Goal: Task Accomplishment & Management: Use online tool/utility

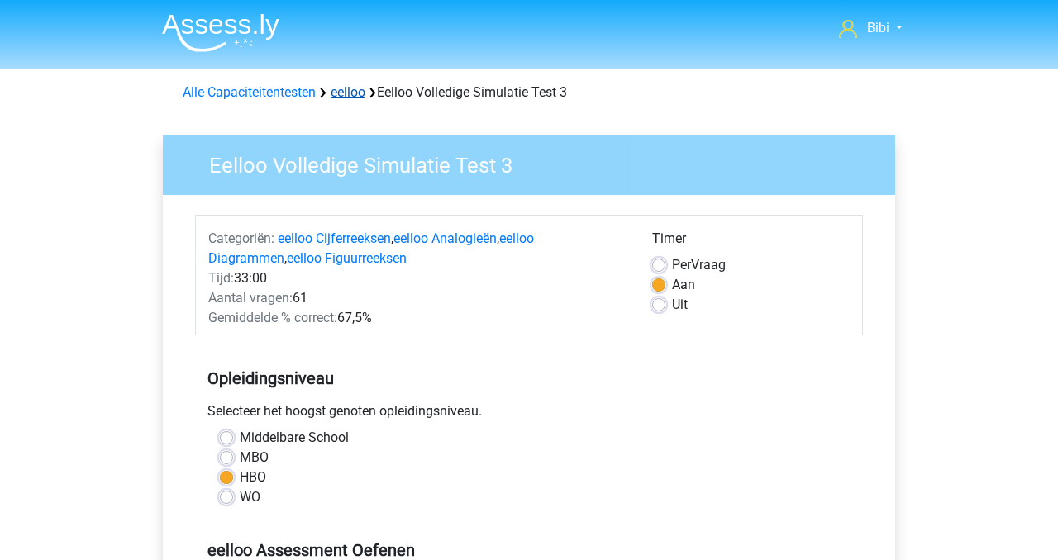
click at [344, 95] on link "eelloo" at bounding box center [348, 92] width 35 height 16
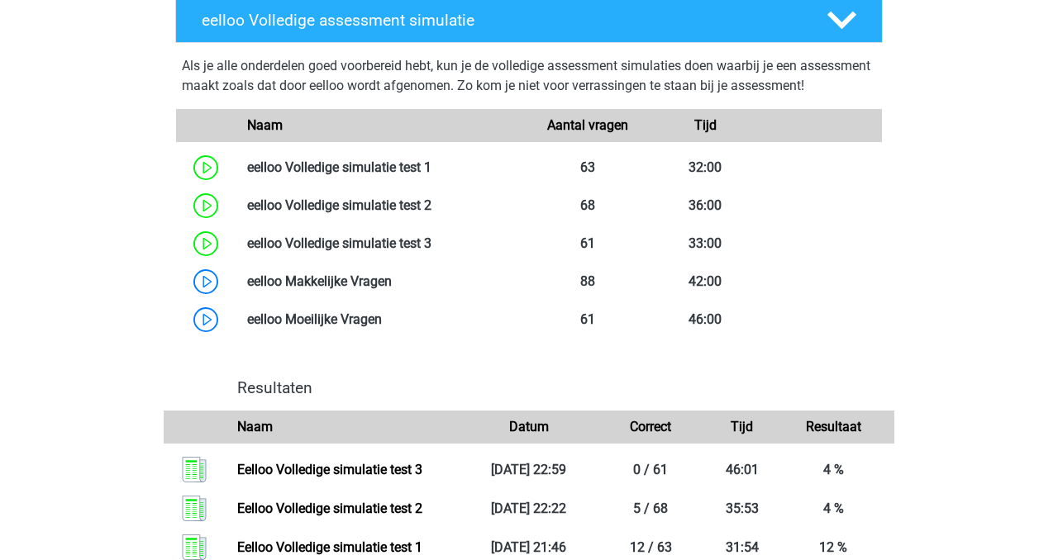
scroll to position [938, 0]
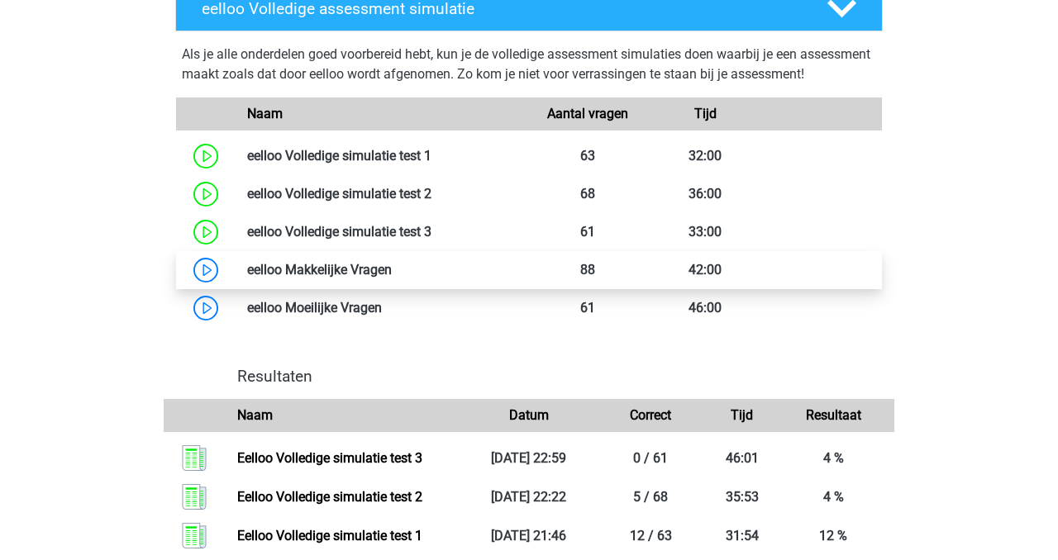
click at [392, 278] on link at bounding box center [392, 270] width 0 height 16
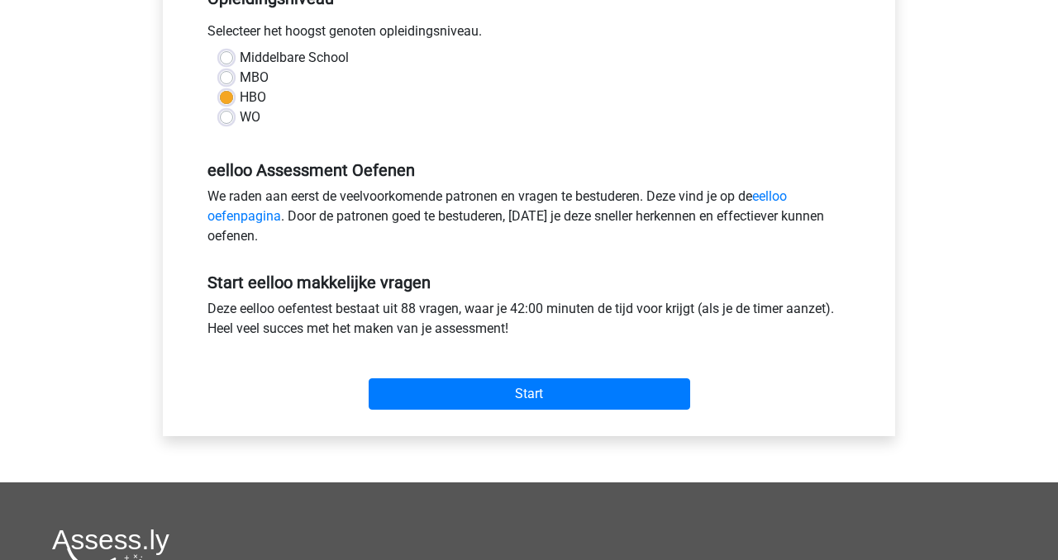
scroll to position [382, 0]
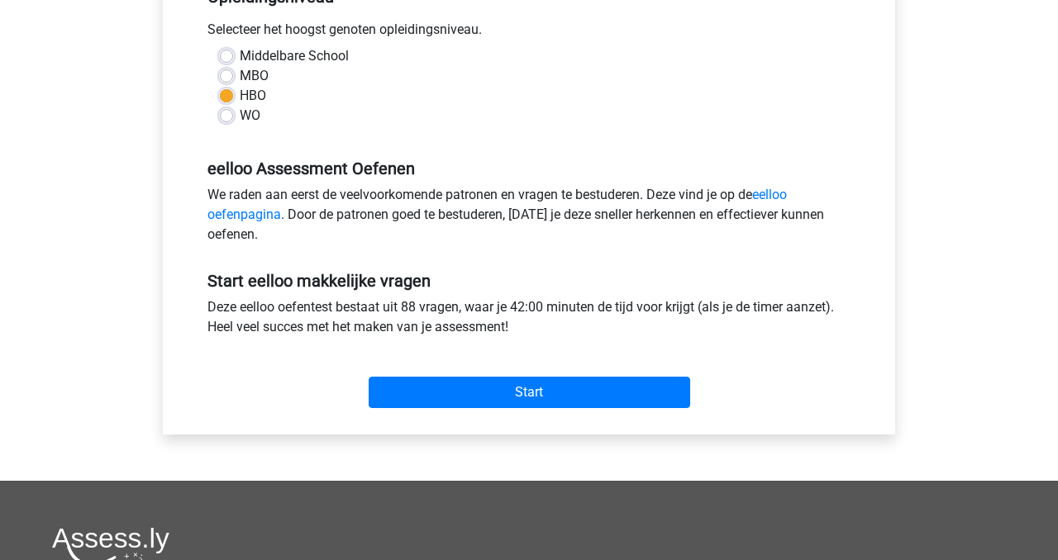
click at [393, 370] on div "Start" at bounding box center [529, 379] width 668 height 58
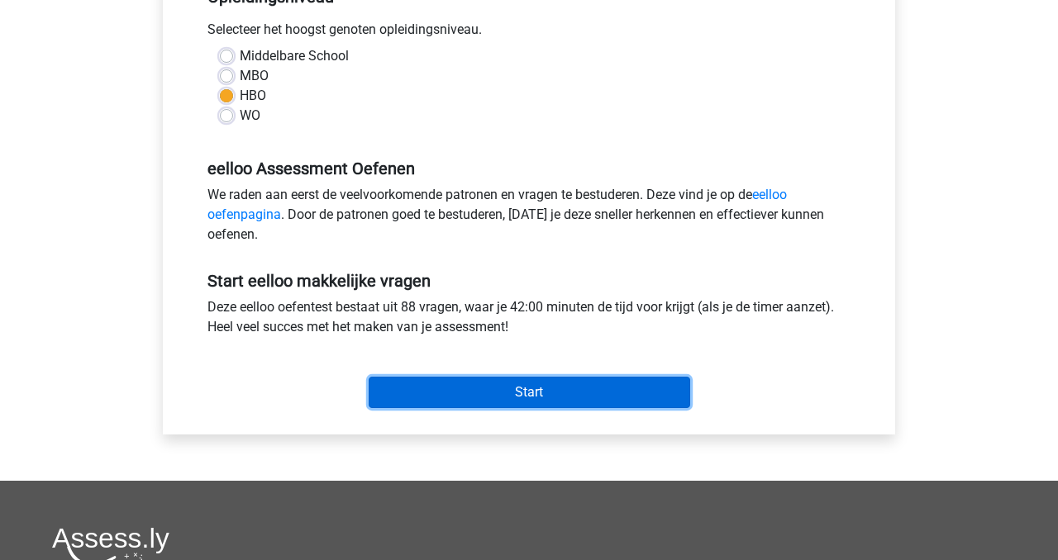
click at [394, 392] on input "Start" at bounding box center [530, 392] width 322 height 31
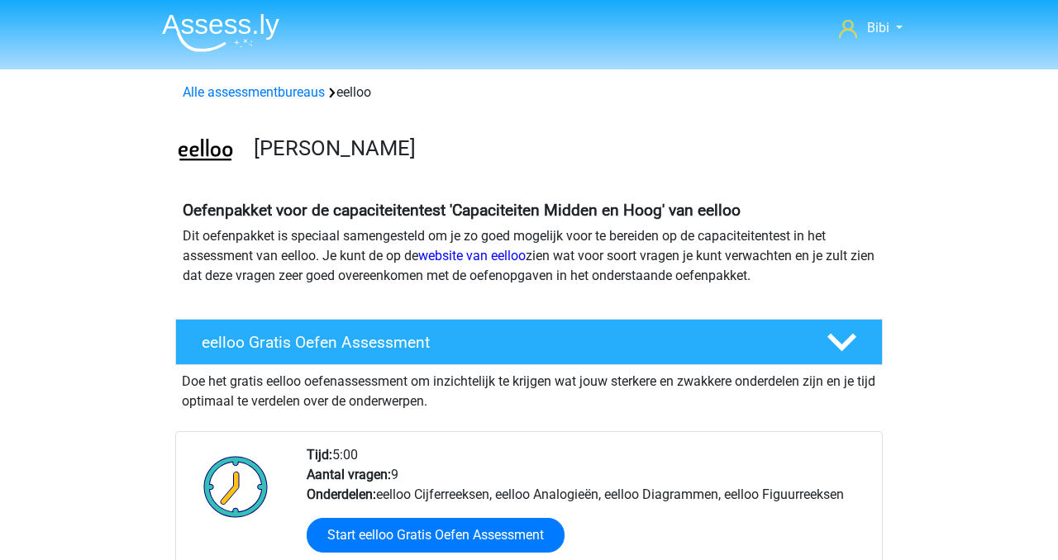
scroll to position [817, 0]
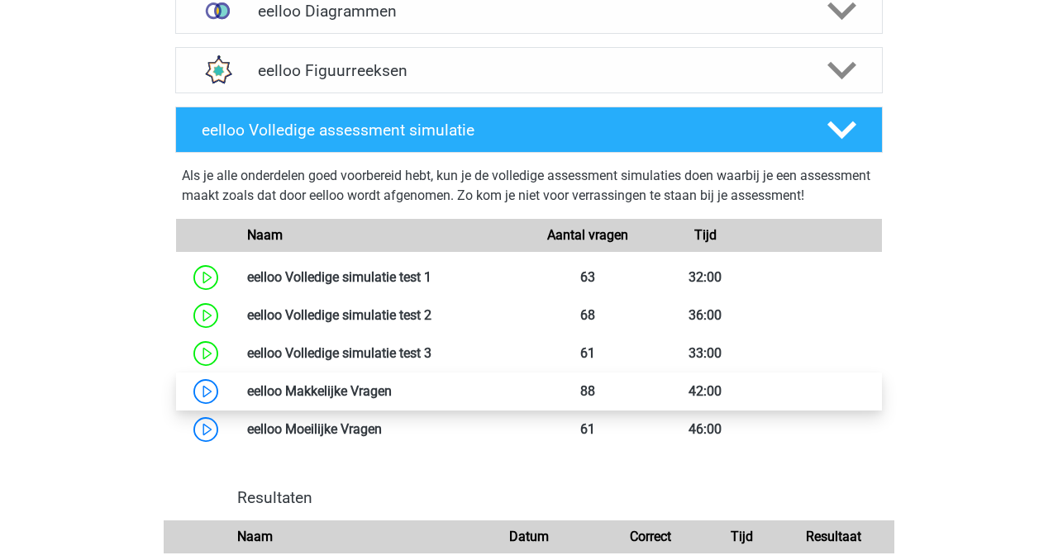
click at [392, 399] on link at bounding box center [392, 391] width 0 height 16
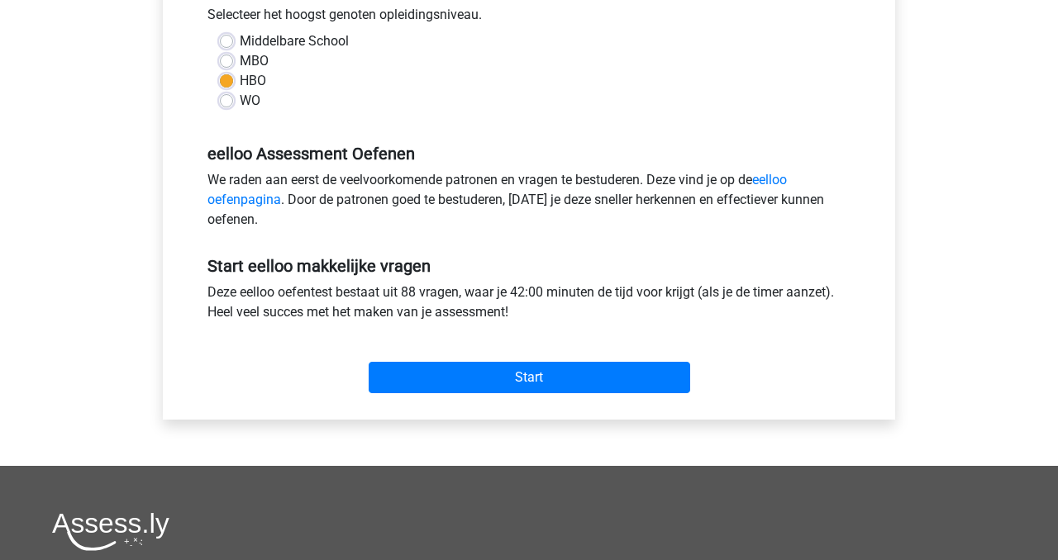
scroll to position [426, 0]
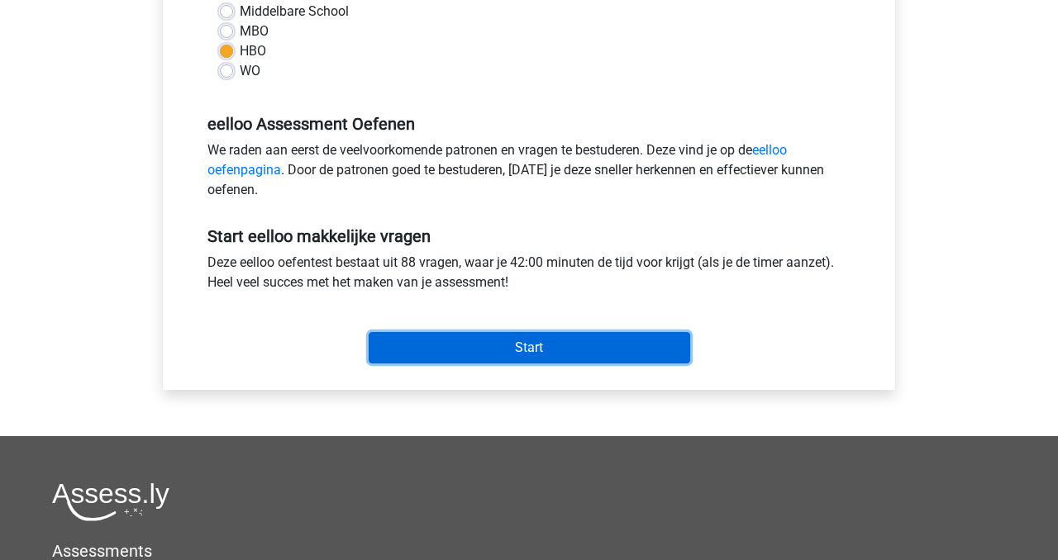
click at [426, 360] on input "Start" at bounding box center [530, 347] width 322 height 31
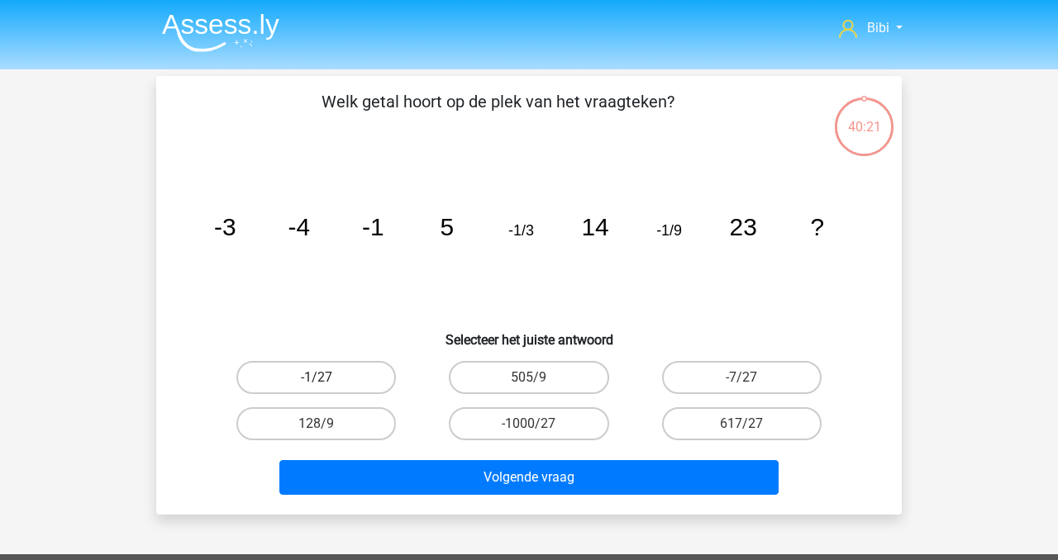
click at [349, 374] on label "-1/27" at bounding box center [316, 377] width 160 height 33
click at [327, 378] on input "-1/27" at bounding box center [322, 383] width 11 height 11
radio input "true"
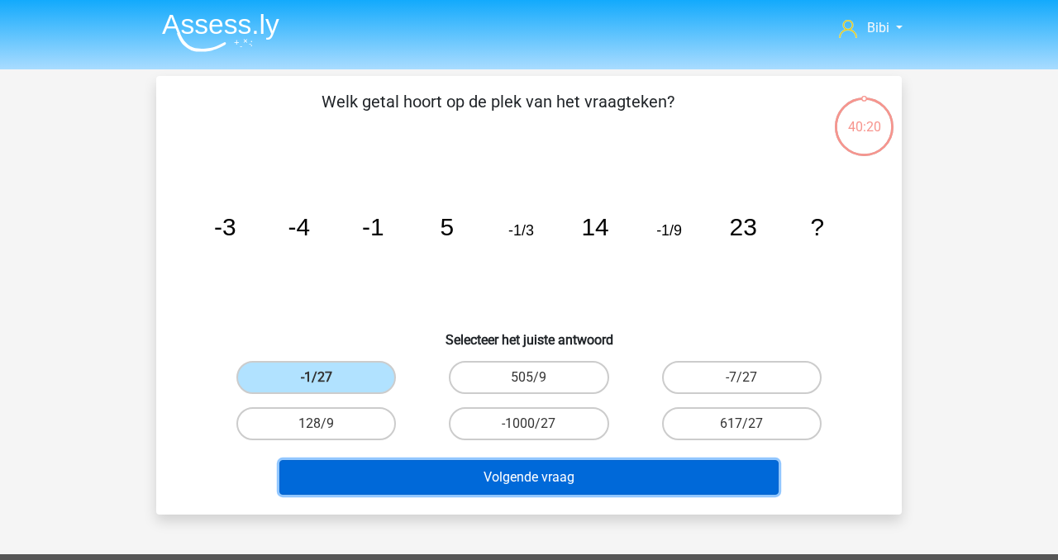
click at [420, 465] on button "Volgende vraag" at bounding box center [529, 477] width 500 height 35
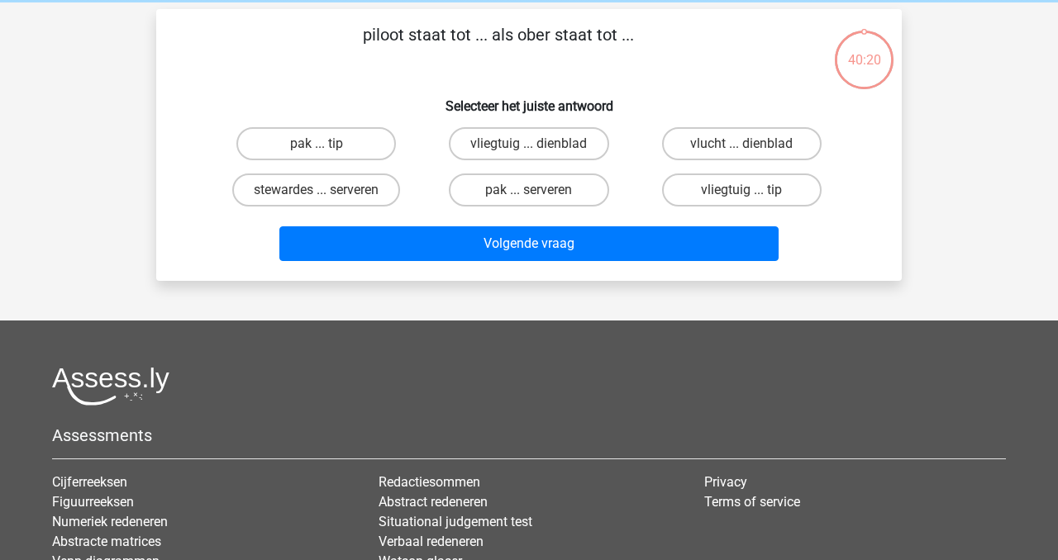
scroll to position [76, 0]
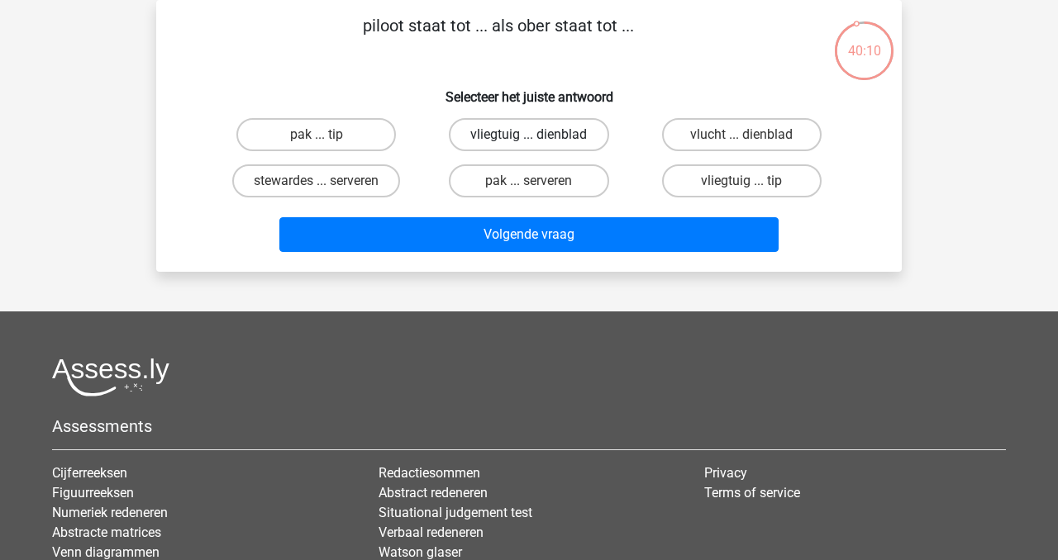
click at [589, 129] on label "vliegtuig ... dienblad" at bounding box center [529, 134] width 160 height 33
click at [540, 135] on input "vliegtuig ... dienblad" at bounding box center [534, 140] width 11 height 11
radio input "true"
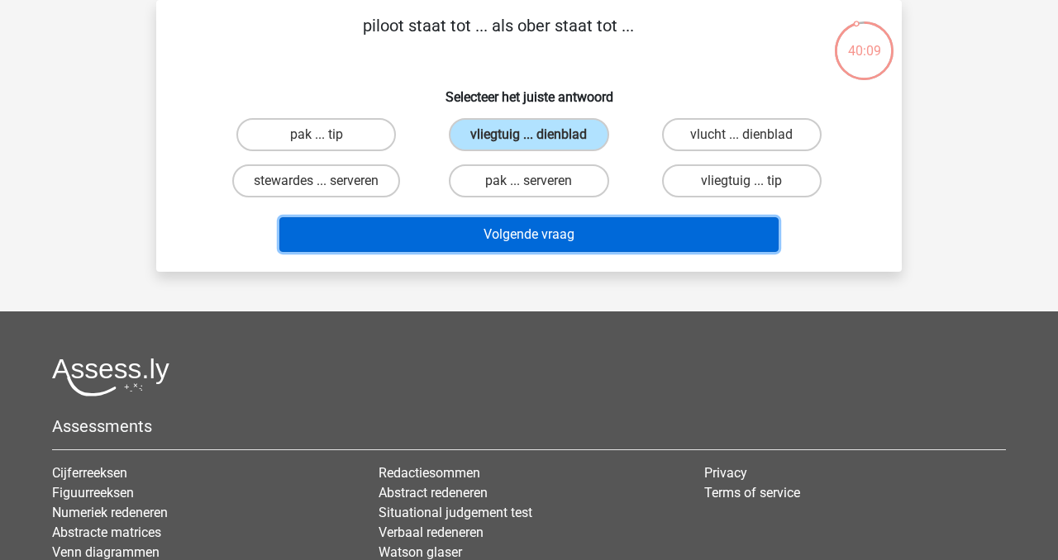
click at [635, 245] on button "Volgende vraag" at bounding box center [529, 234] width 500 height 35
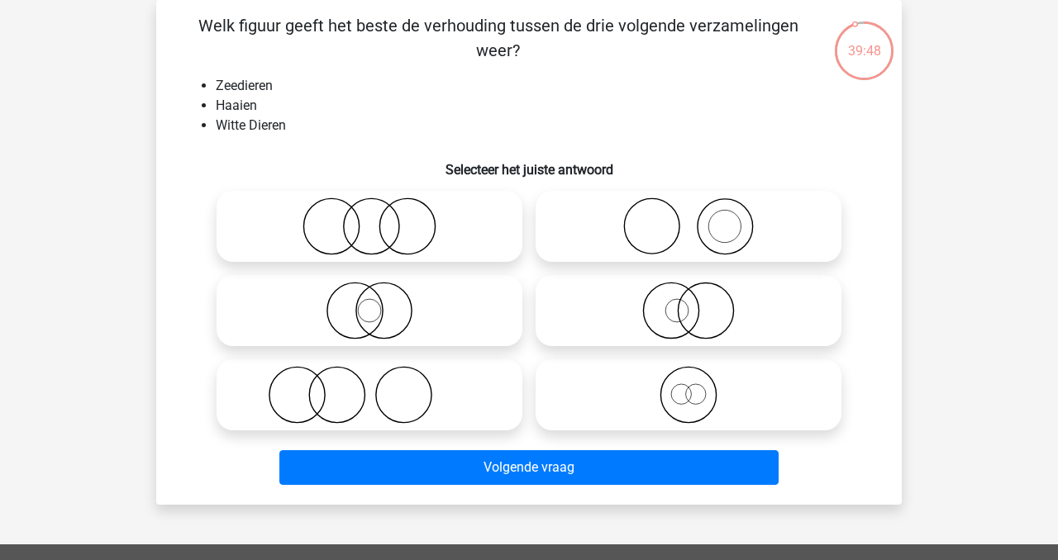
click at [410, 255] on label at bounding box center [370, 226] width 306 height 71
click at [380, 218] on input "radio" at bounding box center [374, 212] width 11 height 11
radio input "true"
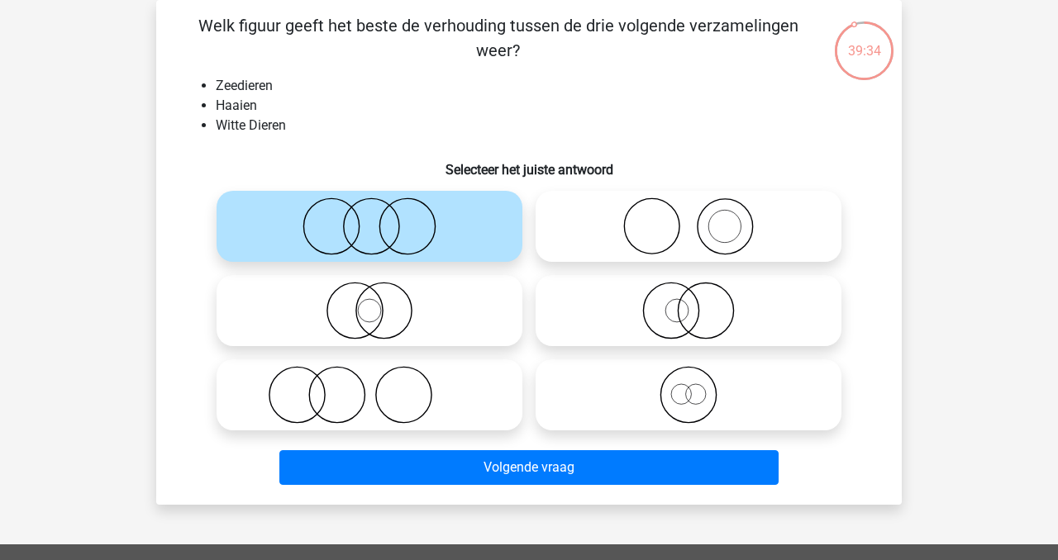
click at [682, 247] on icon at bounding box center [688, 227] width 293 height 58
click at [688, 218] on input "radio" at bounding box center [693, 212] width 11 height 11
radio input "true"
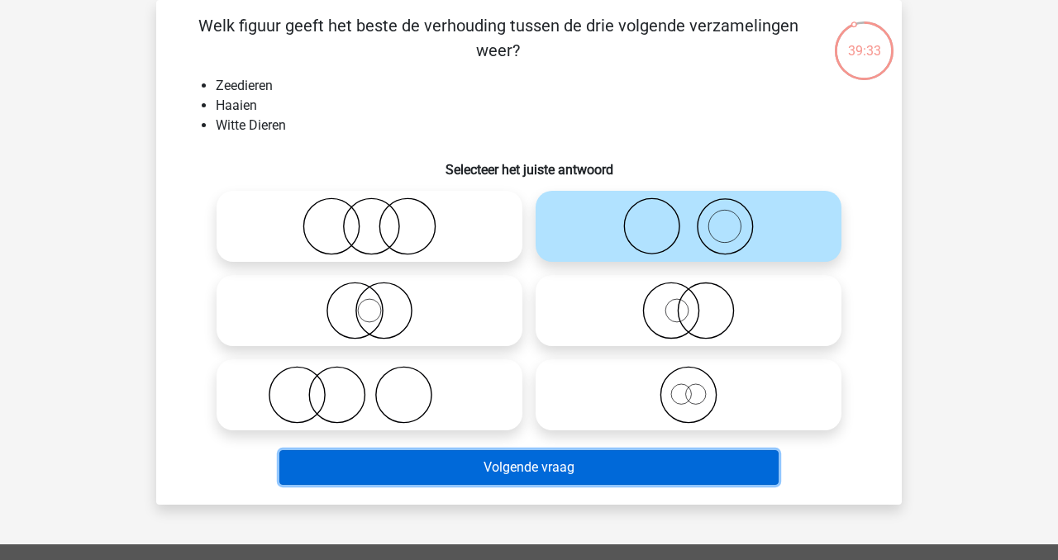
click at [706, 475] on button "Volgende vraag" at bounding box center [529, 467] width 500 height 35
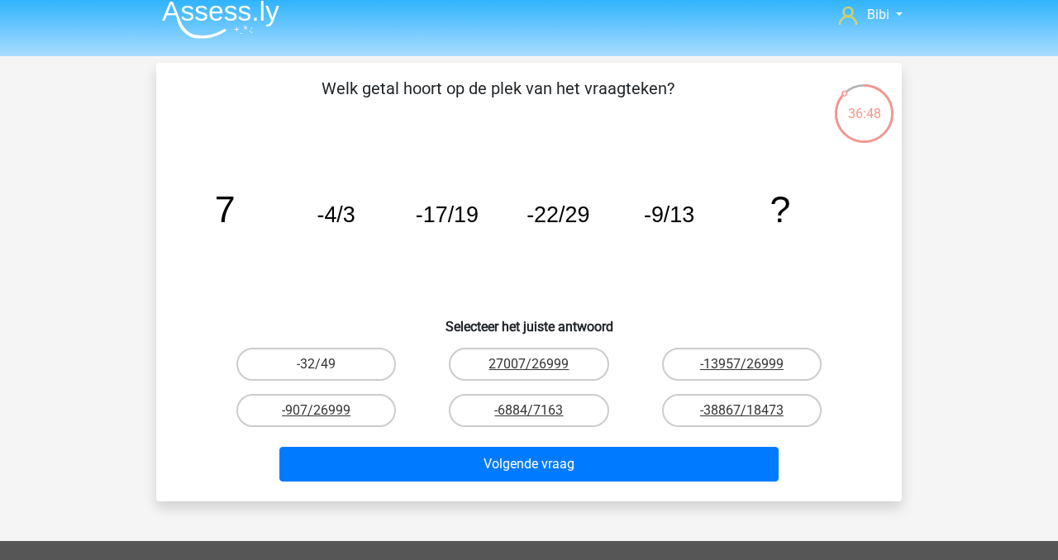
scroll to position [0, 0]
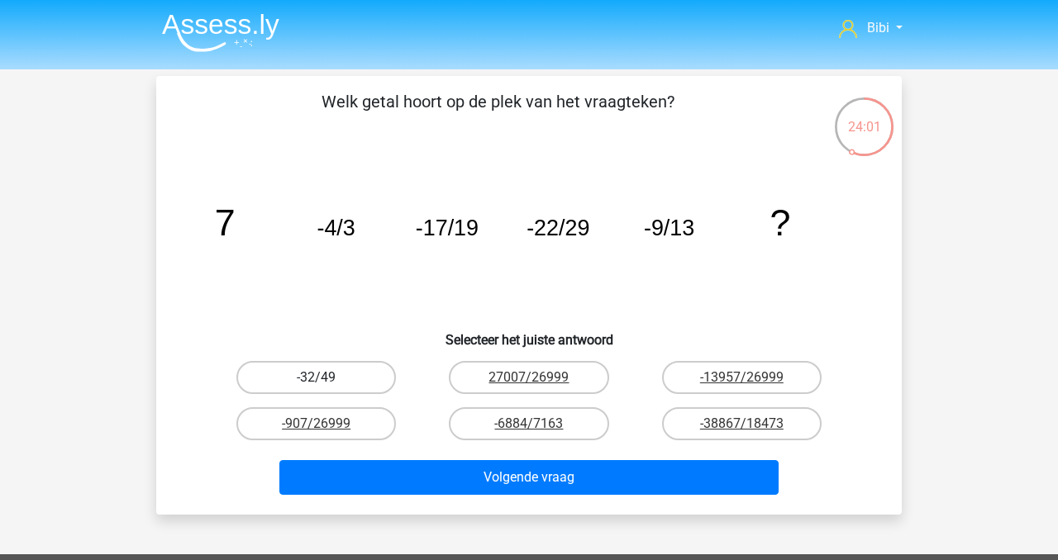
click at [360, 379] on label "-32/49" at bounding box center [316, 377] width 160 height 33
click at [327, 379] on input "-32/49" at bounding box center [322, 383] width 11 height 11
radio input "true"
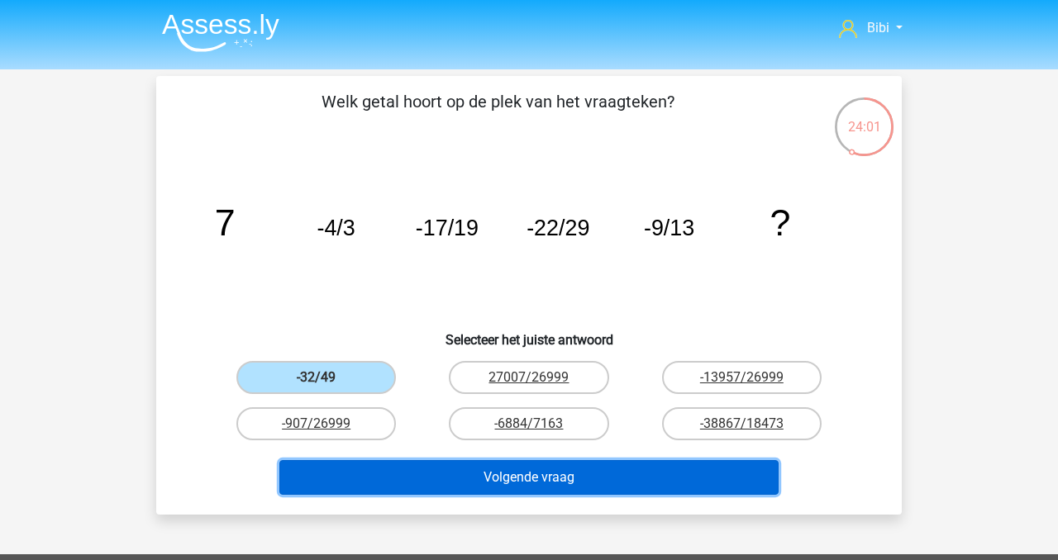
click at [396, 462] on button "Volgende vraag" at bounding box center [529, 477] width 500 height 35
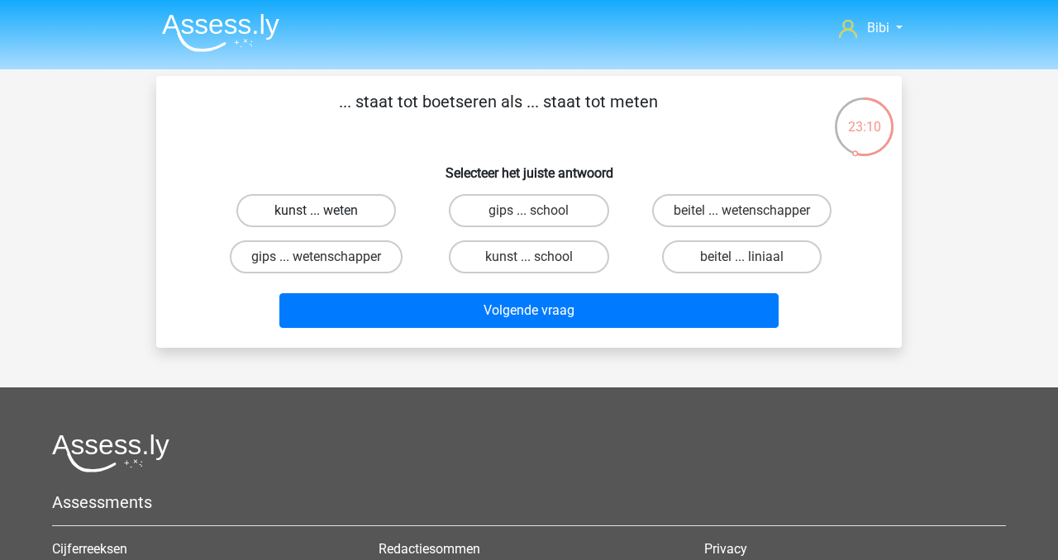
click at [383, 215] on label "kunst ... weten" at bounding box center [316, 210] width 160 height 33
click at [327, 215] on input "kunst ... weten" at bounding box center [322, 216] width 11 height 11
radio input "true"
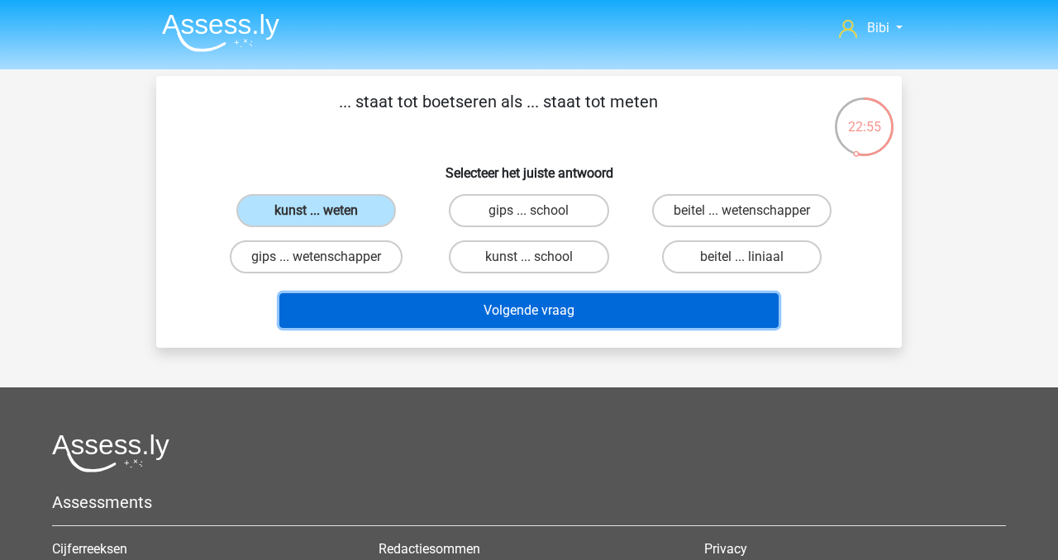
click at [655, 317] on button "Volgende vraag" at bounding box center [529, 310] width 500 height 35
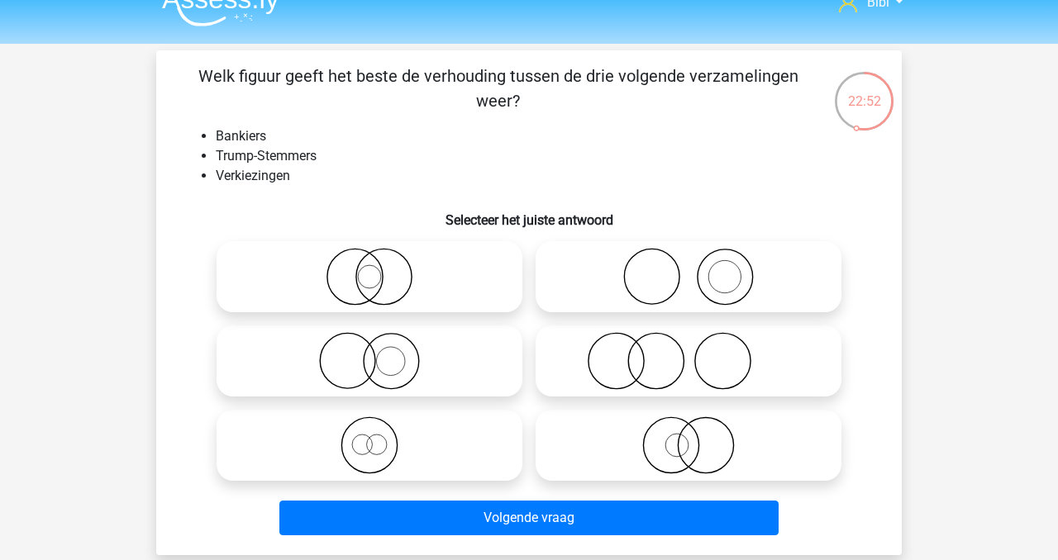
scroll to position [21, 0]
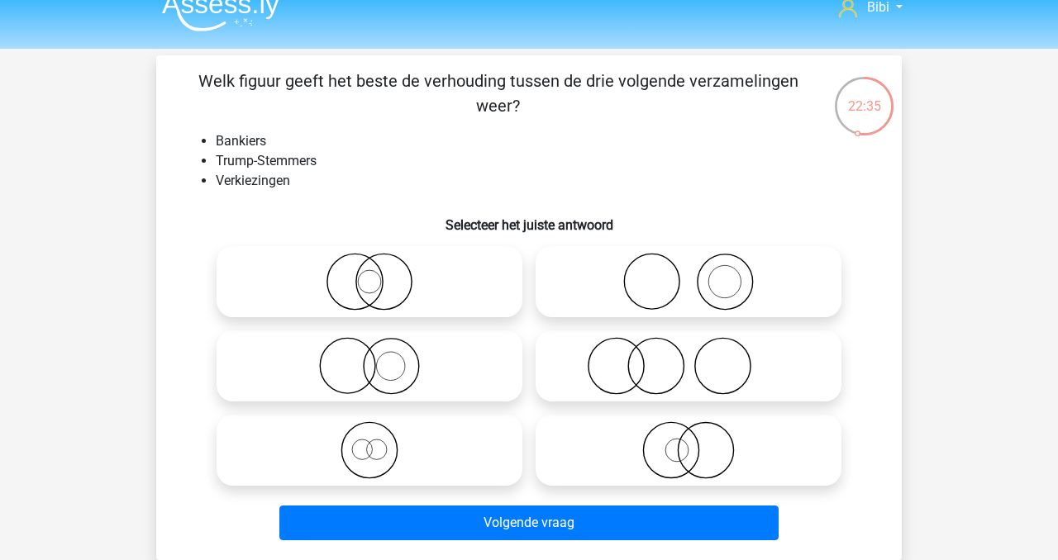
click at [630, 357] on circle at bounding box center [655, 366] width 55 height 55
click at [688, 357] on input "radio" at bounding box center [693, 352] width 11 height 11
radio input "true"
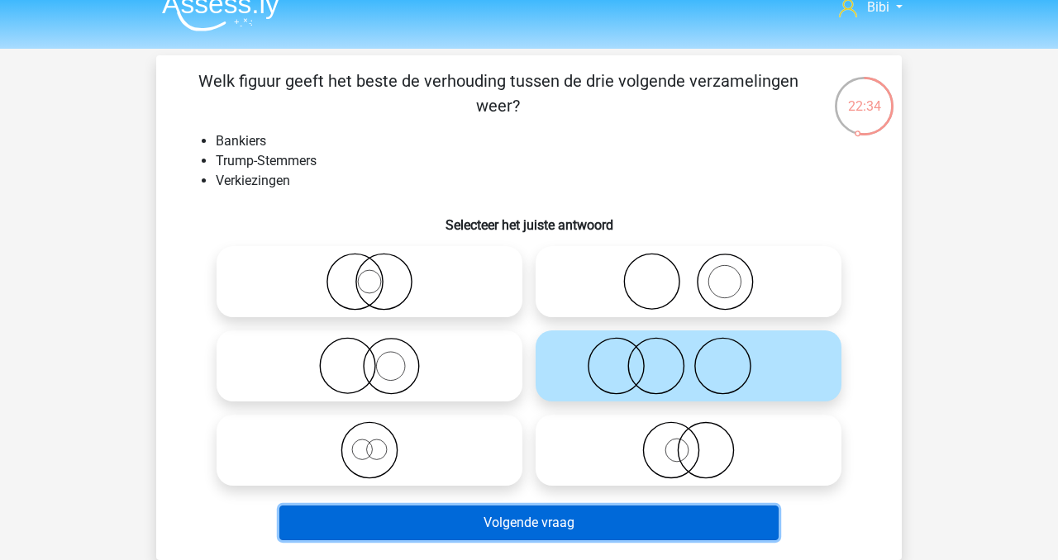
click at [552, 526] on button "Volgende vraag" at bounding box center [529, 523] width 500 height 35
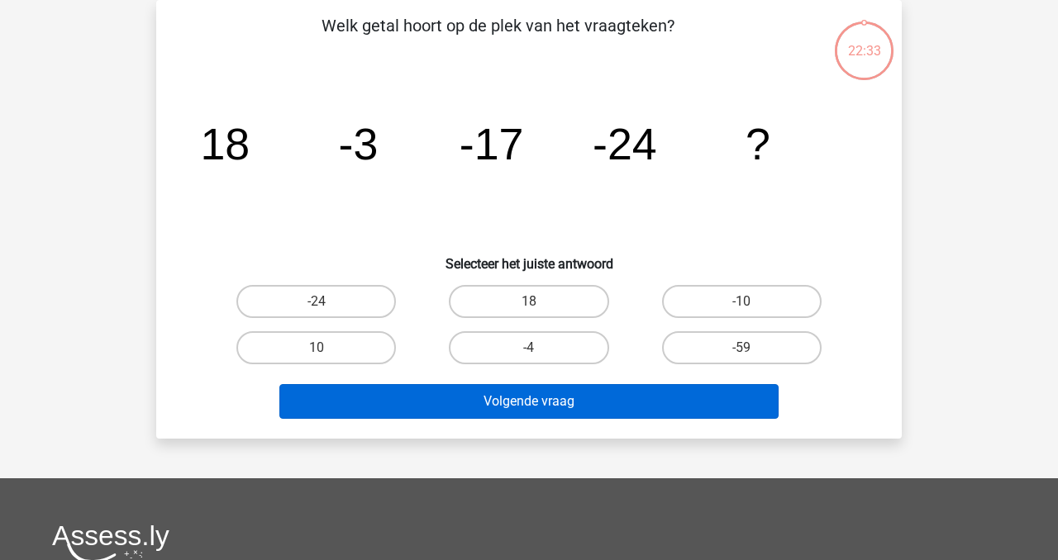
scroll to position [43, 0]
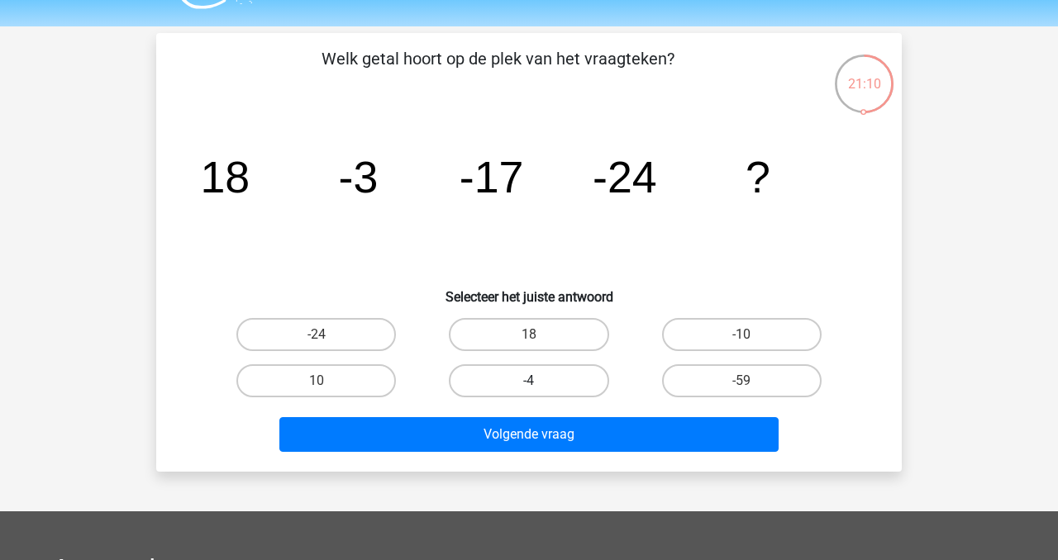
click at [559, 368] on label "-4" at bounding box center [529, 380] width 160 height 33
click at [540, 381] on input "-4" at bounding box center [534, 386] width 11 height 11
radio input "true"
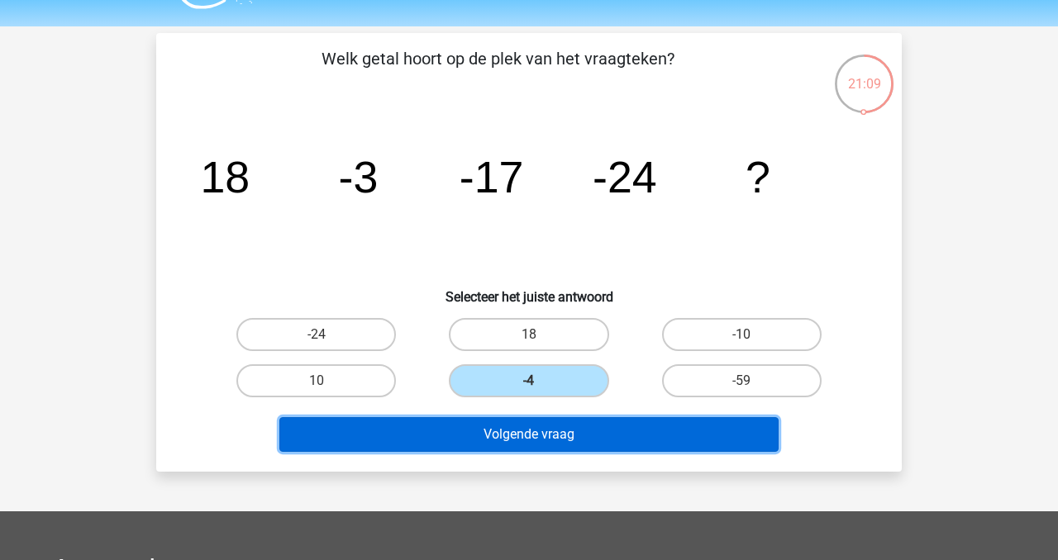
click at [578, 423] on button "Volgende vraag" at bounding box center [529, 434] width 500 height 35
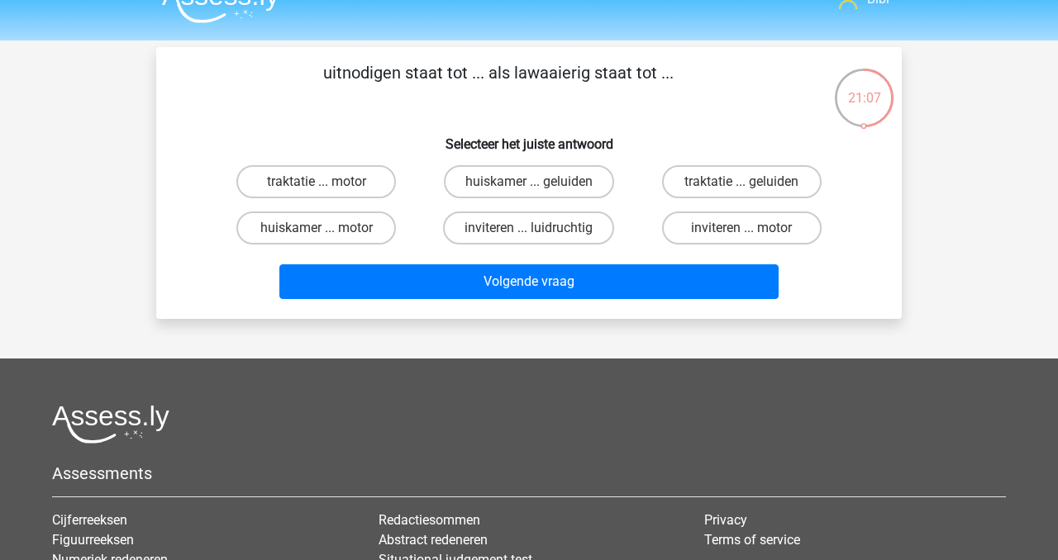
scroll to position [17, 0]
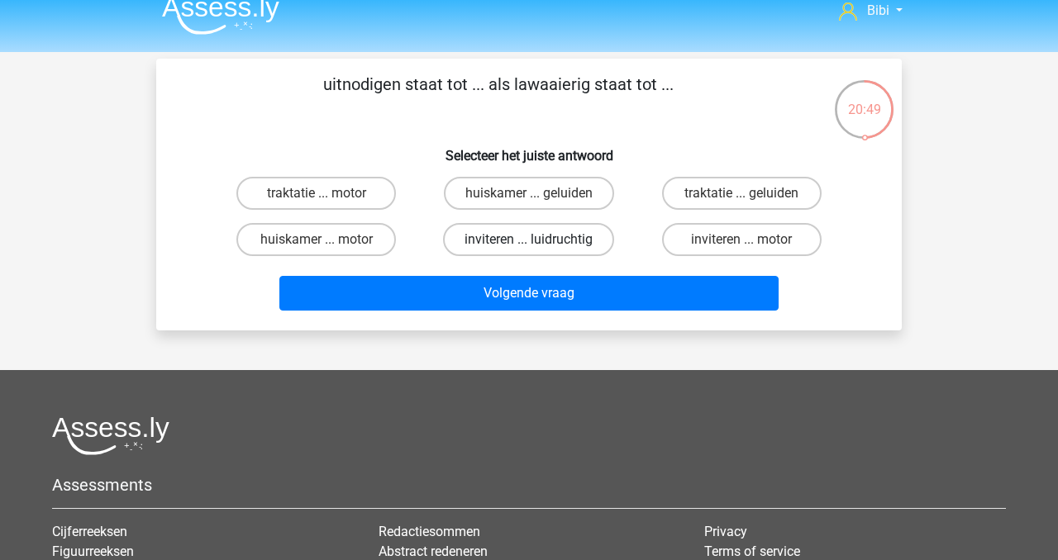
click at [484, 234] on label "inviteren ... luidruchtig" at bounding box center [528, 239] width 171 height 33
click at [529, 240] on input "inviteren ... luidruchtig" at bounding box center [534, 245] width 11 height 11
radio input "true"
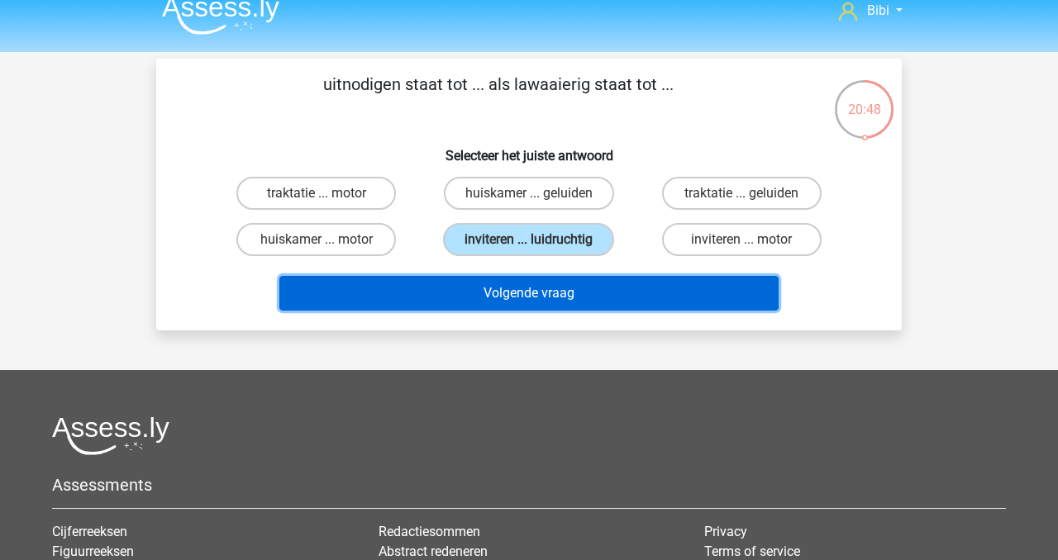
click at [502, 292] on button "Volgende vraag" at bounding box center [529, 293] width 500 height 35
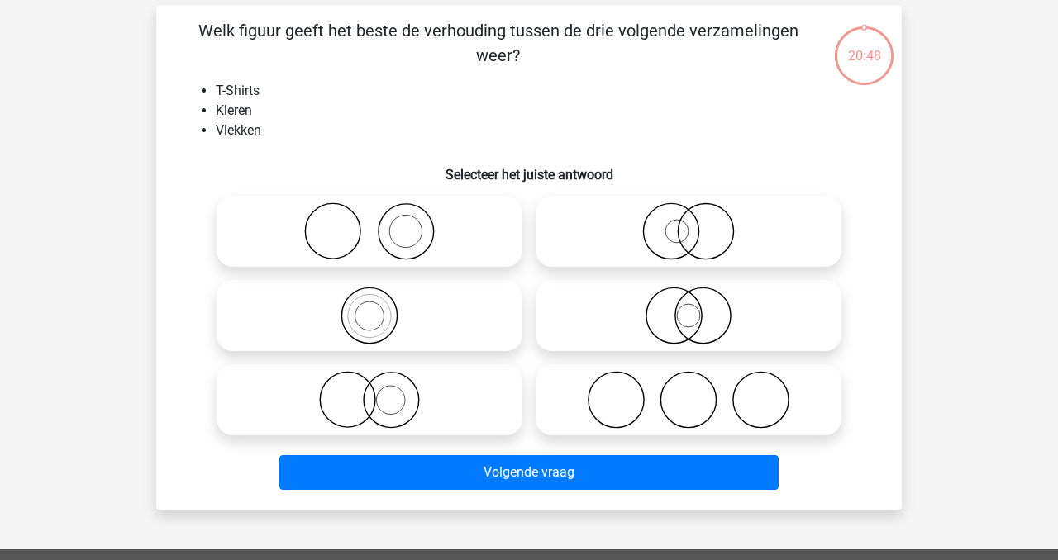
scroll to position [76, 0]
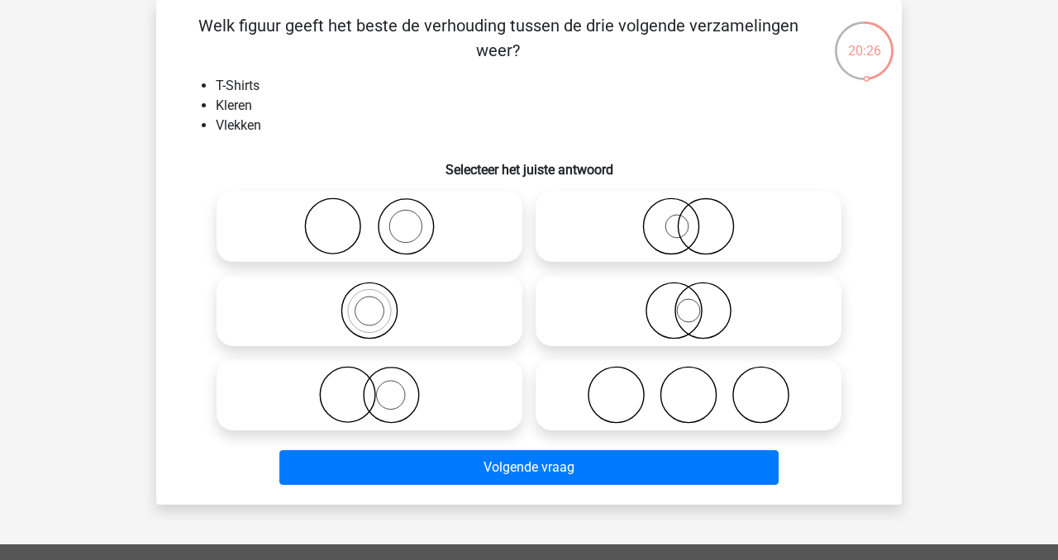
click at [649, 245] on icon at bounding box center [688, 227] width 293 height 58
click at [688, 218] on input "radio" at bounding box center [693, 212] width 11 height 11
radio input "true"
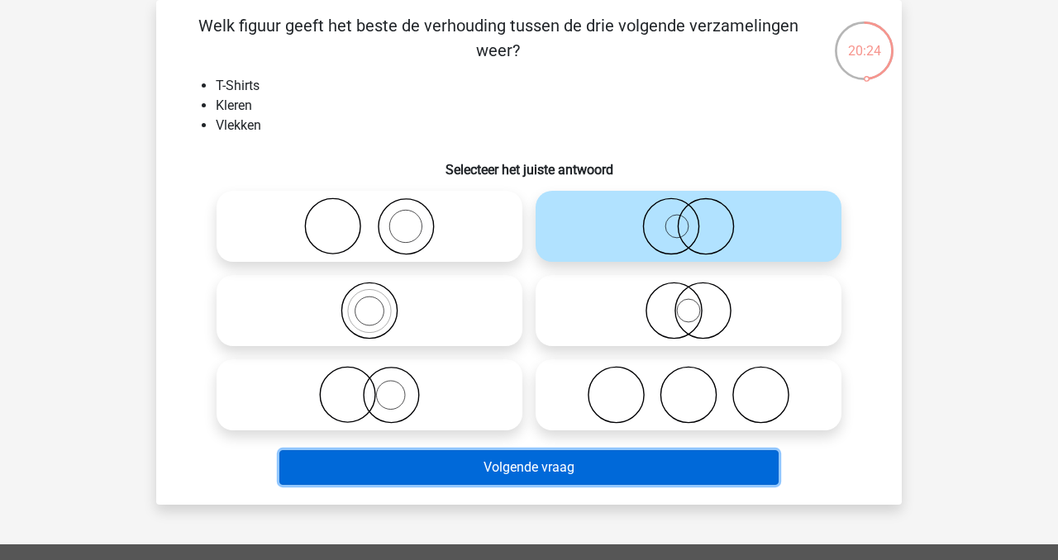
click at [661, 472] on button "Volgende vraag" at bounding box center [529, 467] width 500 height 35
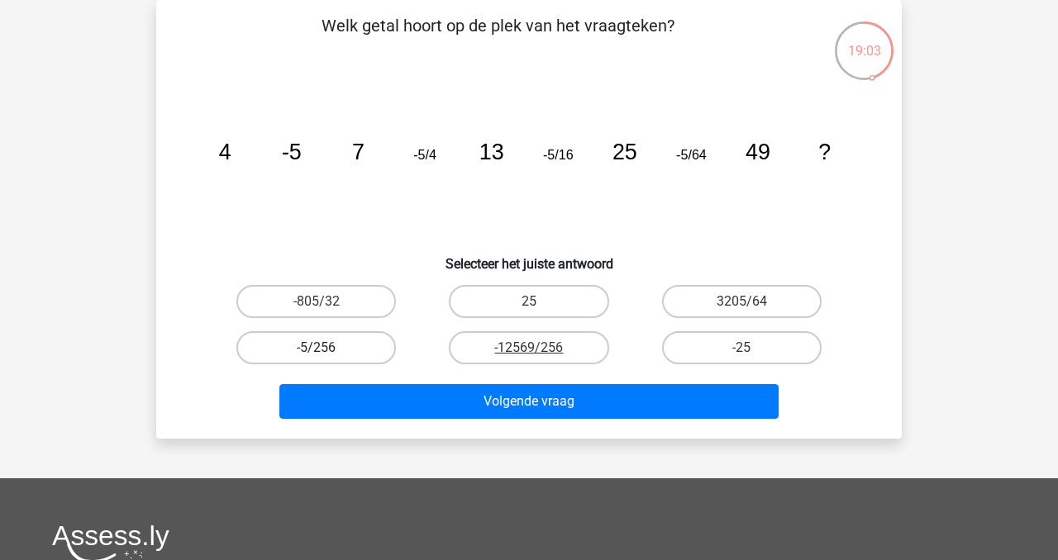
click at [289, 357] on label "-5/256" at bounding box center [316, 347] width 160 height 33
click at [317, 357] on input "-5/256" at bounding box center [322, 353] width 11 height 11
radio input "true"
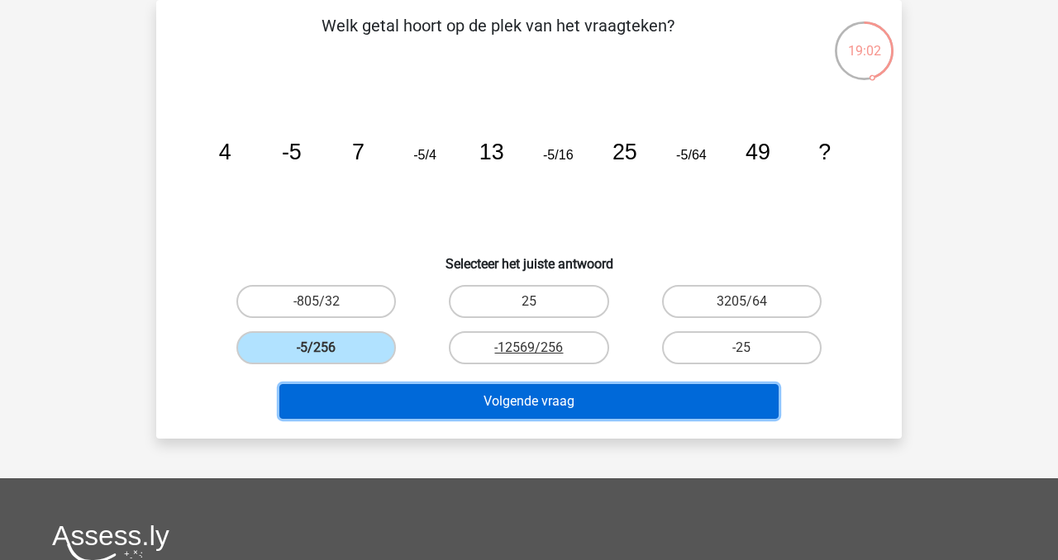
click at [356, 387] on button "Volgende vraag" at bounding box center [529, 401] width 500 height 35
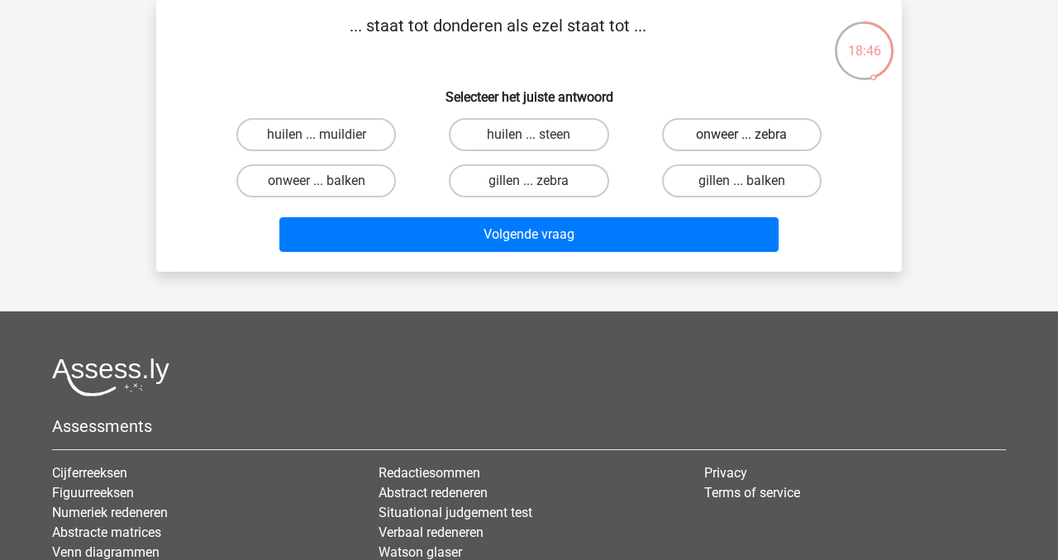
click at [733, 129] on label "onweer ... zebra" at bounding box center [742, 134] width 160 height 33
click at [741, 135] on input "onweer ... zebra" at bounding box center [746, 140] width 11 height 11
radio input "true"
click at [727, 205] on div "Volgende vraag" at bounding box center [529, 231] width 693 height 55
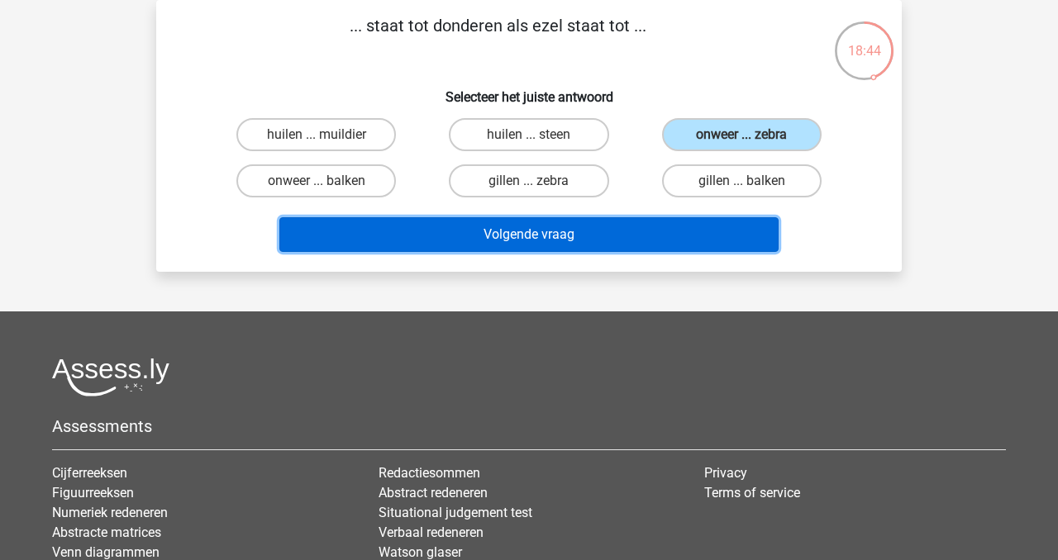
click at [732, 249] on button "Volgende vraag" at bounding box center [529, 234] width 500 height 35
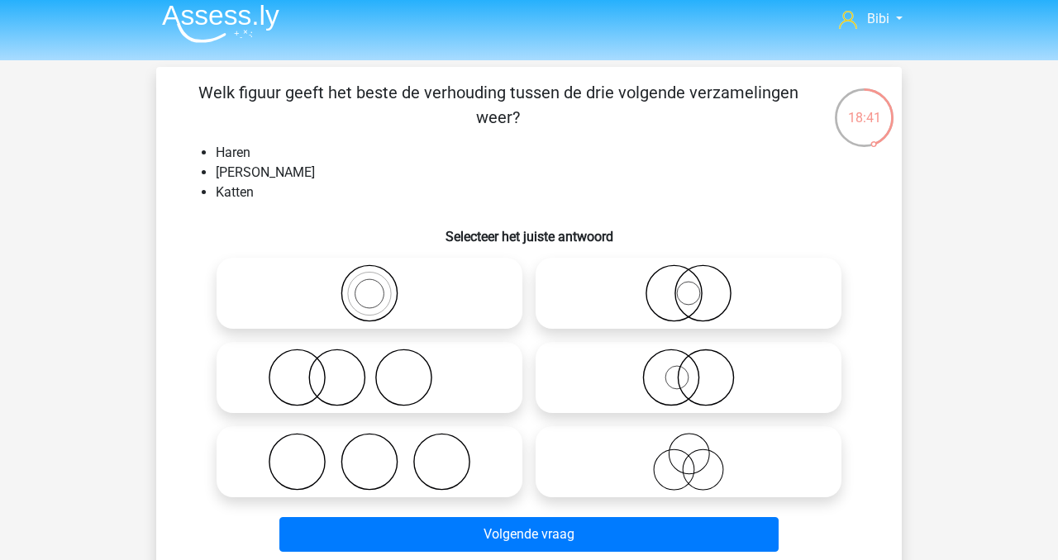
scroll to position [0, 0]
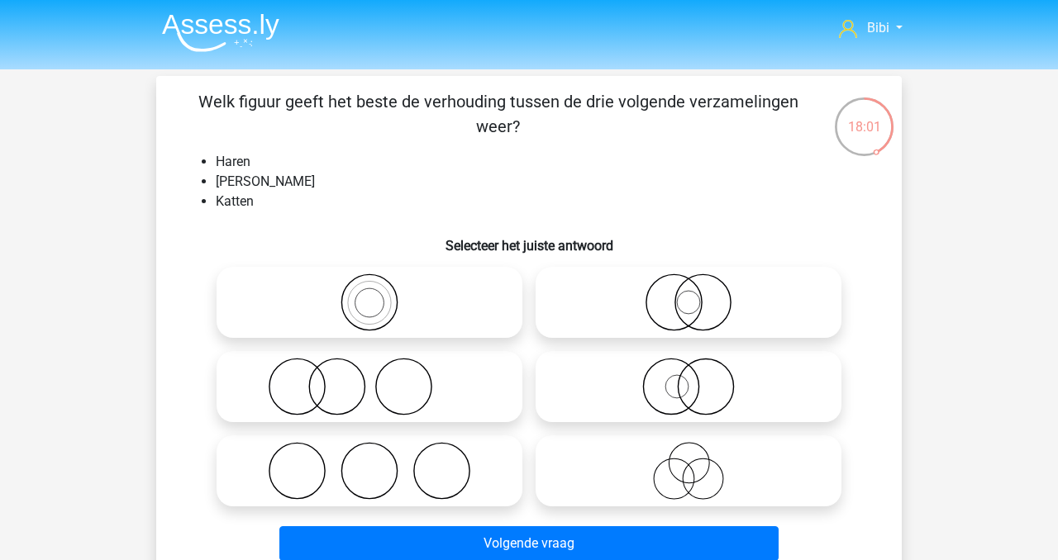
click at [636, 310] on icon at bounding box center [688, 303] width 293 height 58
click at [688, 294] on input "radio" at bounding box center [693, 288] width 11 height 11
radio input "true"
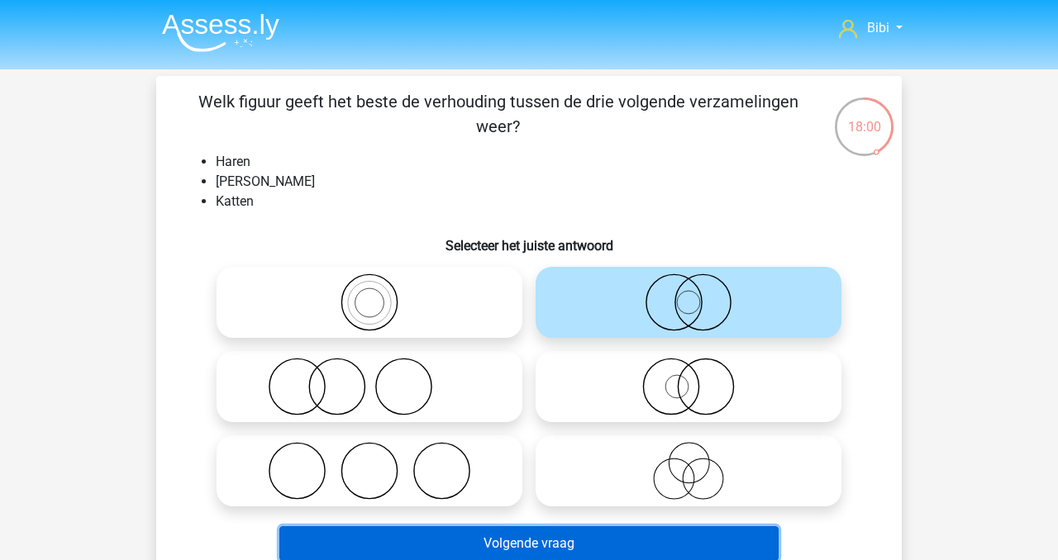
click at [725, 531] on button "Volgende vraag" at bounding box center [529, 543] width 500 height 35
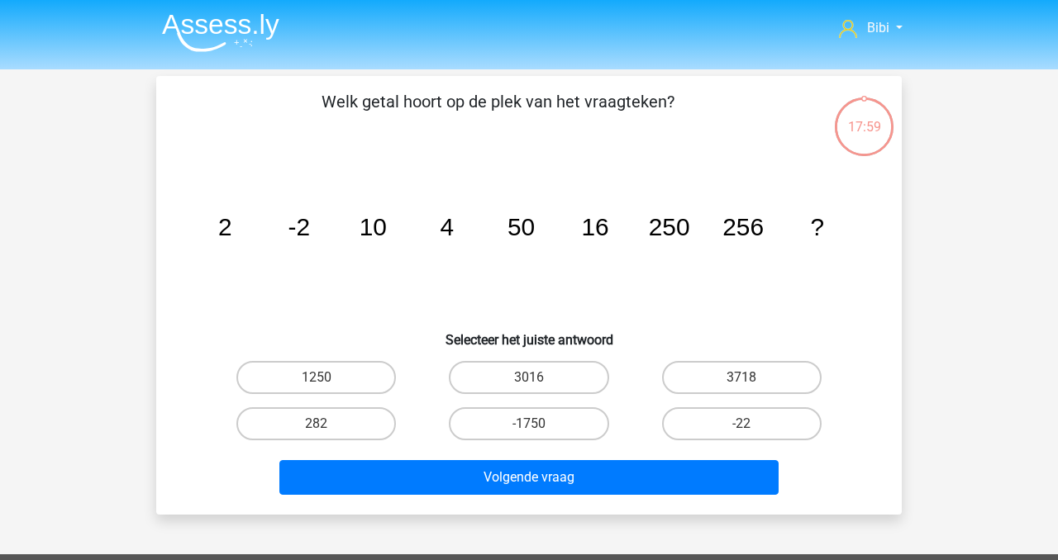
scroll to position [76, 0]
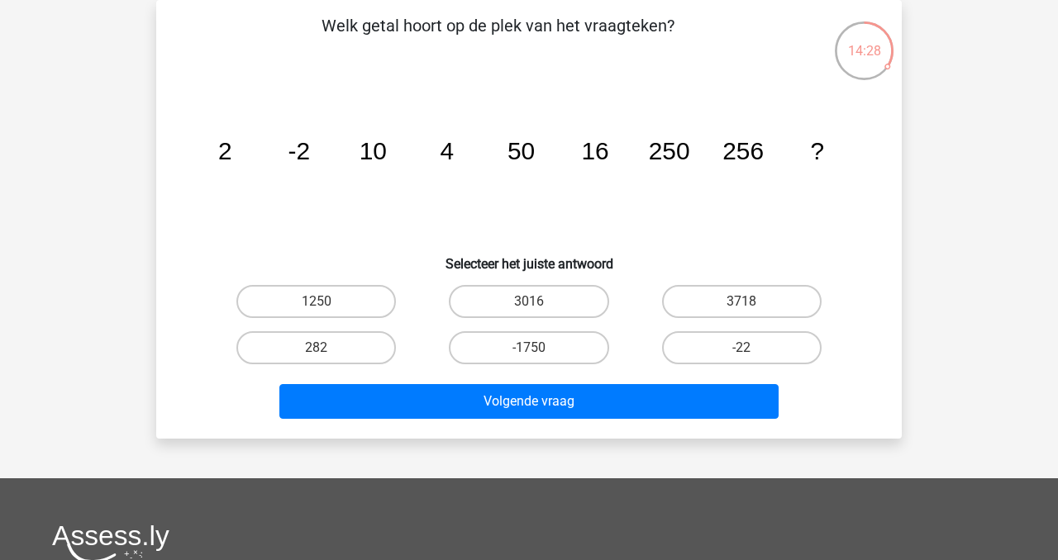
click at [333, 367] on div "282" at bounding box center [316, 348] width 212 height 46
click at [341, 348] on label "282" at bounding box center [316, 347] width 160 height 33
click at [327, 348] on input "282" at bounding box center [322, 353] width 11 height 11
radio input "true"
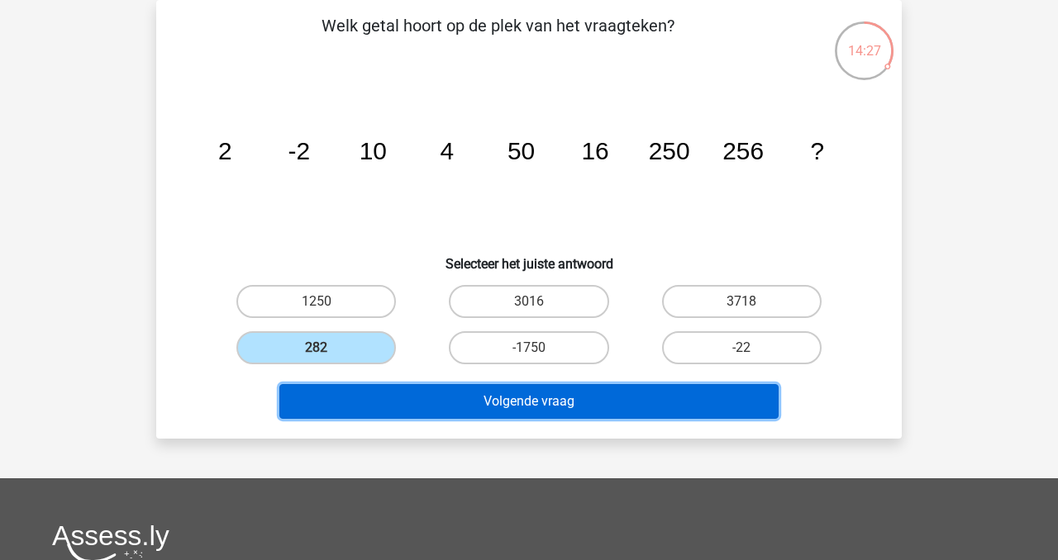
click at [391, 403] on button "Volgende vraag" at bounding box center [529, 401] width 500 height 35
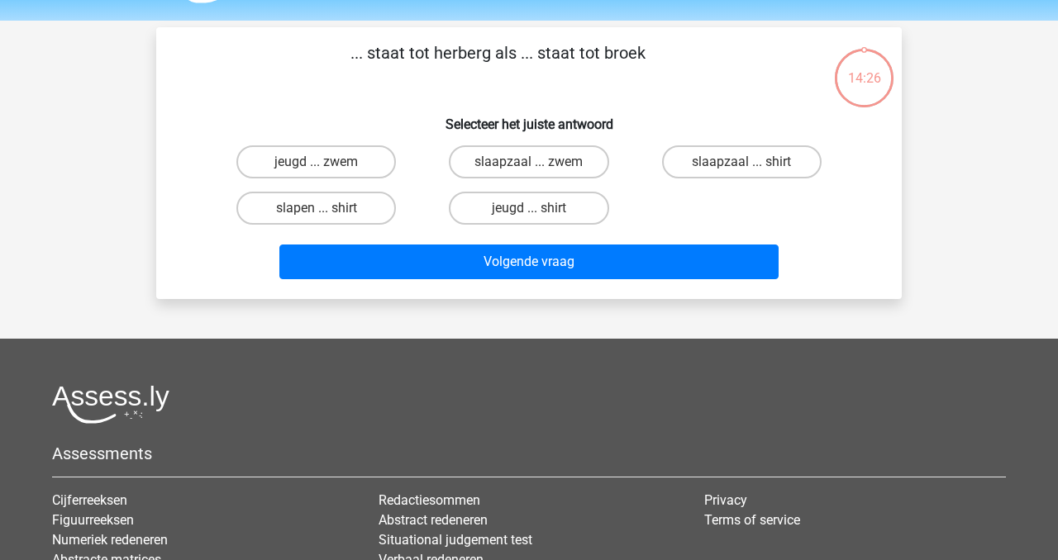
scroll to position [41, 0]
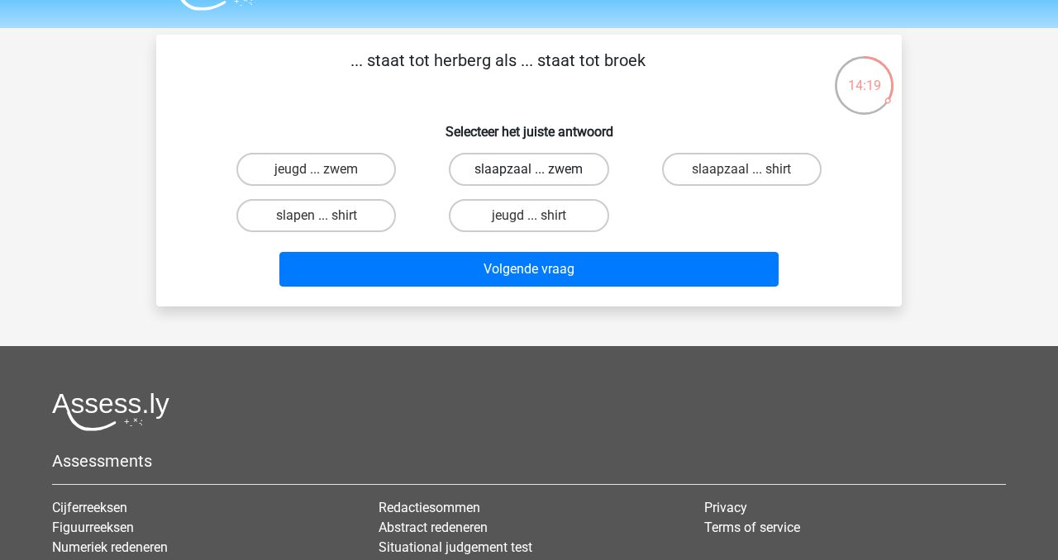
click at [505, 174] on label "slaapzaal ... zwem" at bounding box center [529, 169] width 160 height 33
click at [529, 174] on input "slaapzaal ... zwem" at bounding box center [534, 174] width 11 height 11
radio input "true"
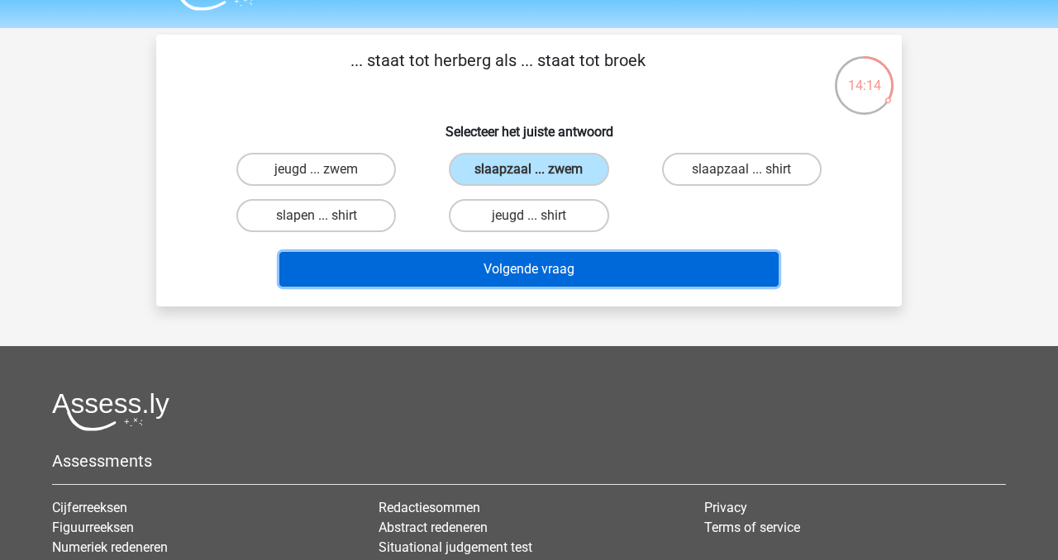
click at [546, 264] on button "Volgende vraag" at bounding box center [529, 269] width 500 height 35
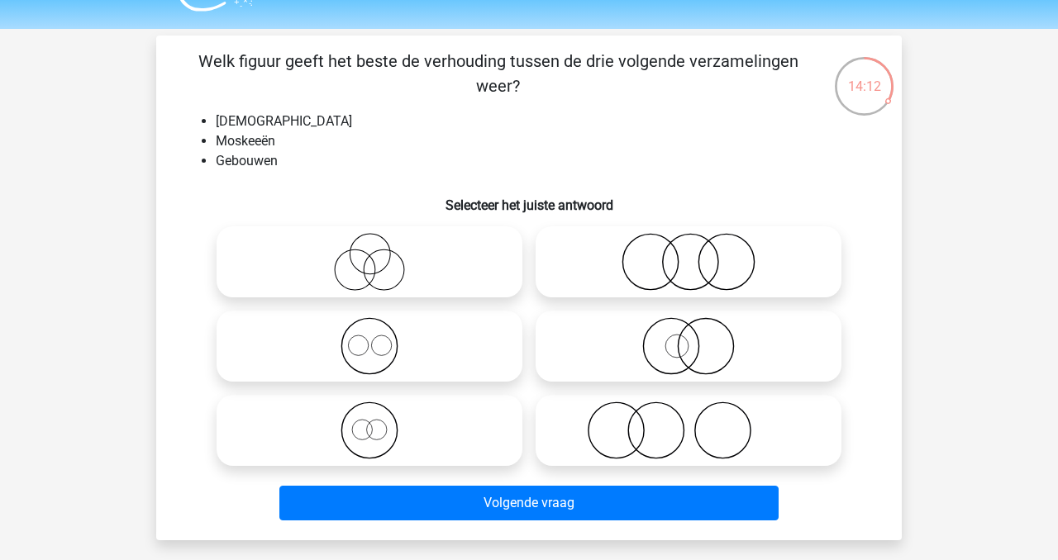
scroll to position [31, 0]
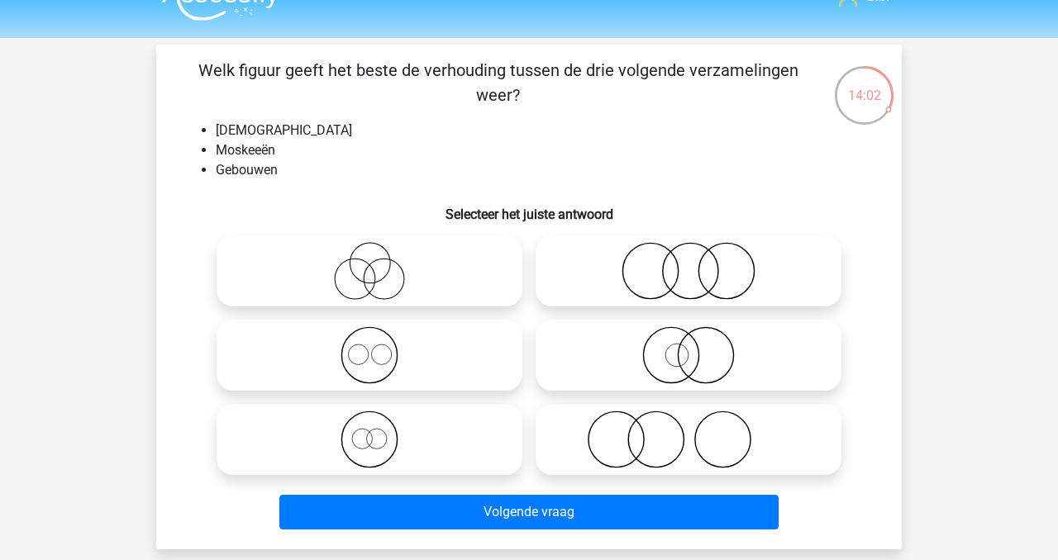
click at [542, 278] on icon at bounding box center [688, 271] width 293 height 58
click at [688, 263] on input "radio" at bounding box center [693, 257] width 11 height 11
radio input "true"
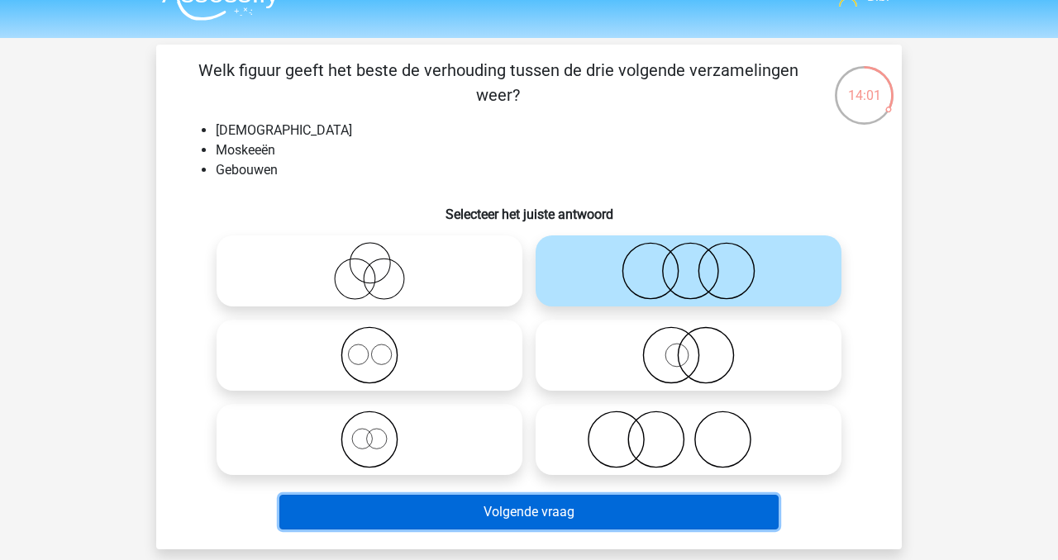
click at [480, 525] on button "Volgende vraag" at bounding box center [529, 512] width 500 height 35
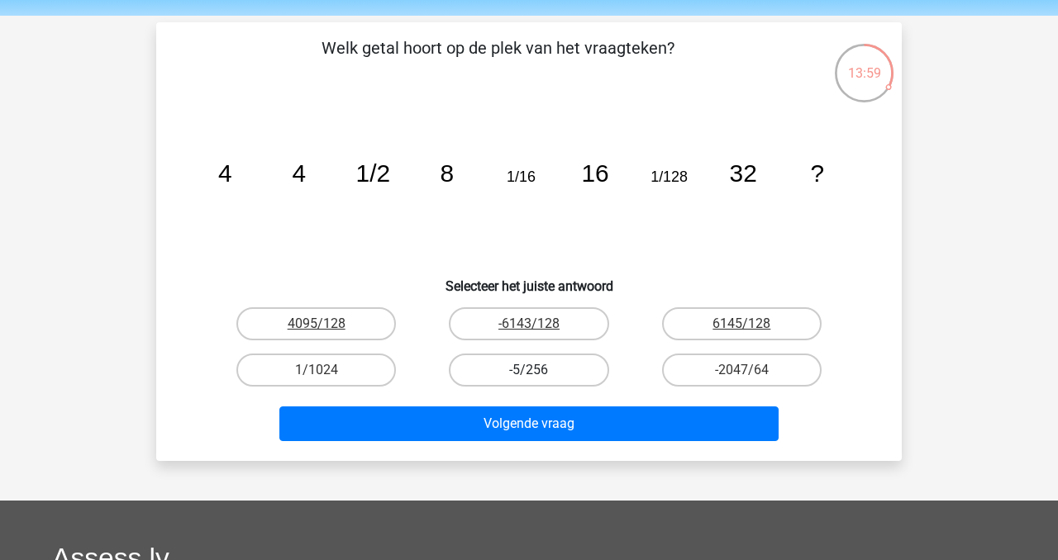
scroll to position [45, 0]
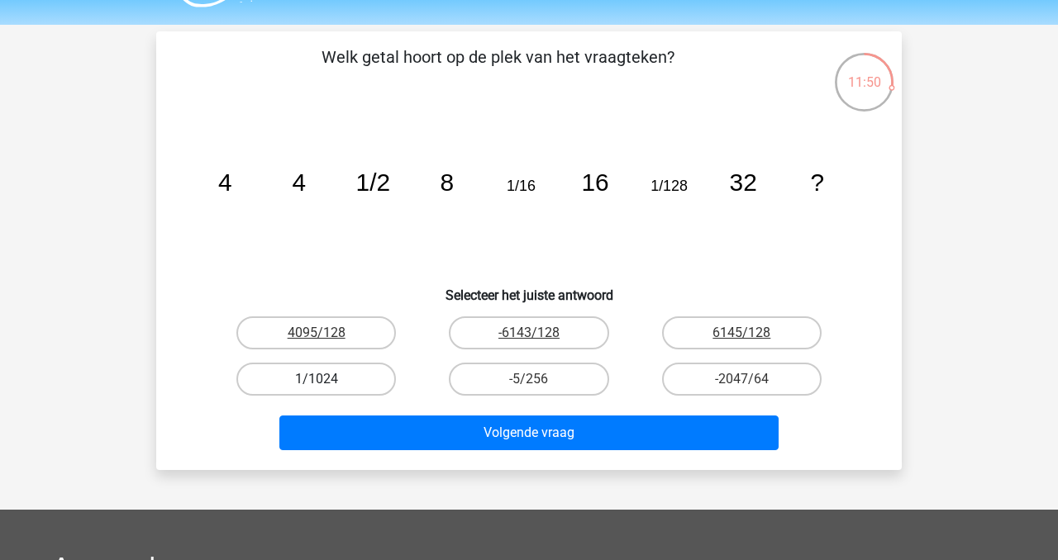
click at [377, 369] on label "1/1024" at bounding box center [316, 379] width 160 height 33
click at [327, 379] on input "1/1024" at bounding box center [322, 384] width 11 height 11
radio input "true"
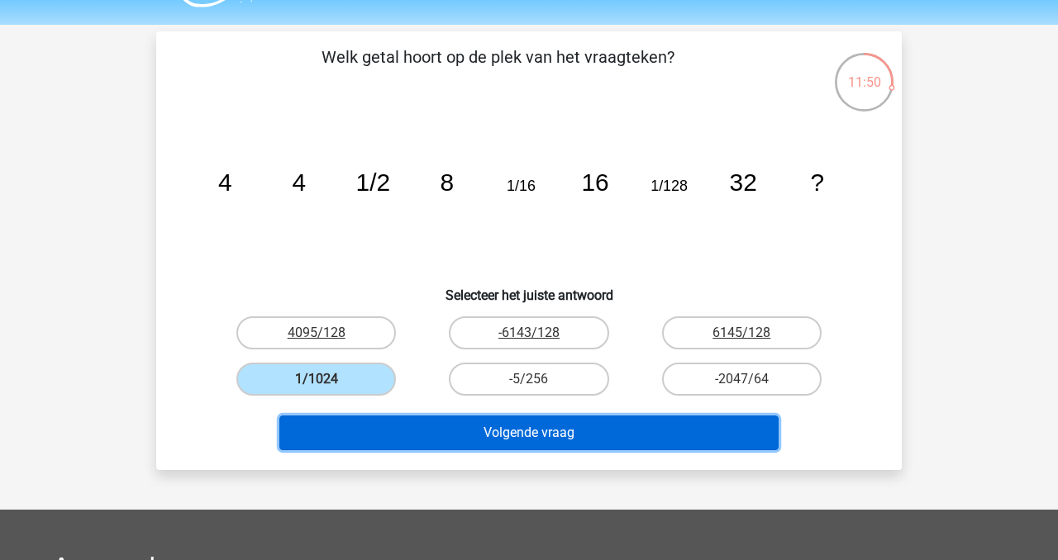
click at [404, 441] on button "Volgende vraag" at bounding box center [529, 433] width 500 height 35
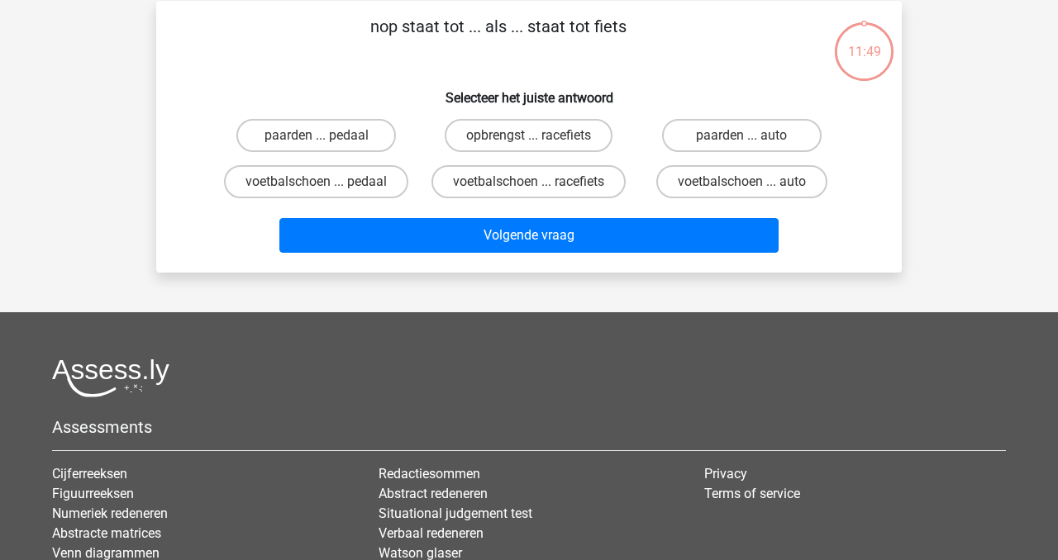
scroll to position [76, 0]
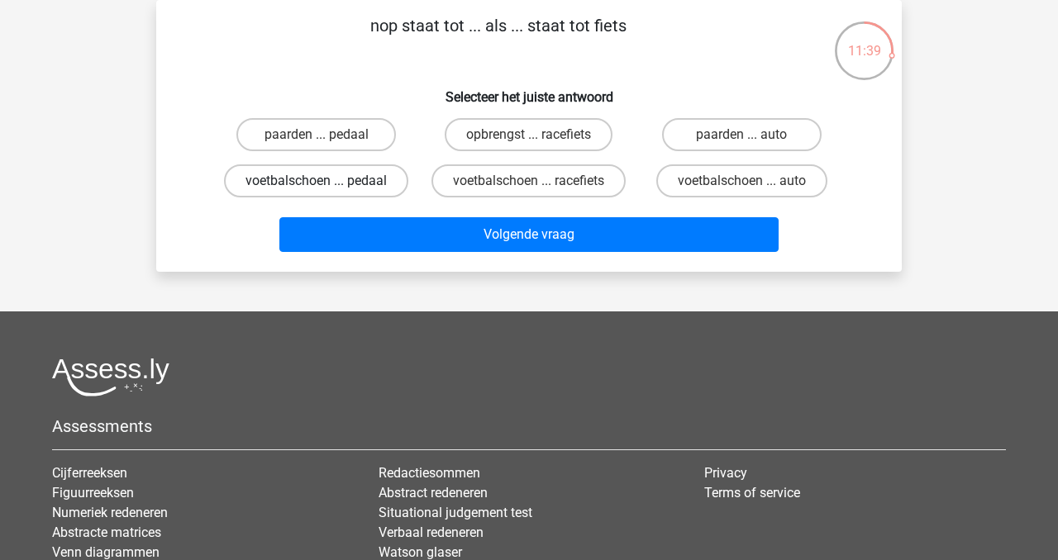
click at [379, 178] on label "voetbalschoen ... pedaal" at bounding box center [316, 180] width 184 height 33
click at [327, 181] on input "voetbalschoen ... pedaal" at bounding box center [322, 186] width 11 height 11
radio input "true"
click at [533, 174] on label "voetbalschoen ... racefiets" at bounding box center [528, 180] width 194 height 33
click at [533, 181] on input "voetbalschoen ... racefiets" at bounding box center [534, 186] width 11 height 11
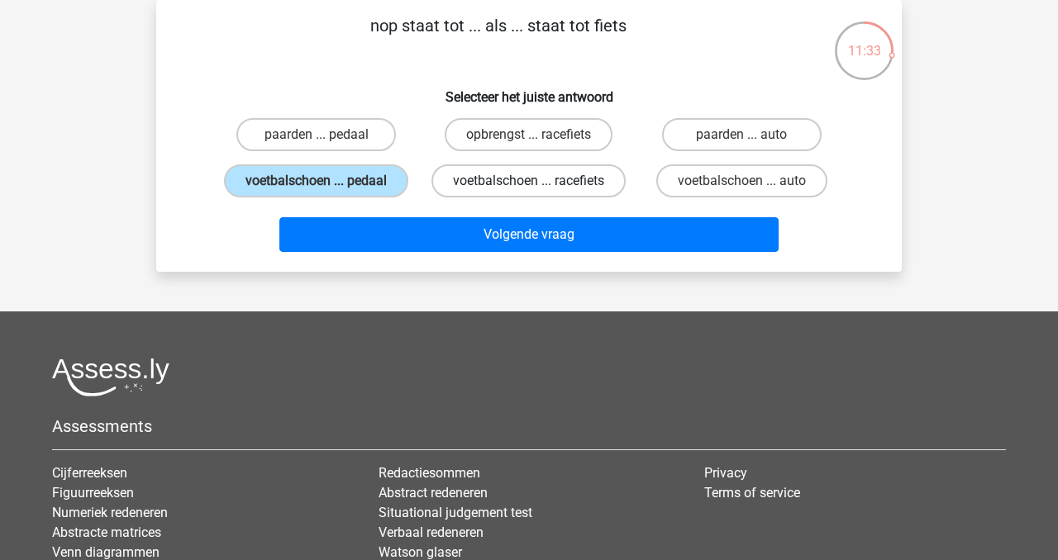
radio input "true"
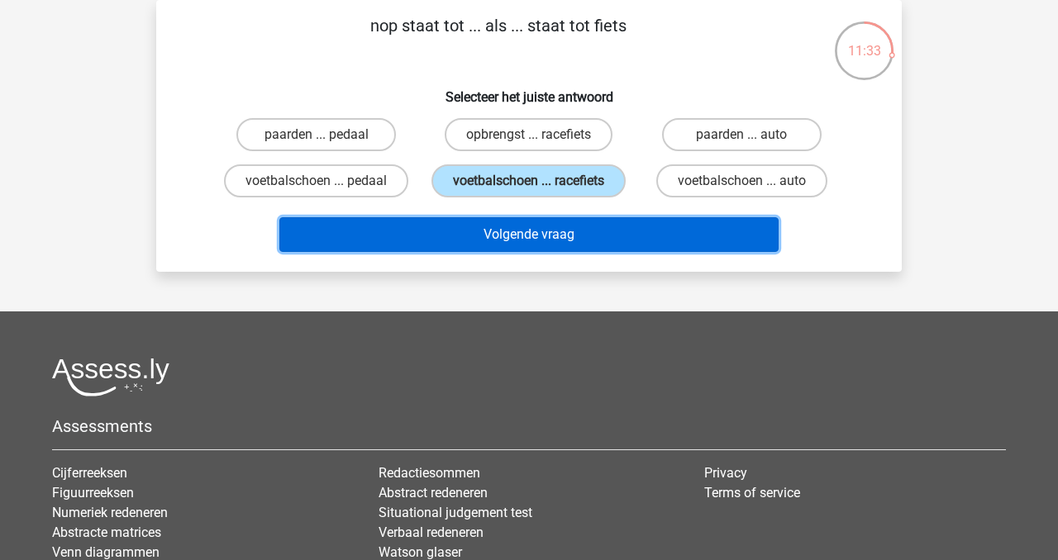
click at [542, 224] on button "Volgende vraag" at bounding box center [529, 234] width 500 height 35
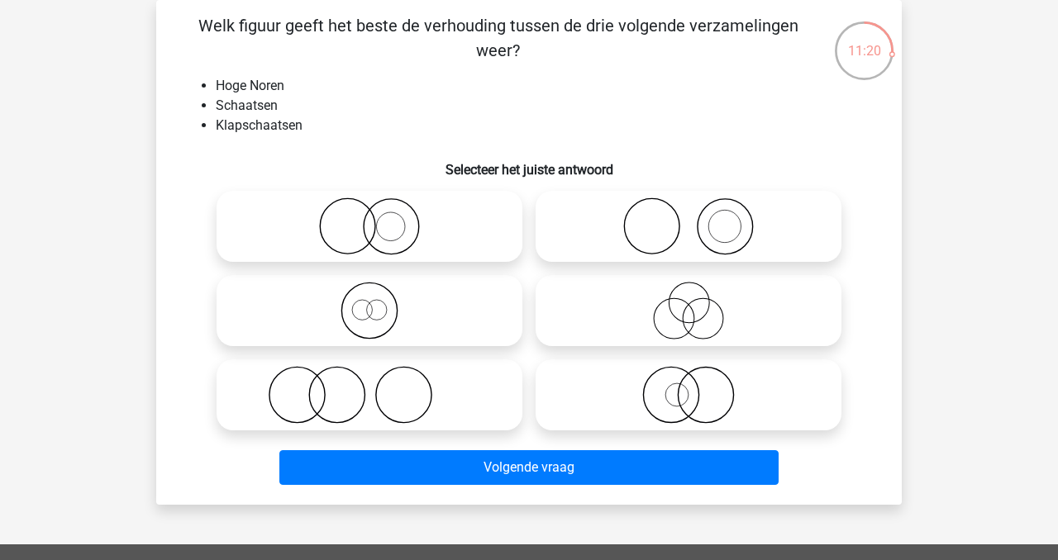
click at [607, 316] on icon at bounding box center [688, 311] width 293 height 58
click at [688, 302] on input "radio" at bounding box center [693, 297] width 11 height 11
radio input "true"
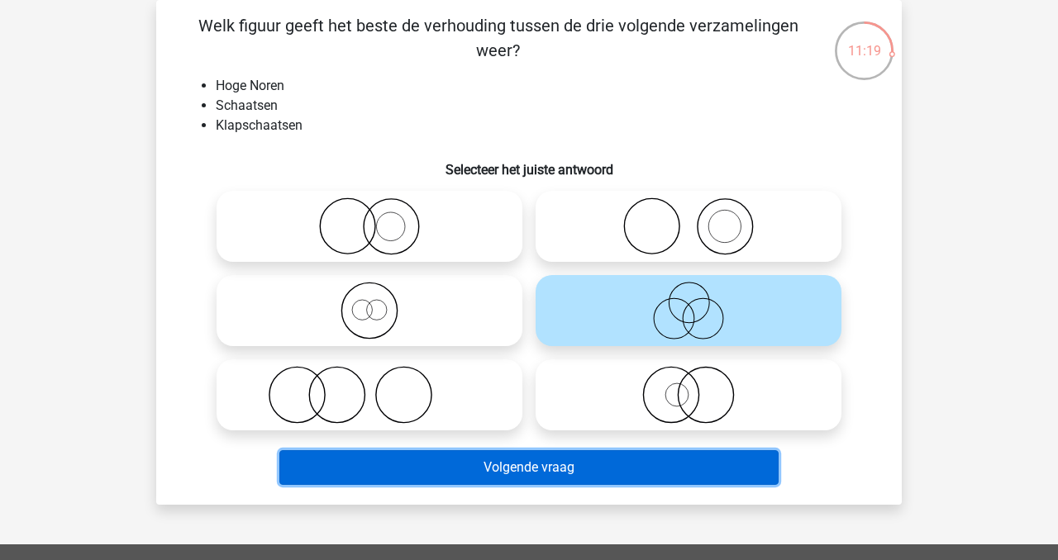
click at [588, 471] on button "Volgende vraag" at bounding box center [529, 467] width 500 height 35
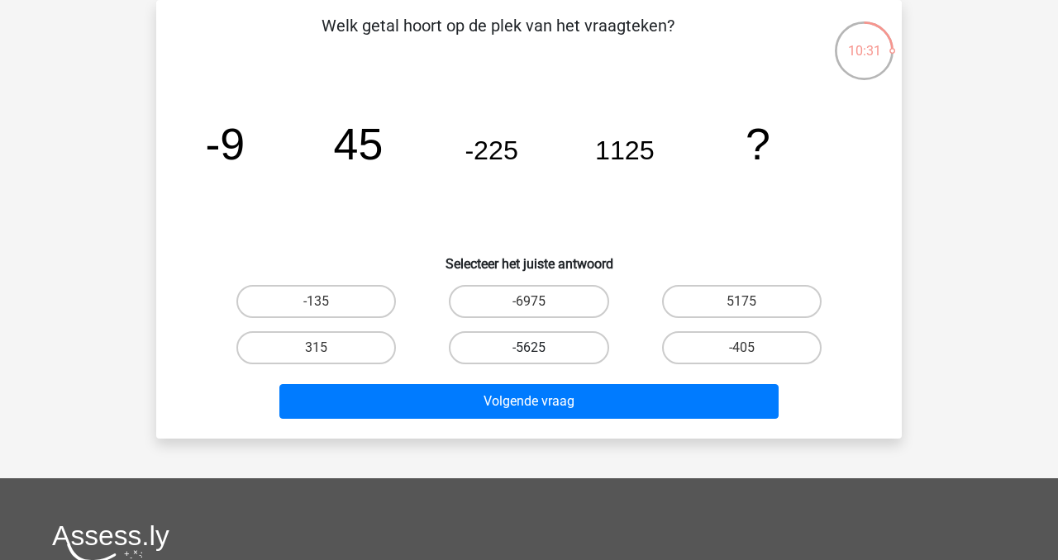
click at [573, 345] on label "-5625" at bounding box center [529, 347] width 160 height 33
click at [540, 348] on input "-5625" at bounding box center [534, 353] width 11 height 11
radio input "true"
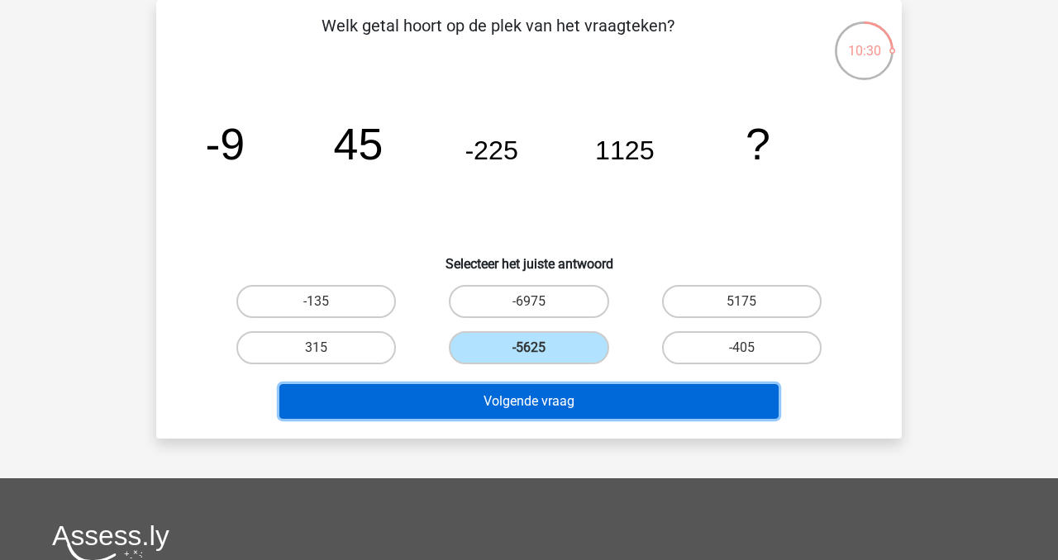
click at [593, 412] on button "Volgende vraag" at bounding box center [529, 401] width 500 height 35
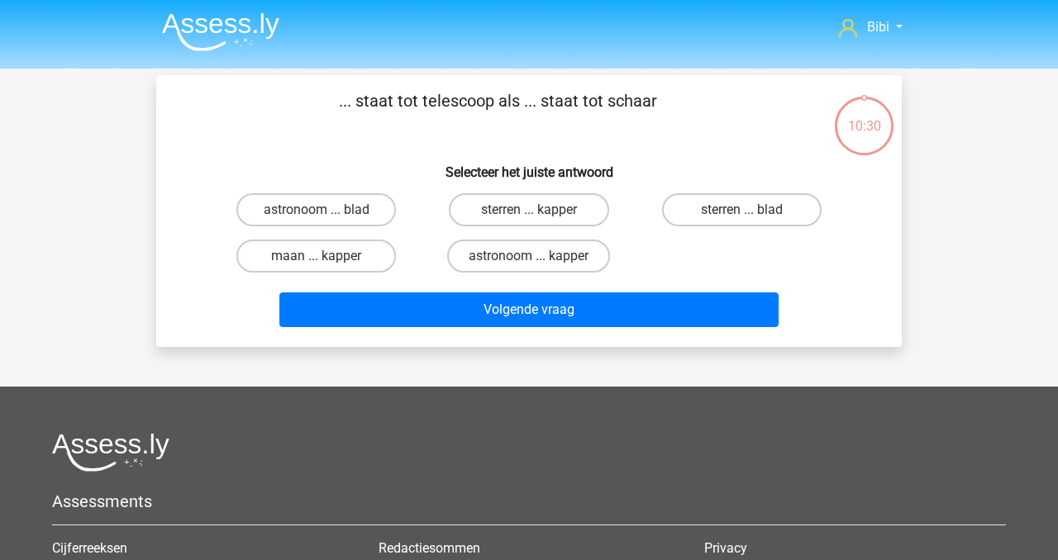
scroll to position [0, 0]
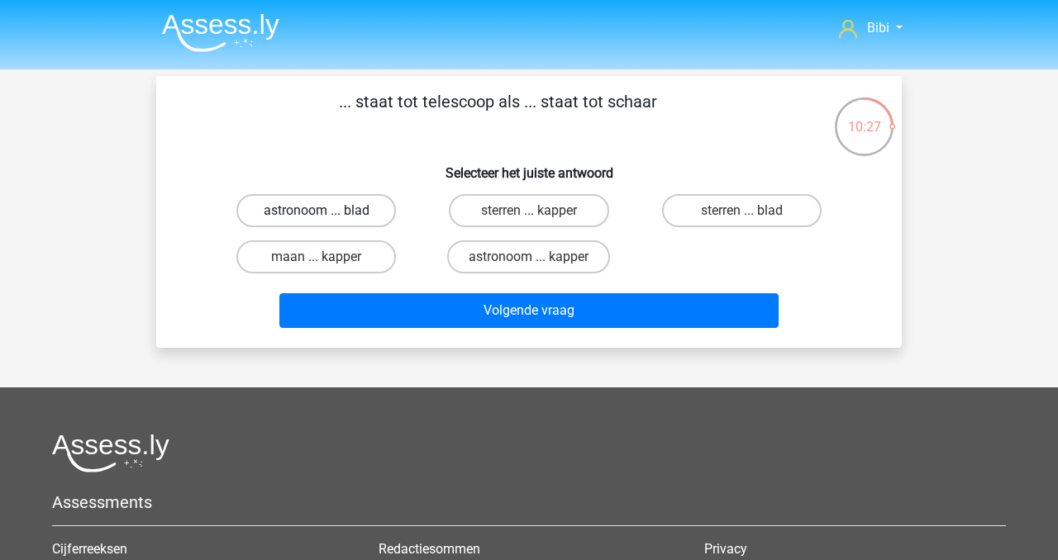
click at [367, 209] on label "astronoom ... blad" at bounding box center [316, 210] width 160 height 33
click at [327, 211] on input "astronoom ... blad" at bounding box center [322, 216] width 11 height 11
radio input "true"
click at [502, 266] on label "astronoom ... kapper" at bounding box center [528, 257] width 163 height 33
click at [529, 266] on input "astronoom ... kapper" at bounding box center [534, 262] width 11 height 11
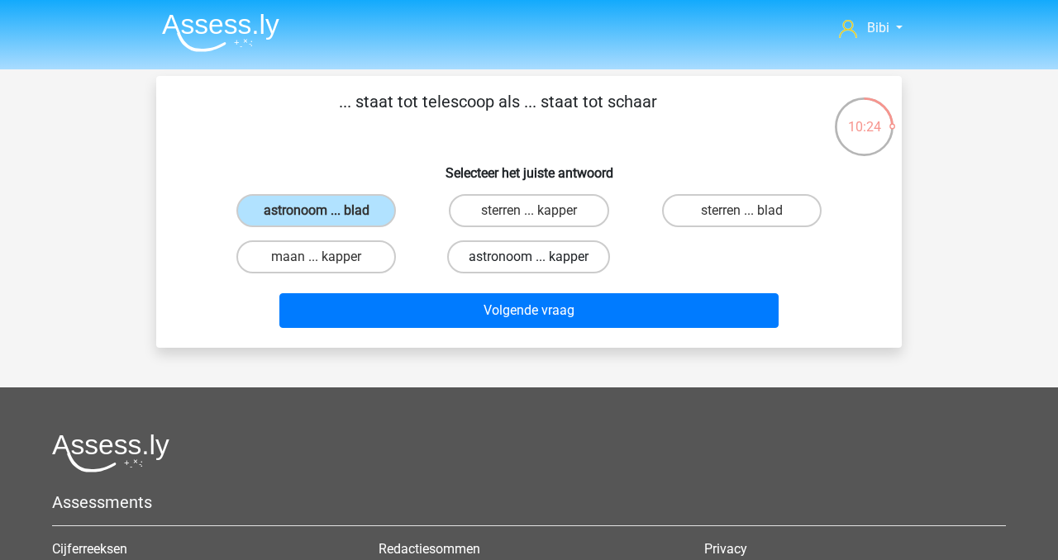
radio input "true"
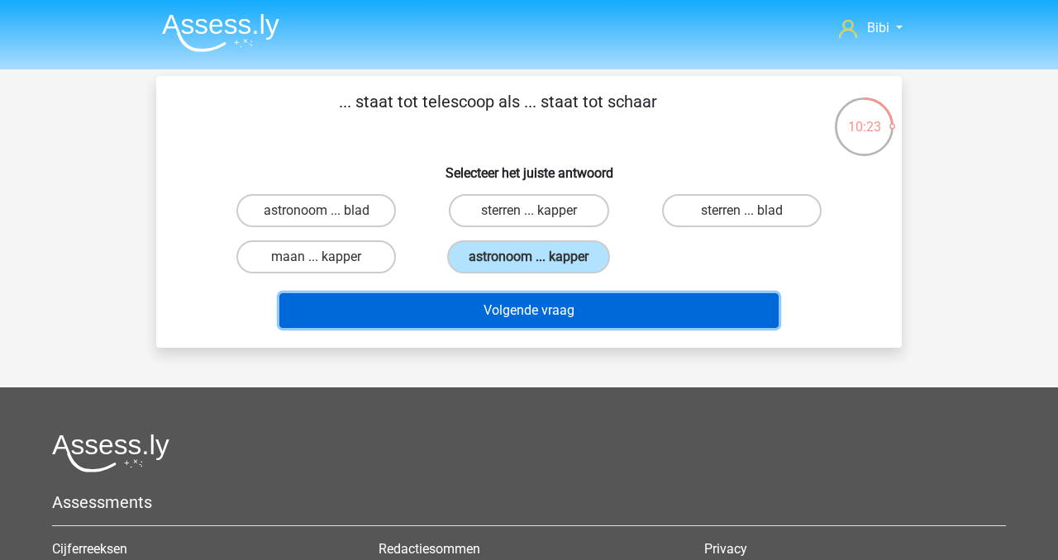
click at [508, 317] on button "Volgende vraag" at bounding box center [529, 310] width 500 height 35
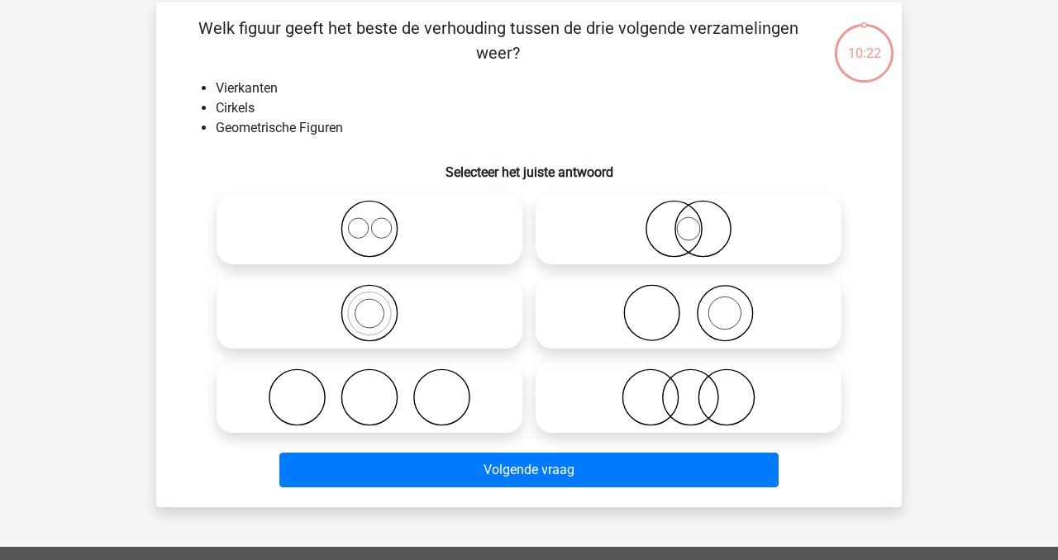
scroll to position [76, 0]
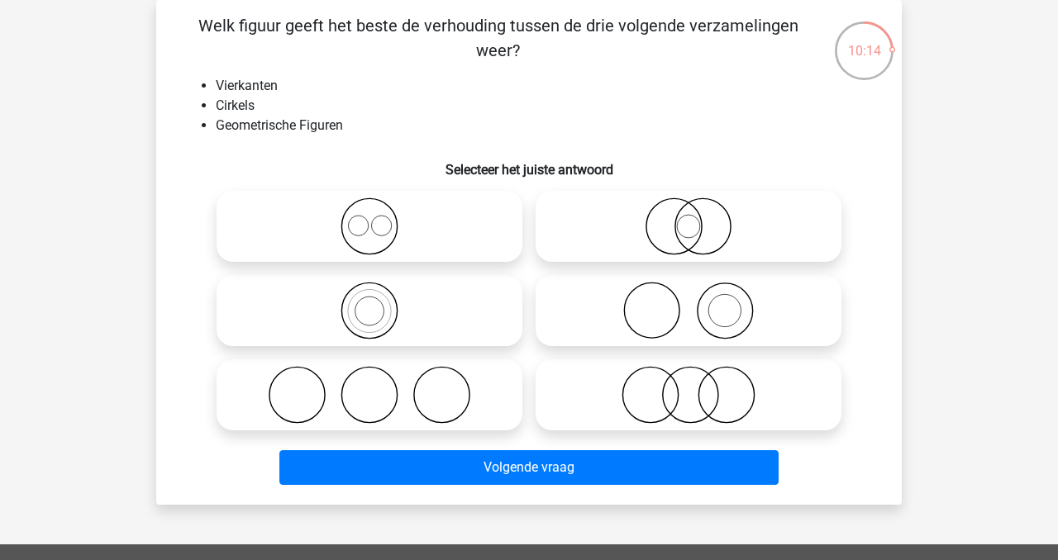
click at [618, 393] on icon at bounding box center [688, 395] width 293 height 58
click at [688, 387] on input "radio" at bounding box center [693, 381] width 11 height 11
radio input "true"
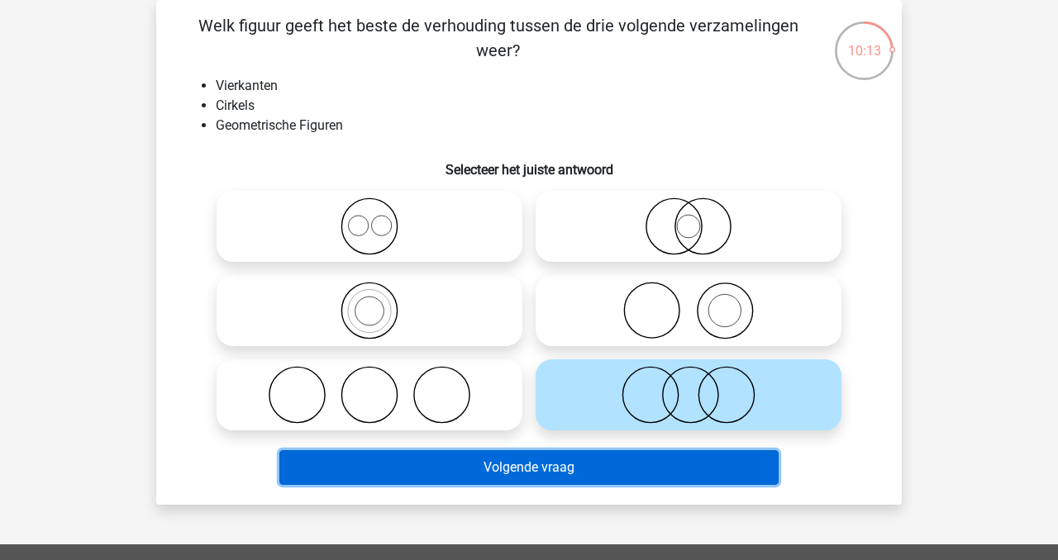
click at [616, 463] on button "Volgende vraag" at bounding box center [529, 467] width 500 height 35
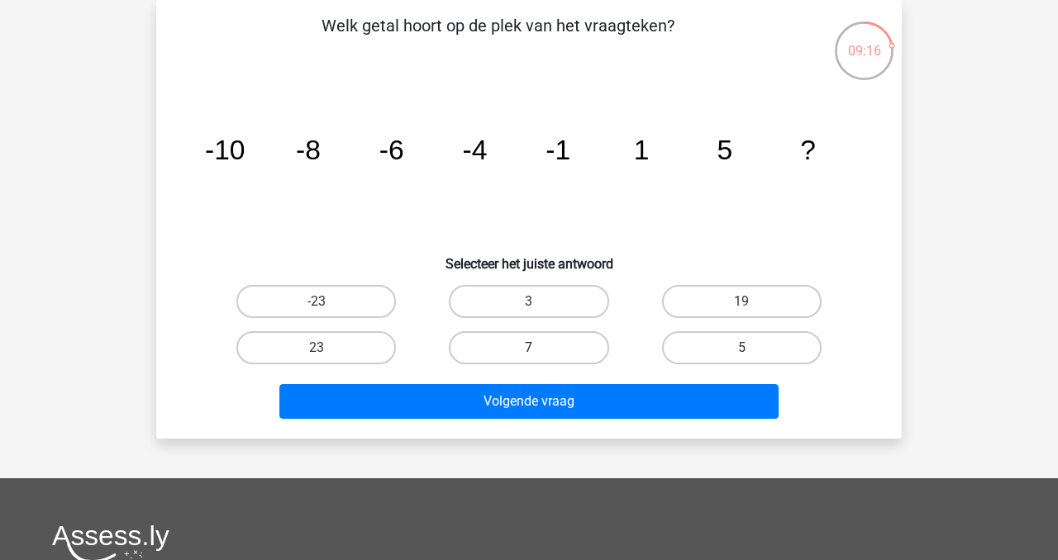
click at [576, 337] on label "7" at bounding box center [529, 347] width 160 height 33
click at [540, 348] on input "7" at bounding box center [534, 353] width 11 height 11
radio input "true"
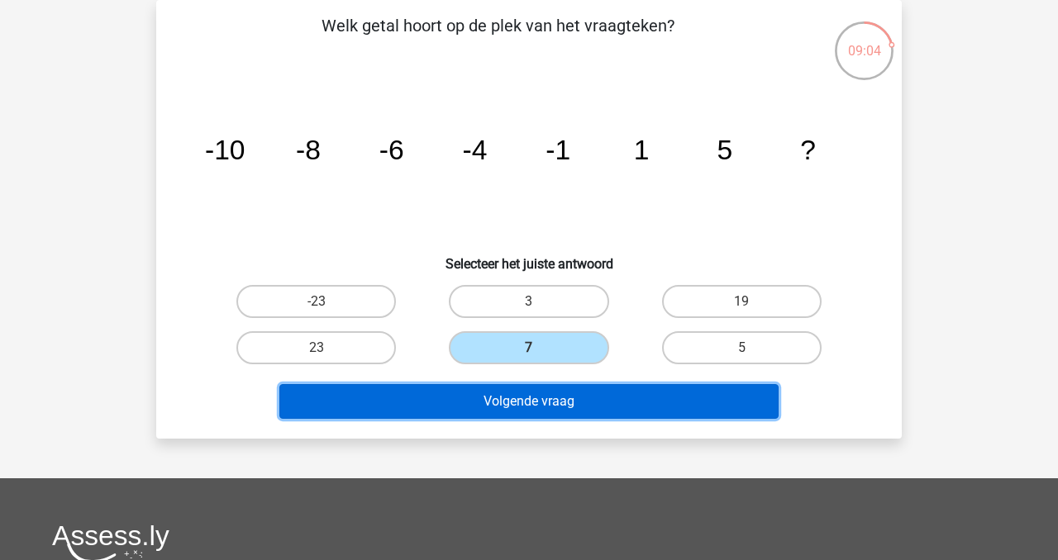
click at [592, 407] on button "Volgende vraag" at bounding box center [529, 401] width 500 height 35
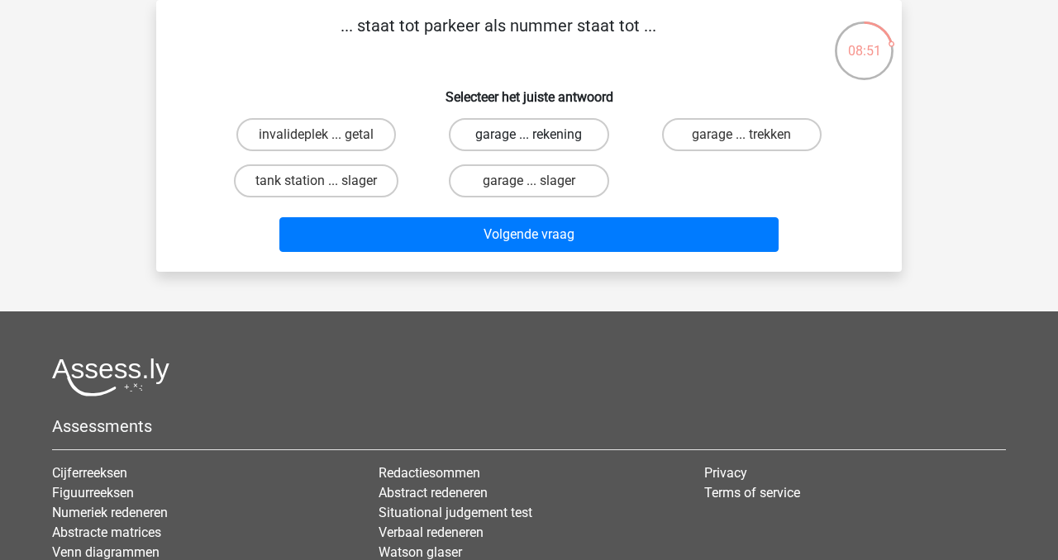
click at [509, 131] on label "garage ... rekening" at bounding box center [529, 134] width 160 height 33
click at [529, 135] on input "garage ... rekening" at bounding box center [534, 140] width 11 height 11
radio input "true"
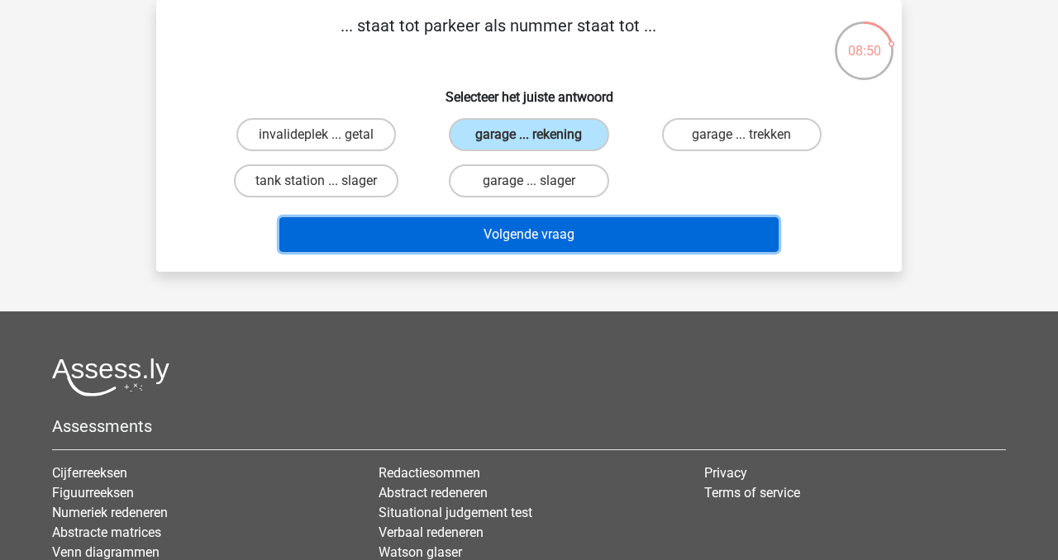
click at [588, 229] on button "Volgende vraag" at bounding box center [529, 234] width 500 height 35
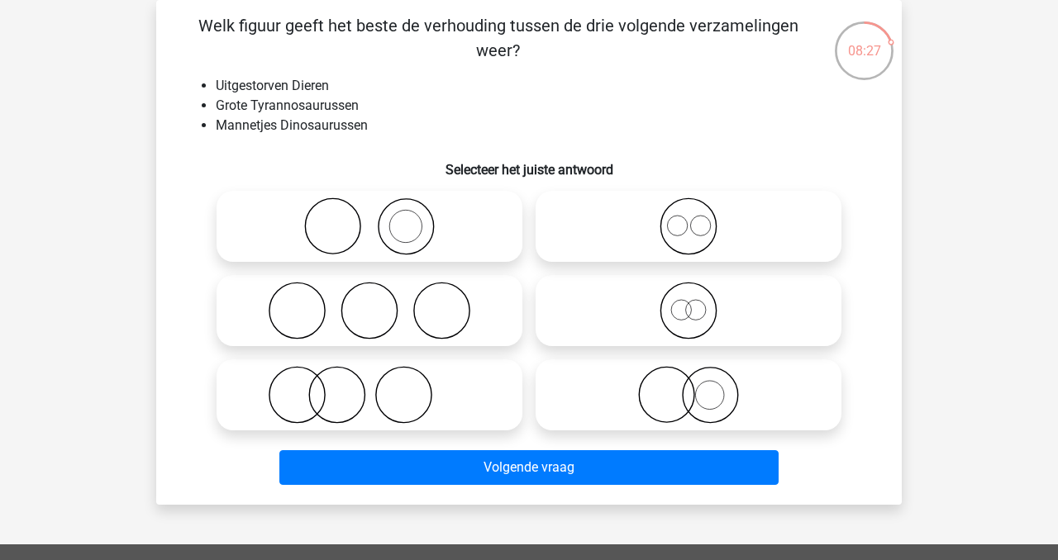
click at [636, 394] on icon at bounding box center [688, 395] width 293 height 58
click at [688, 387] on input "radio" at bounding box center [693, 381] width 11 height 11
radio input "true"
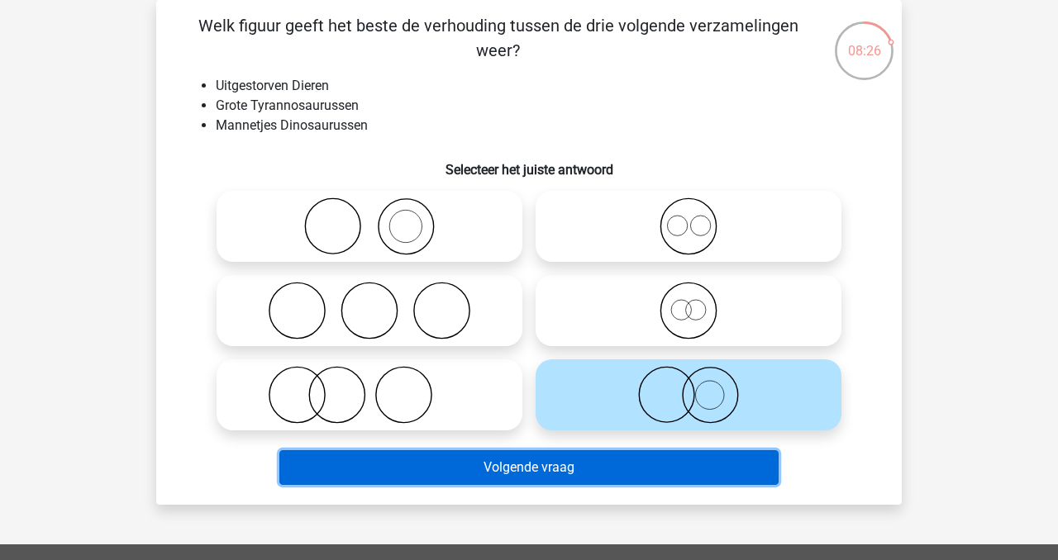
click at [693, 479] on button "Volgende vraag" at bounding box center [529, 467] width 500 height 35
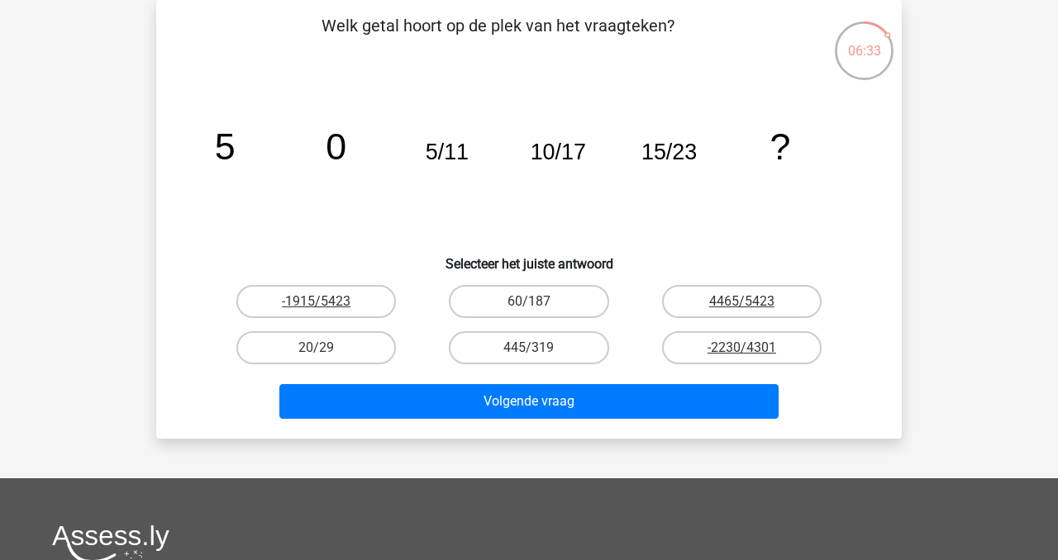
click at [350, 372] on div "Volgende vraag" at bounding box center [529, 398] width 693 height 55
click at [351, 357] on label "20/29" at bounding box center [316, 347] width 160 height 33
click at [327, 357] on input "20/29" at bounding box center [322, 353] width 11 height 11
radio input "true"
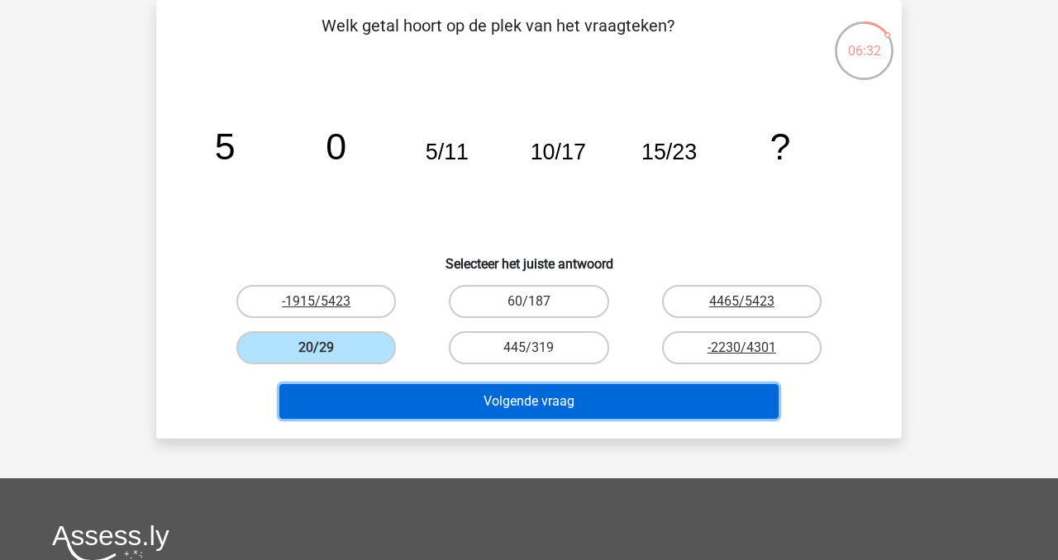
click at [409, 391] on button "Volgende vraag" at bounding box center [529, 401] width 500 height 35
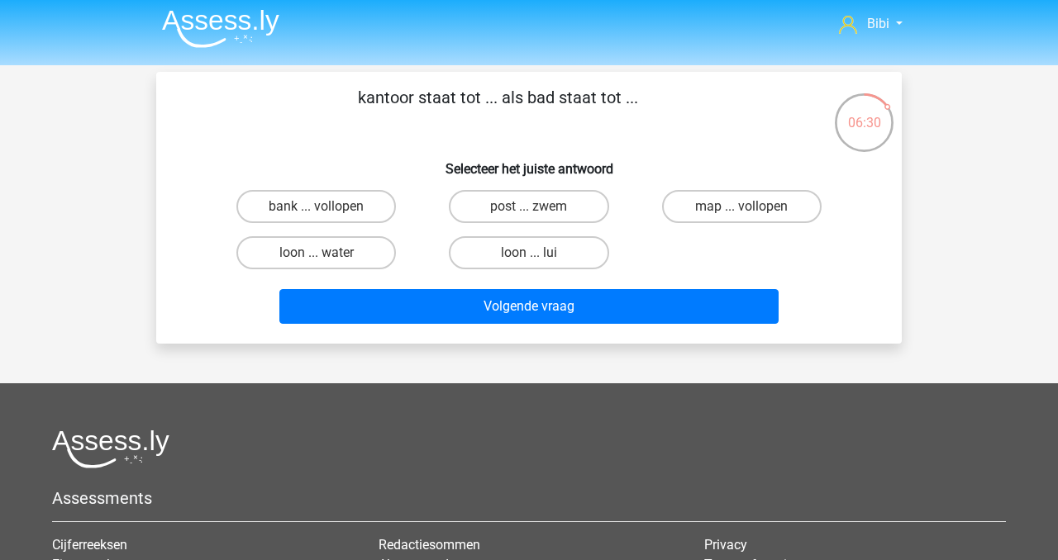
scroll to position [0, 0]
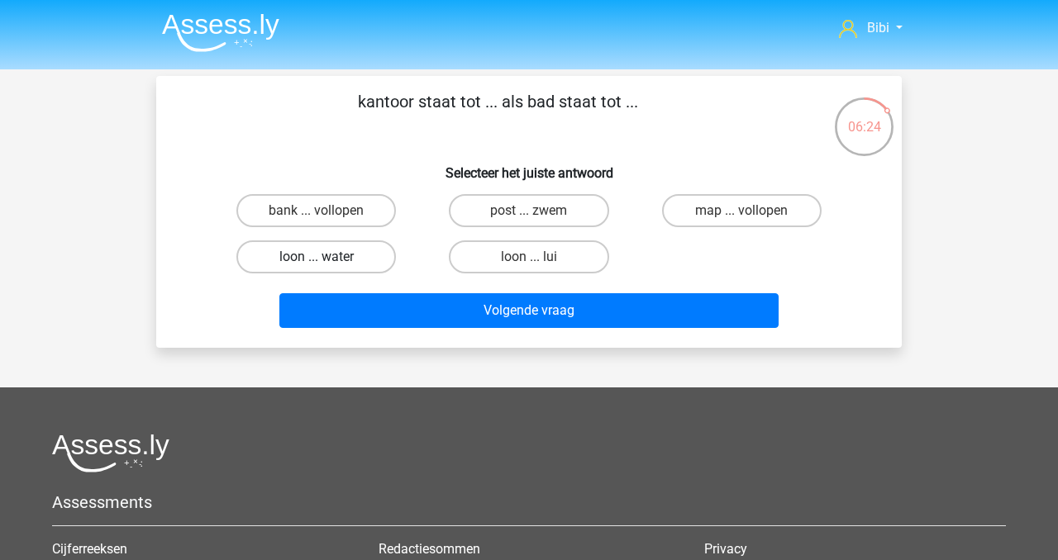
click at [344, 264] on label "loon ... water" at bounding box center [316, 257] width 160 height 33
click at [327, 264] on input "loon ... water" at bounding box center [322, 262] width 11 height 11
radio input "true"
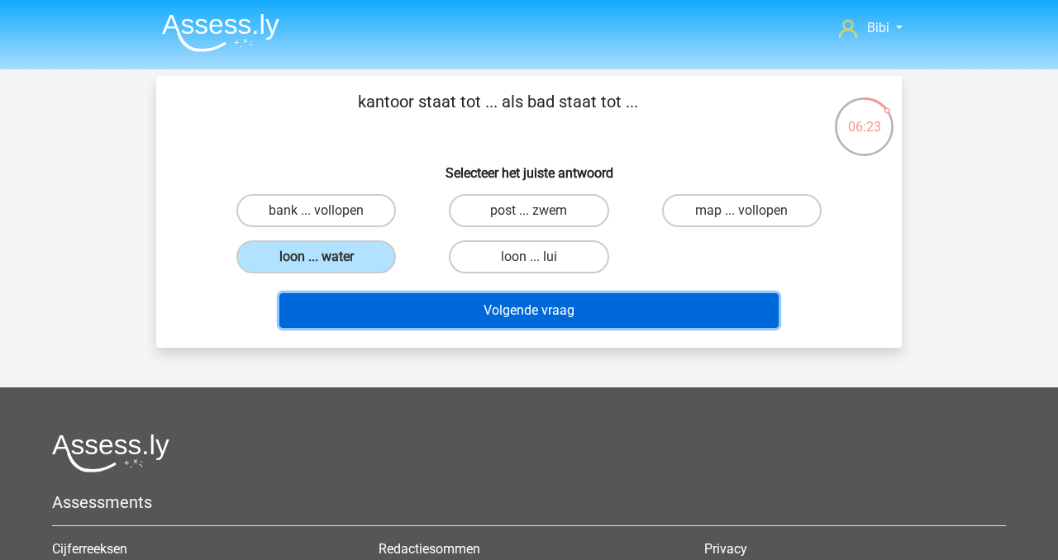
click at [445, 302] on button "Volgende vraag" at bounding box center [529, 310] width 500 height 35
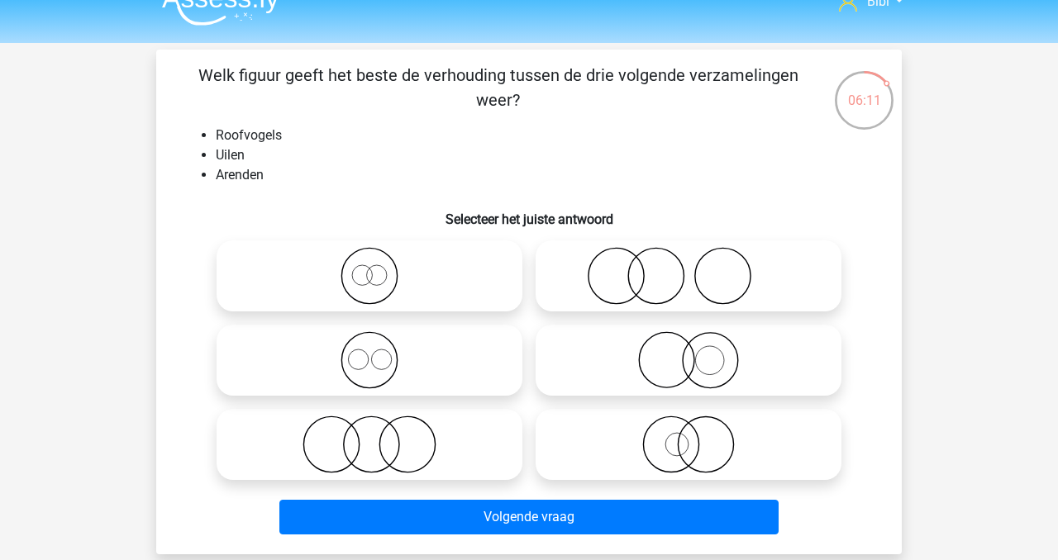
scroll to position [33, 0]
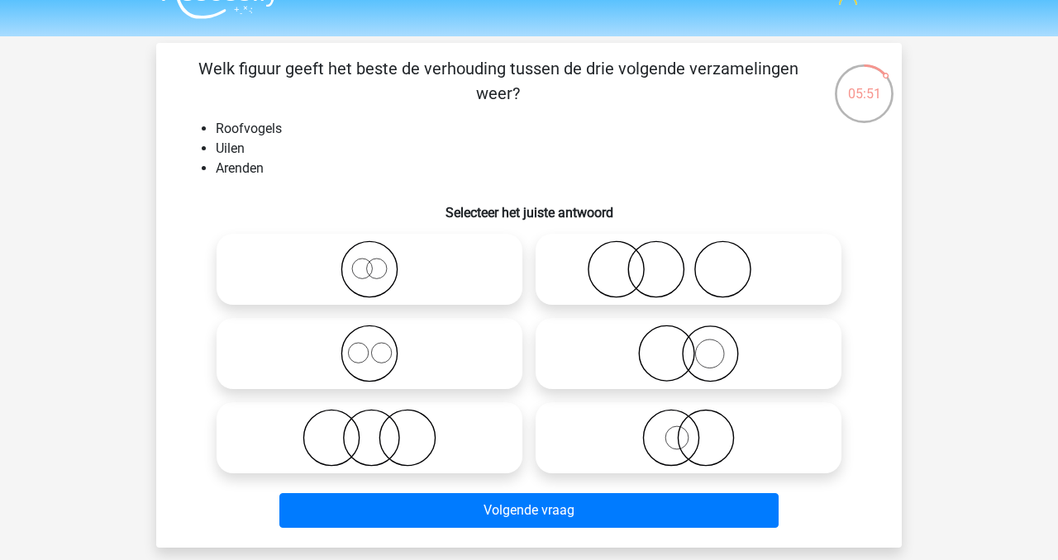
click at [593, 422] on icon at bounding box center [688, 438] width 293 height 58
click at [688, 422] on input "radio" at bounding box center [693, 424] width 11 height 11
radio input "true"
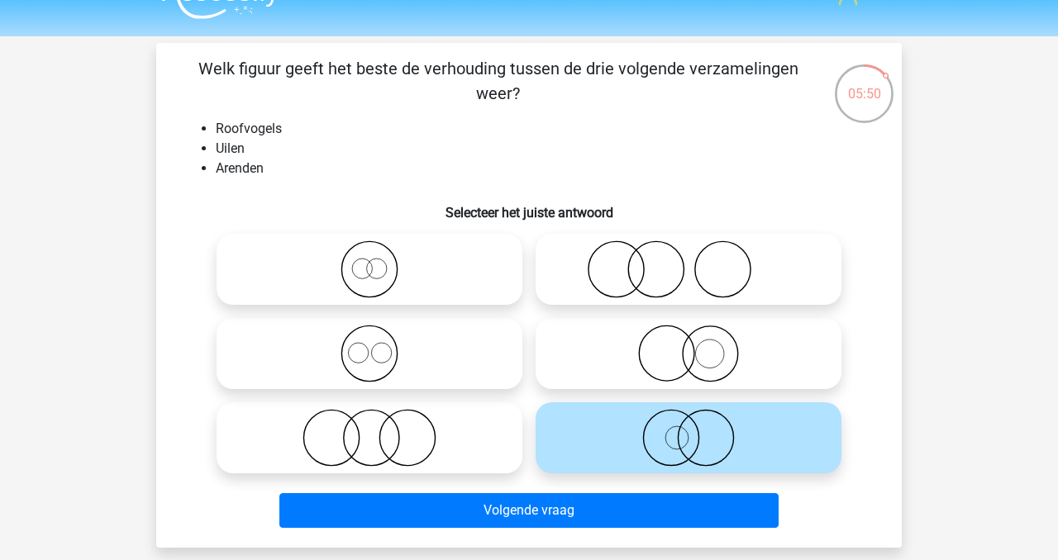
click at [658, 545] on div "Welk figuur geeft het beste de verhouding tussen de drie volgende verzamelingen…" at bounding box center [529, 295] width 746 height 505
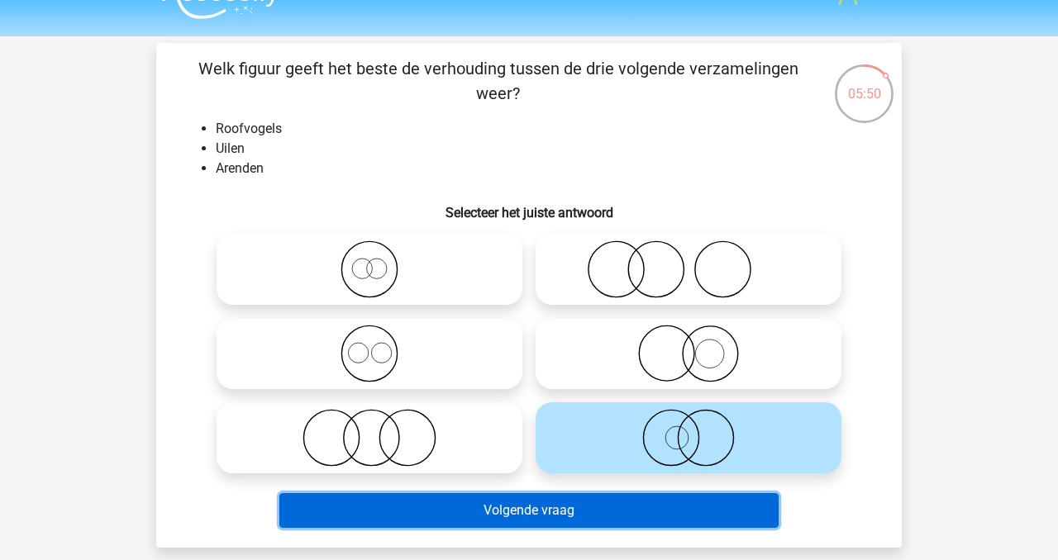
click at [658, 498] on button "Volgende vraag" at bounding box center [529, 510] width 500 height 35
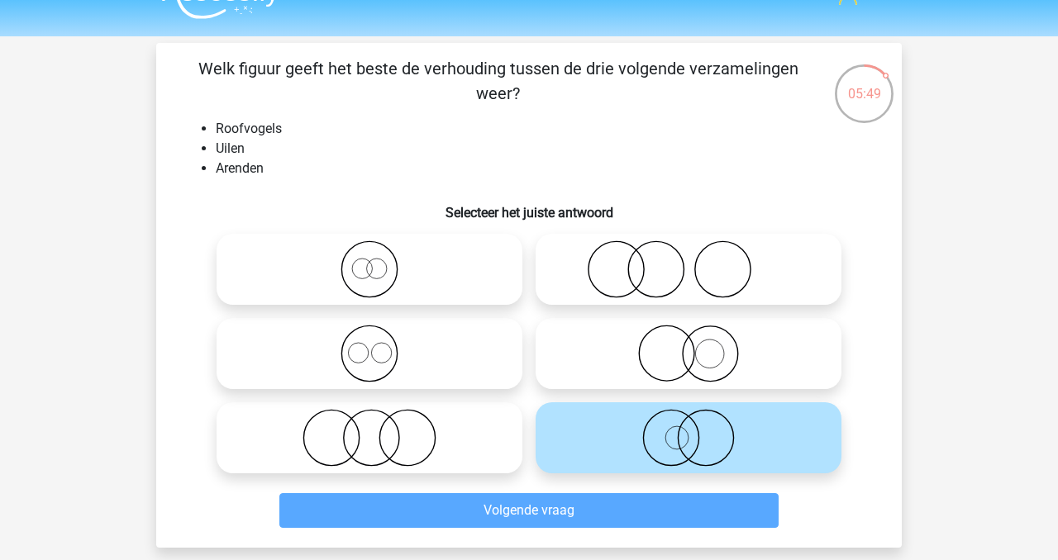
scroll to position [76, 0]
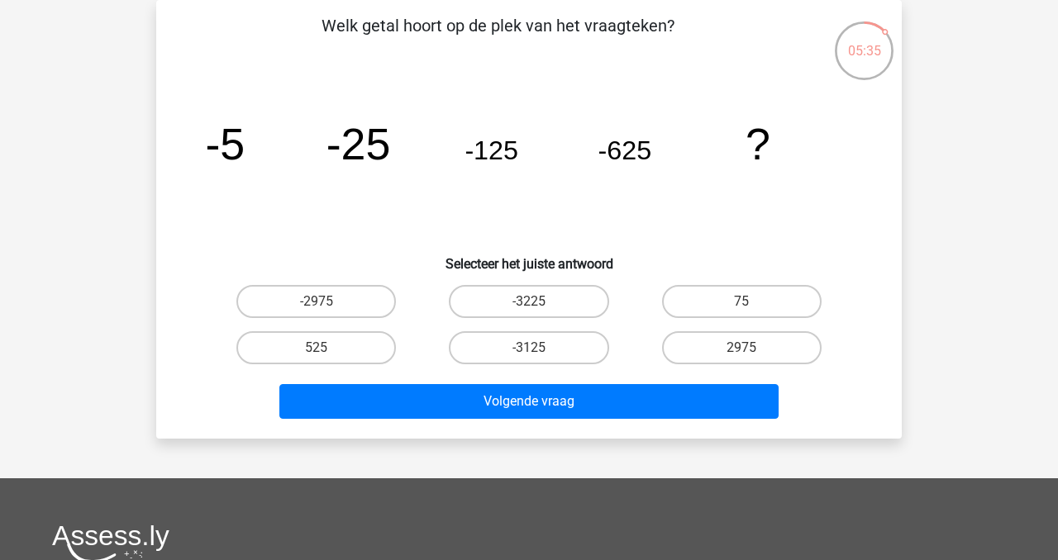
click at [494, 317] on div "-3225" at bounding box center [528, 302] width 212 height 46
click at [494, 338] on label "-3125" at bounding box center [529, 347] width 160 height 33
click at [529, 348] on input "-3125" at bounding box center [534, 353] width 11 height 11
radio input "true"
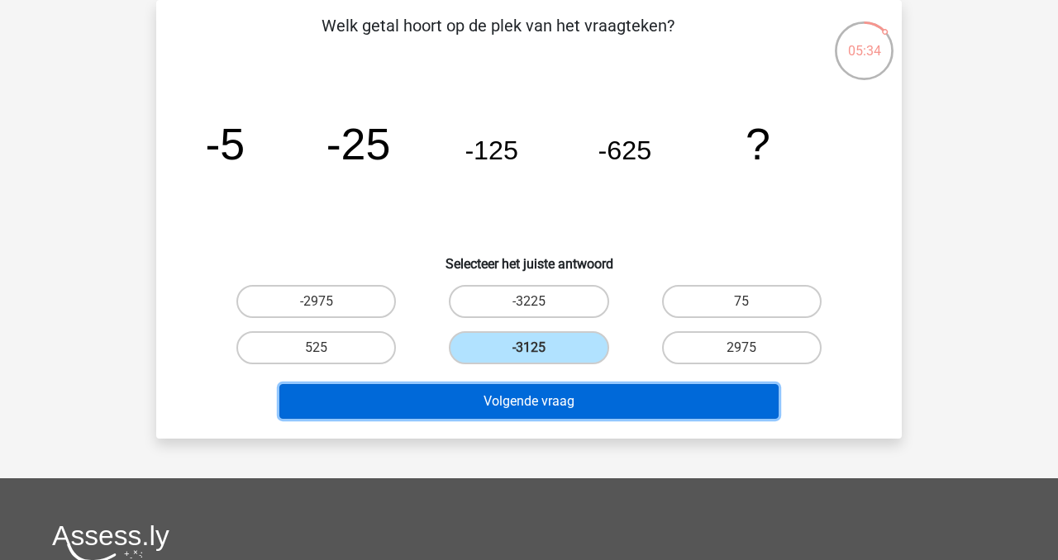
click at [522, 412] on button "Volgende vraag" at bounding box center [529, 401] width 500 height 35
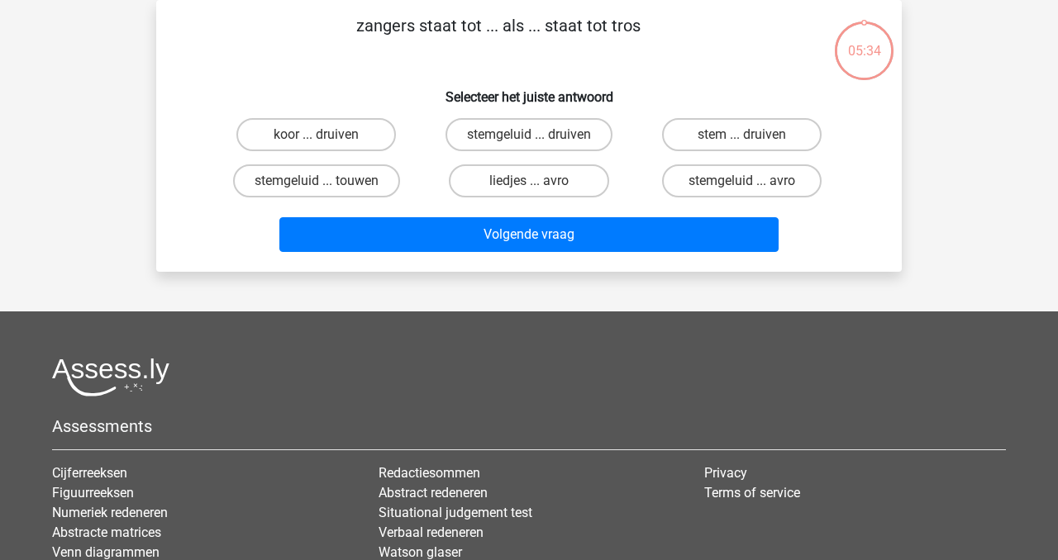
scroll to position [0, 0]
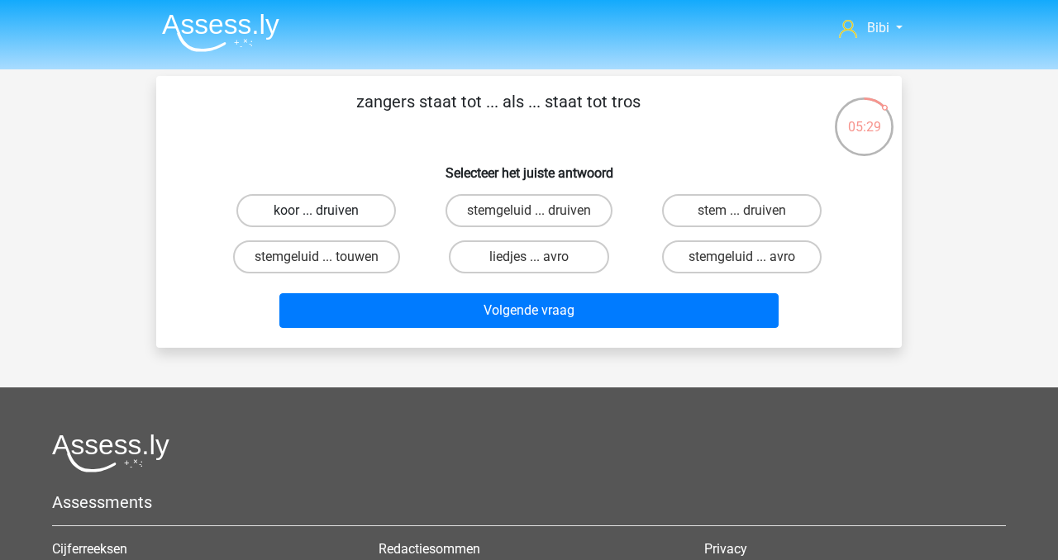
click at [384, 212] on label "koor ... druiven" at bounding box center [316, 210] width 160 height 33
click at [327, 212] on input "koor ... druiven" at bounding box center [322, 216] width 11 height 11
radio input "true"
click at [429, 293] on div "Volgende vraag" at bounding box center [529, 307] width 693 height 55
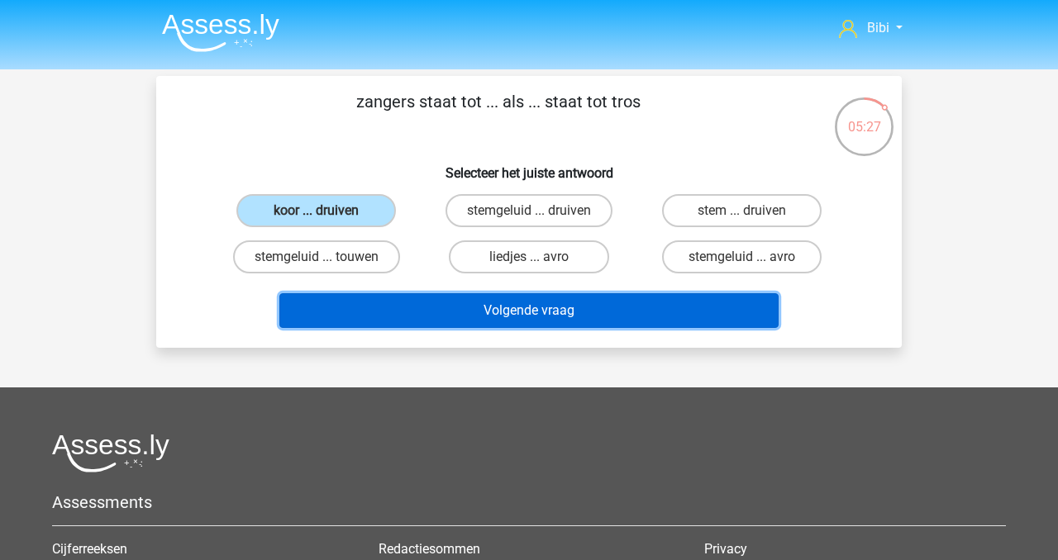
click at [434, 302] on button "Volgende vraag" at bounding box center [529, 310] width 500 height 35
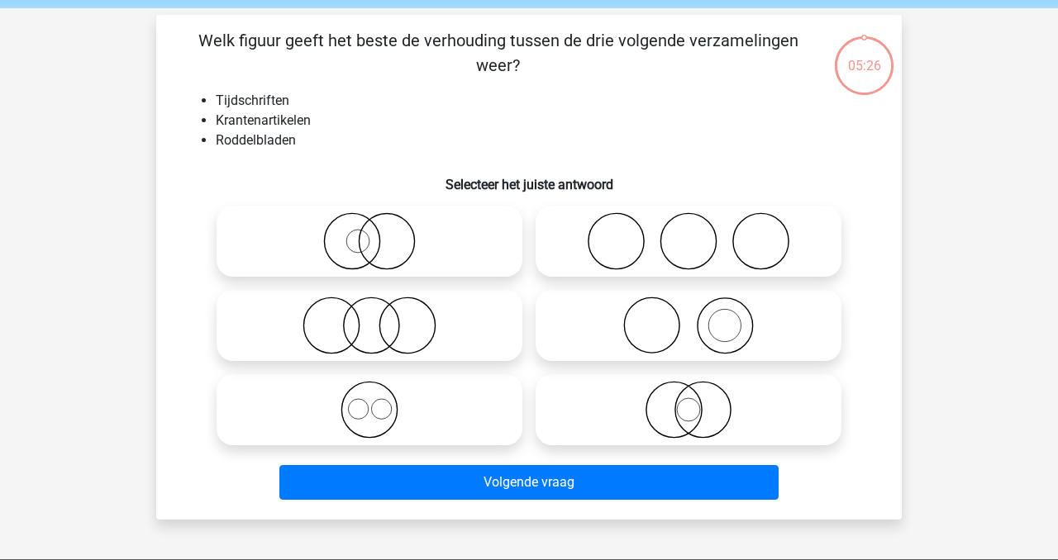
scroll to position [76, 0]
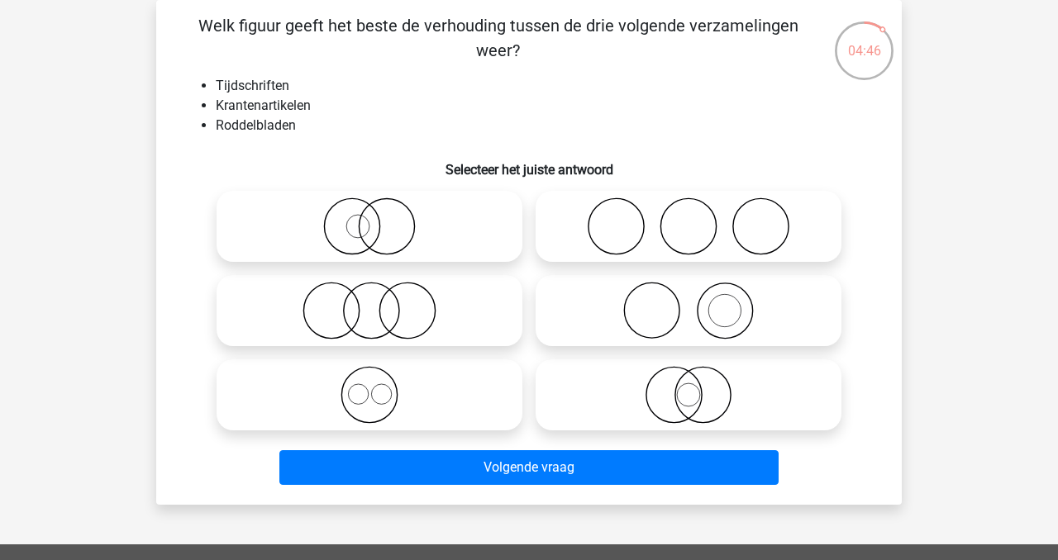
click at [690, 331] on icon at bounding box center [688, 311] width 293 height 58
click at [690, 302] on input "radio" at bounding box center [693, 297] width 11 height 11
radio input "true"
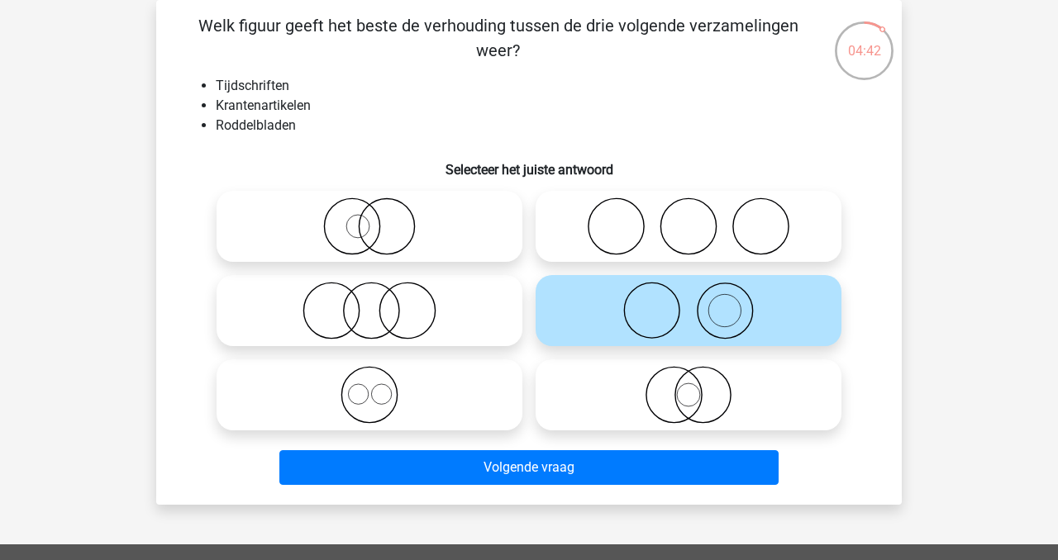
click at [387, 207] on icon at bounding box center [369, 227] width 293 height 58
click at [380, 207] on input "radio" at bounding box center [374, 212] width 11 height 11
radio input "true"
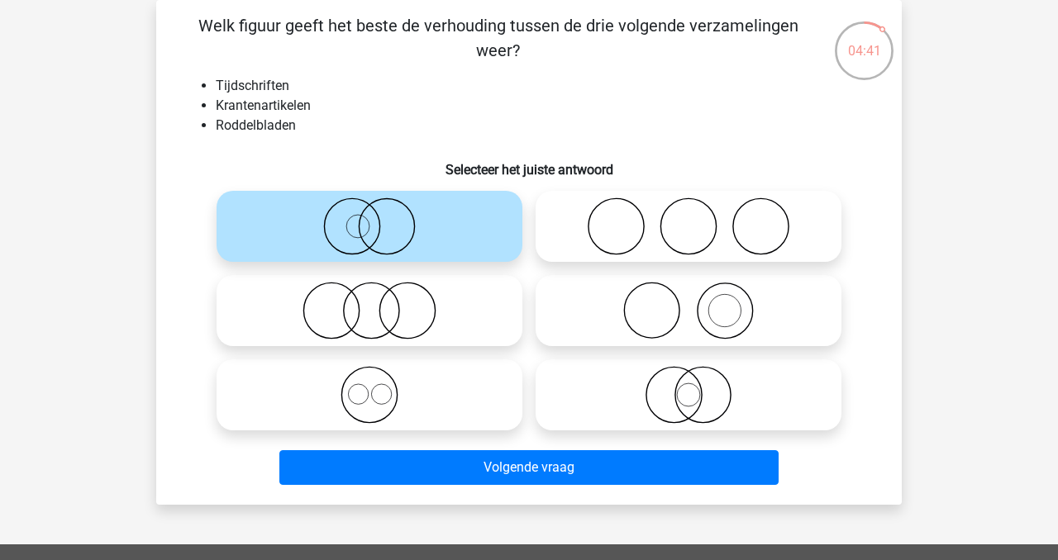
click at [555, 440] on div "Volgende vraag" at bounding box center [529, 464] width 693 height 55
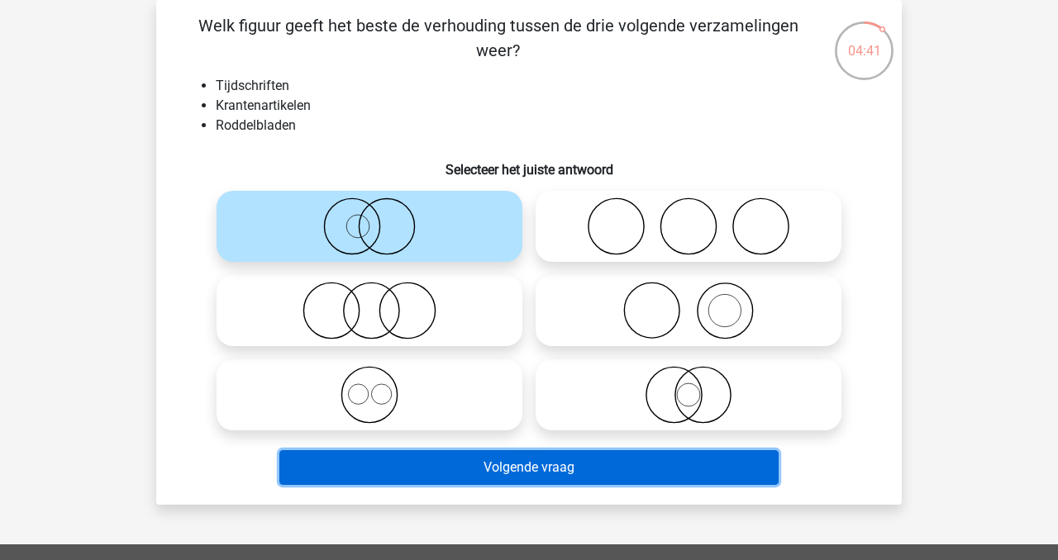
click at [555, 459] on button "Volgende vraag" at bounding box center [529, 467] width 500 height 35
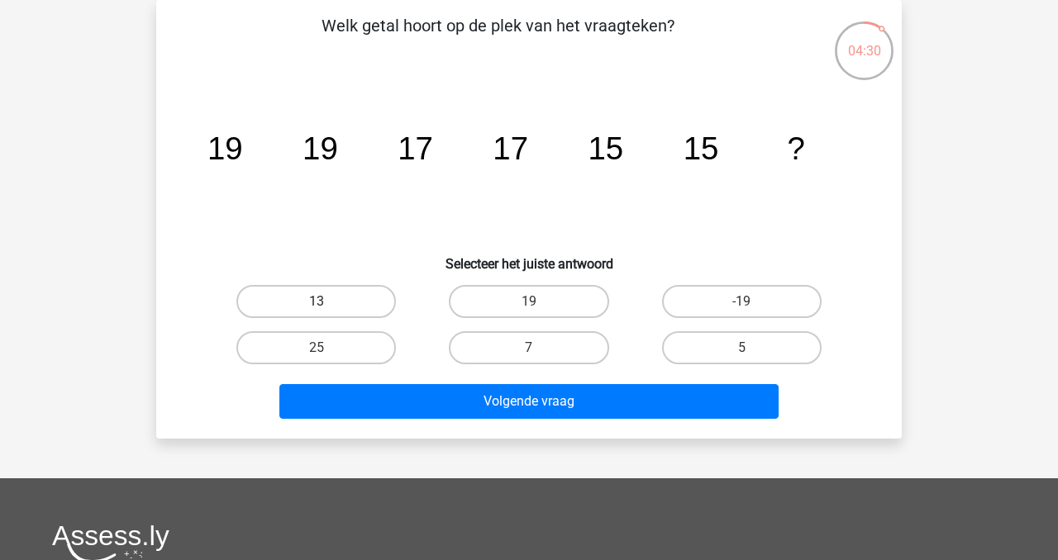
click at [345, 309] on label "13" at bounding box center [316, 301] width 160 height 33
click at [327, 309] on input "13" at bounding box center [322, 307] width 11 height 11
radio input "true"
click at [431, 375] on div "Volgende vraag" at bounding box center [529, 398] width 693 height 55
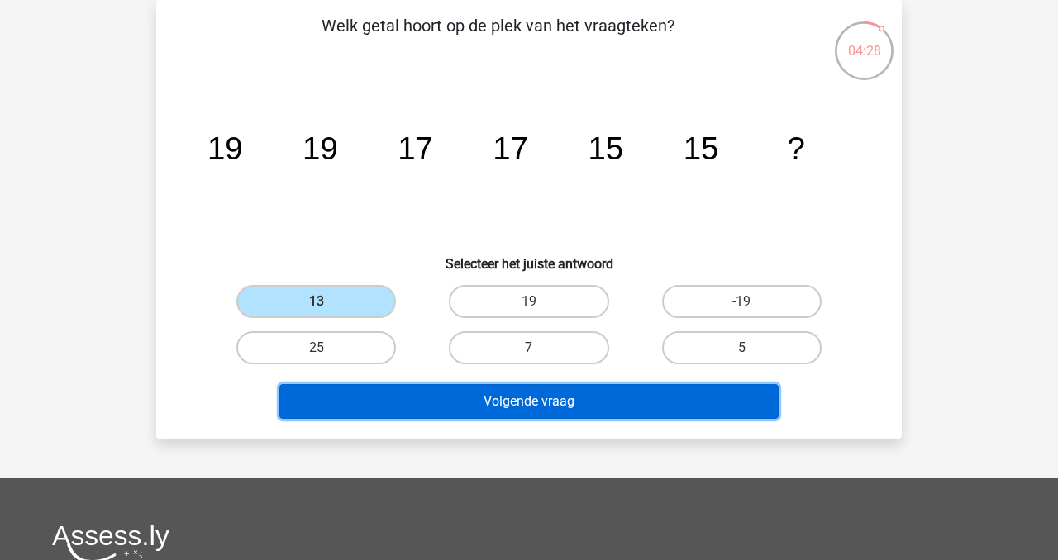
click at [433, 393] on button "Volgende vraag" at bounding box center [529, 401] width 500 height 35
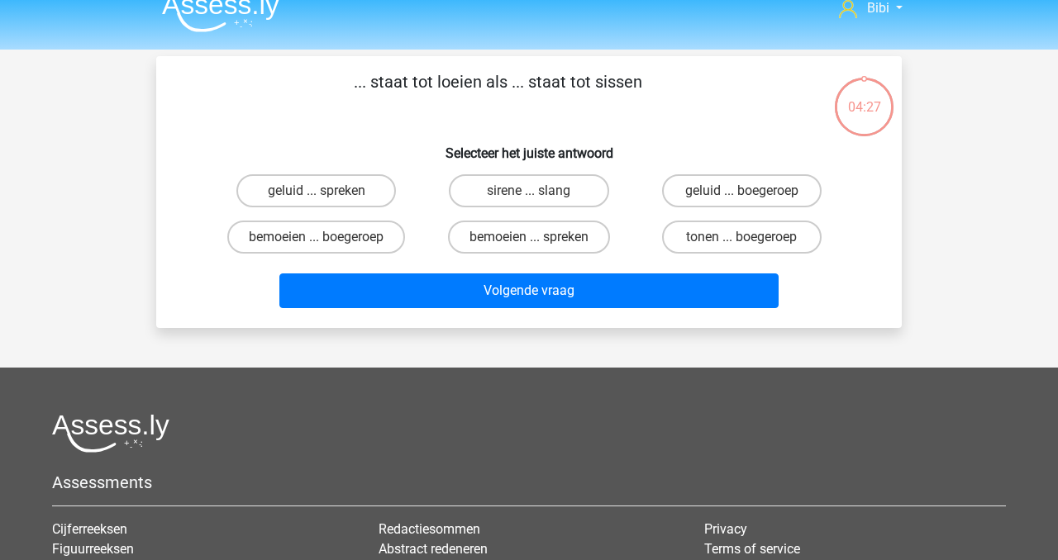
scroll to position [0, 0]
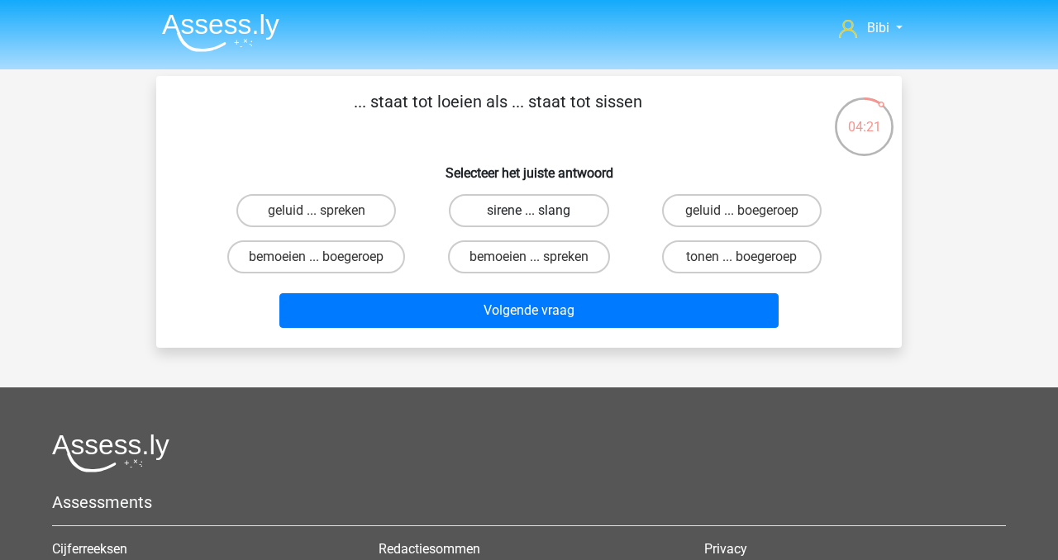
click at [484, 207] on label "sirene ... slang" at bounding box center [529, 210] width 160 height 33
click at [529, 211] on input "sirene ... slang" at bounding box center [534, 216] width 11 height 11
radio input "true"
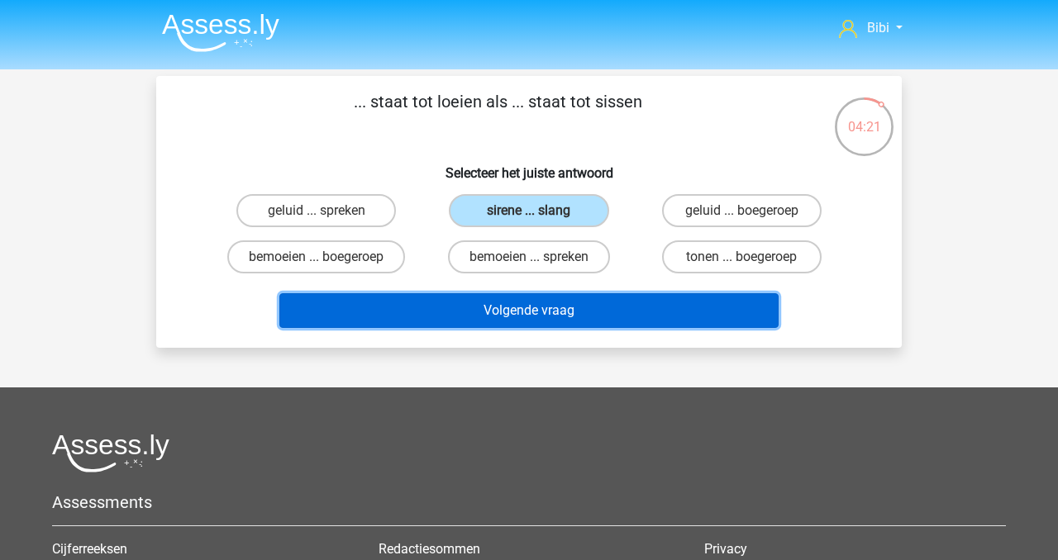
click at [586, 318] on button "Volgende vraag" at bounding box center [529, 310] width 500 height 35
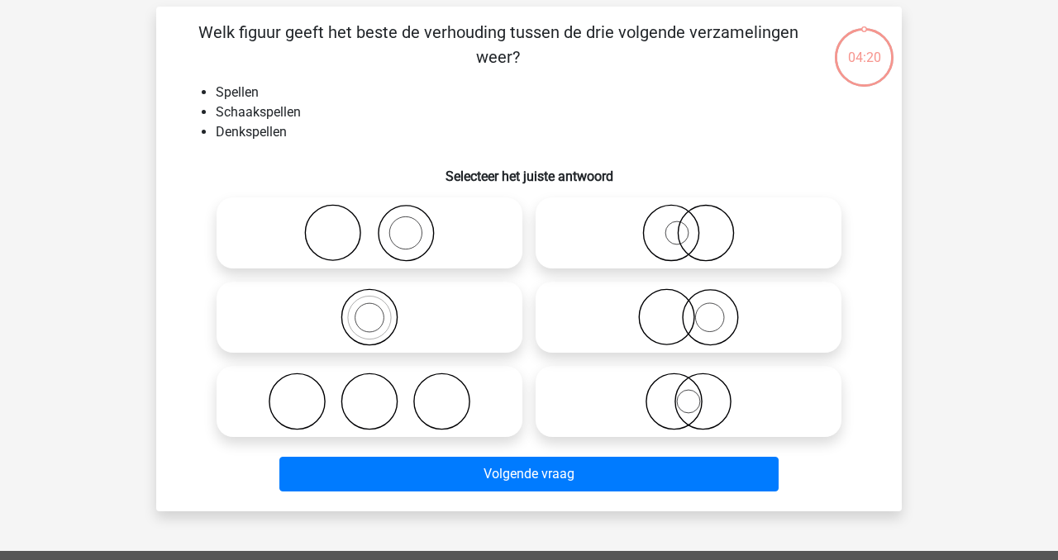
scroll to position [76, 0]
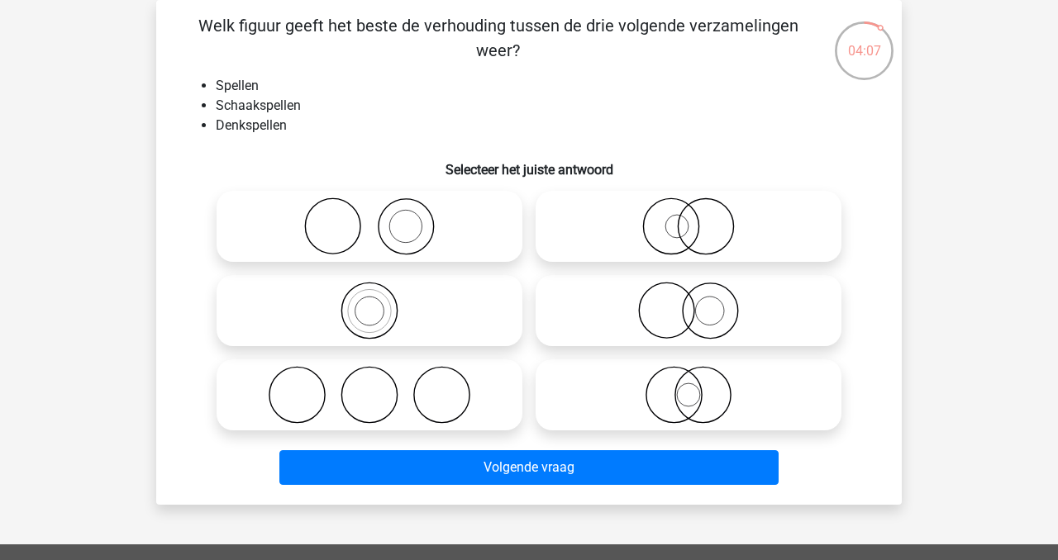
click at [707, 292] on icon at bounding box center [688, 311] width 293 height 58
click at [699, 292] on input "radio" at bounding box center [693, 297] width 11 height 11
radio input "true"
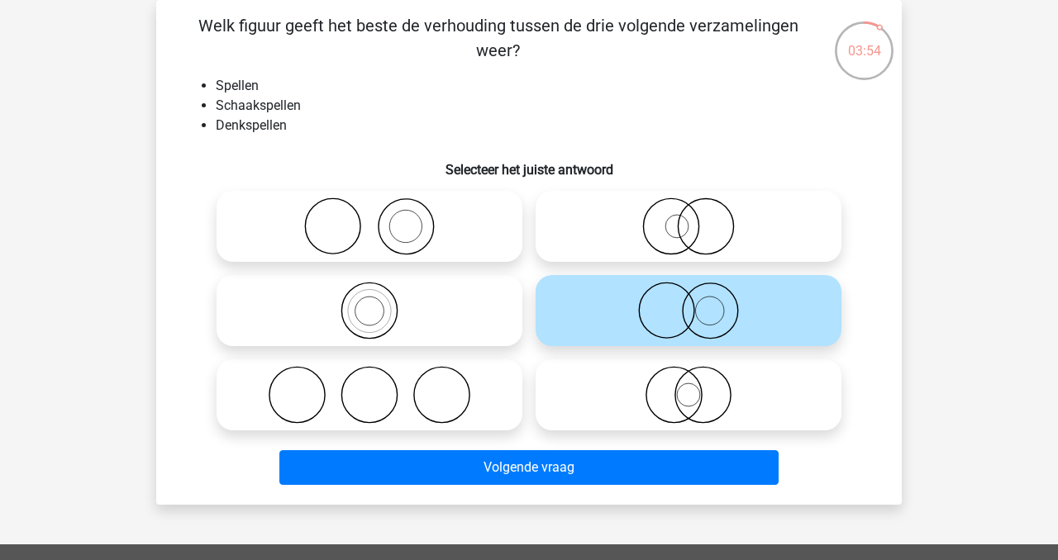
click at [450, 297] on icon at bounding box center [369, 311] width 293 height 58
click at [380, 297] on input "radio" at bounding box center [374, 297] width 11 height 11
radio input "true"
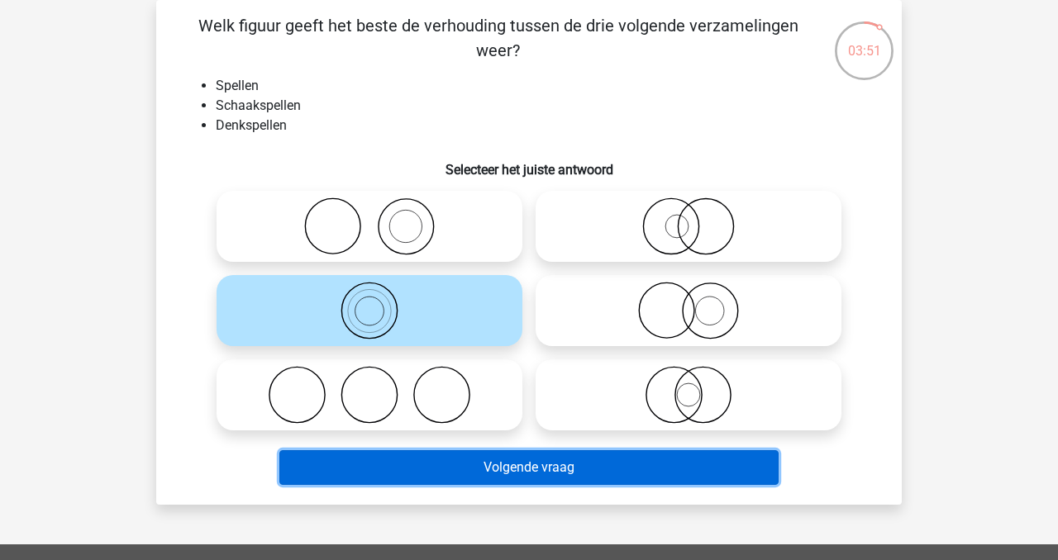
click at [619, 450] on button "Volgende vraag" at bounding box center [529, 467] width 500 height 35
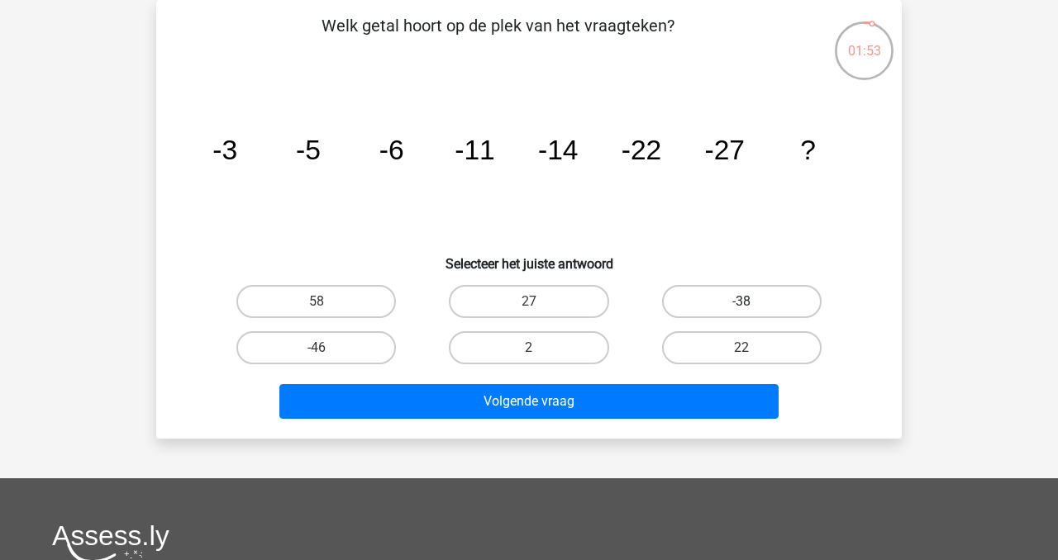
click at [720, 308] on label "-38" at bounding box center [742, 301] width 160 height 33
click at [741, 308] on input "-38" at bounding box center [746, 307] width 11 height 11
radio input "true"
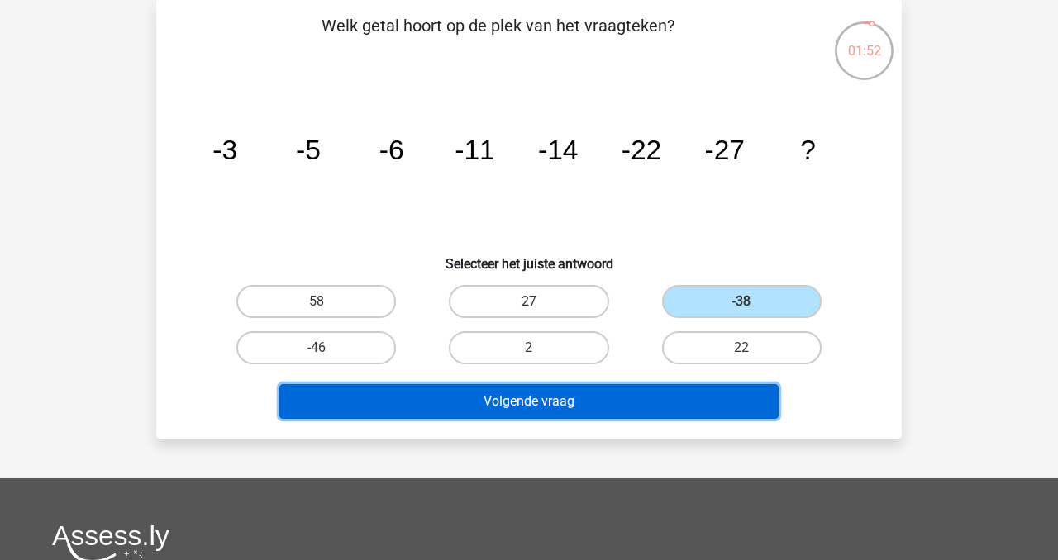
click at [651, 405] on button "Volgende vraag" at bounding box center [529, 401] width 500 height 35
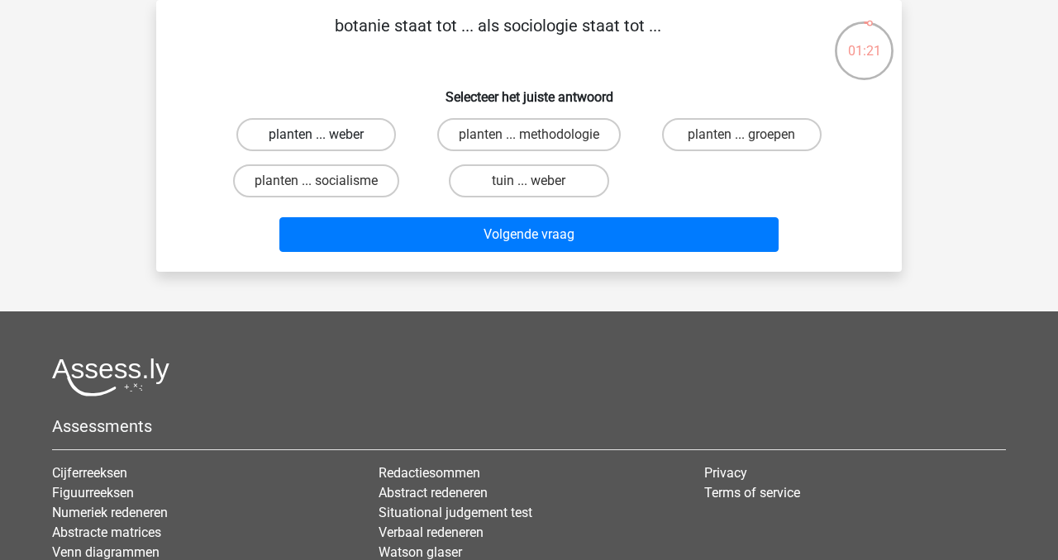
click at [371, 140] on label "planten ... weber" at bounding box center [316, 134] width 160 height 33
click at [327, 140] on input "planten ... weber" at bounding box center [322, 140] width 11 height 11
radio input "true"
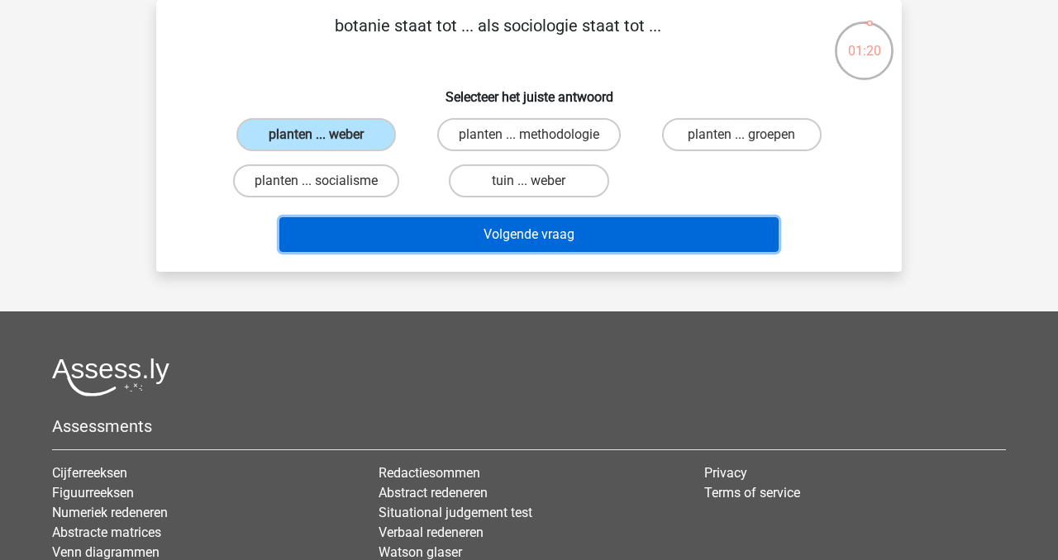
click at [427, 224] on button "Volgende vraag" at bounding box center [529, 234] width 500 height 35
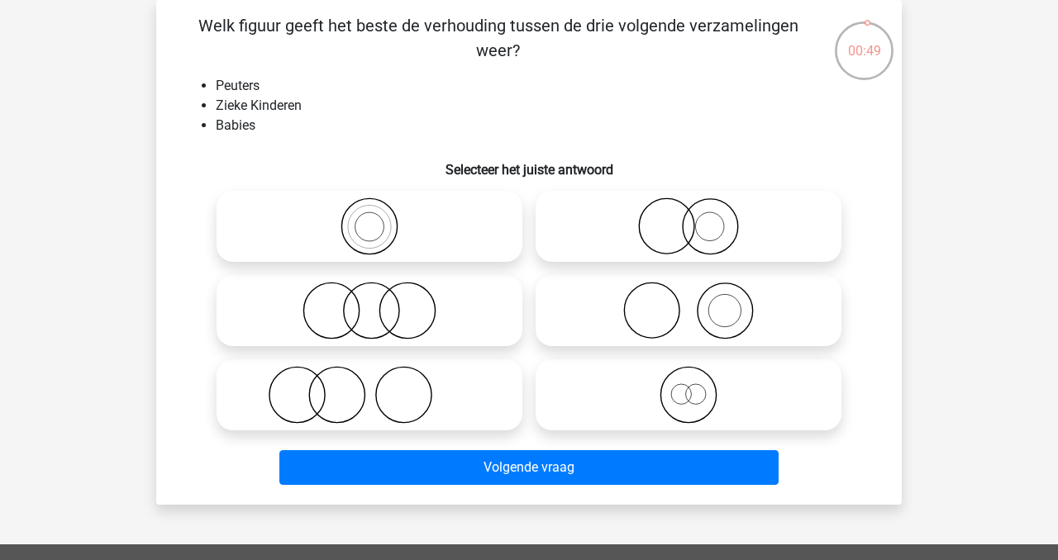
click at [748, 403] on icon at bounding box center [688, 395] width 293 height 58
click at [699, 387] on input "radio" at bounding box center [693, 381] width 11 height 11
radio input "true"
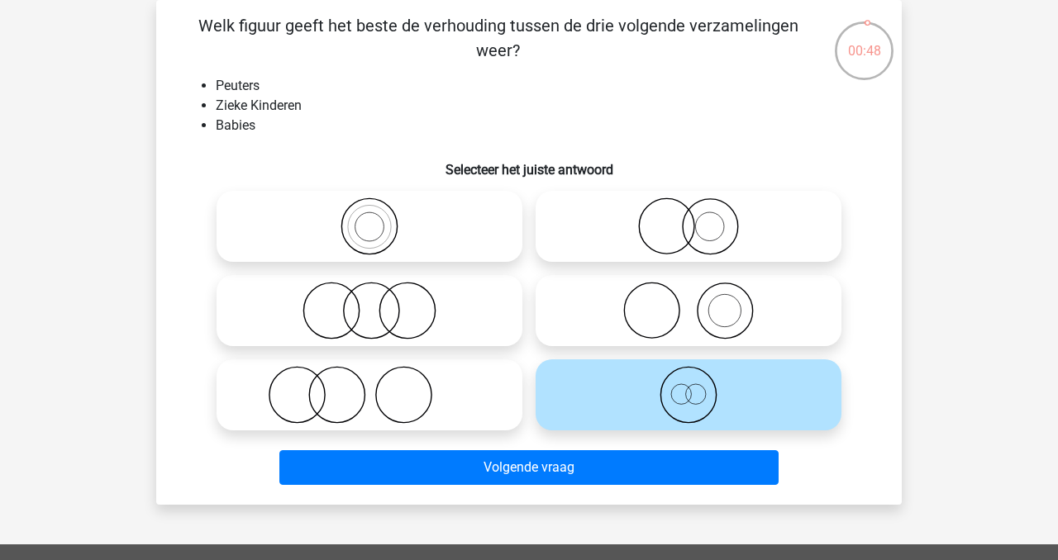
click at [697, 488] on div "Volgende vraag" at bounding box center [529, 470] width 638 height 41
click at [697, 487] on div "Volgende vraag" at bounding box center [529, 470] width 638 height 41
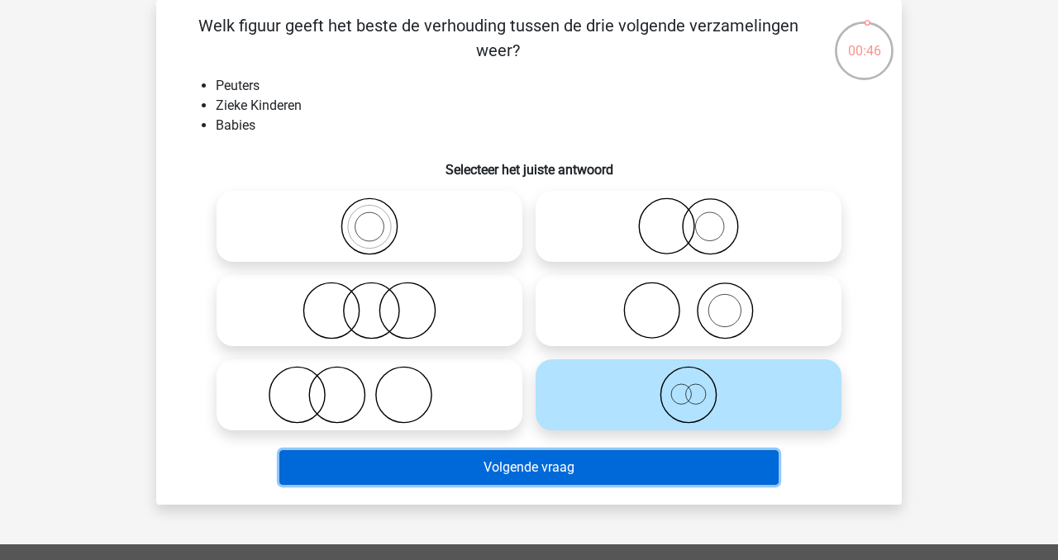
click at [702, 463] on button "Volgende vraag" at bounding box center [529, 467] width 500 height 35
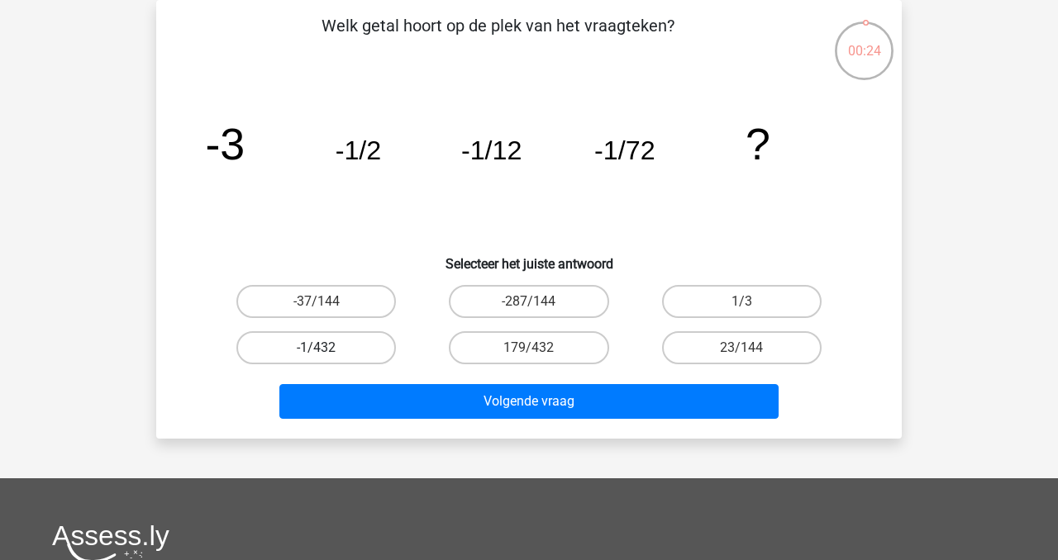
click at [349, 335] on label "-1/432" at bounding box center [316, 347] width 160 height 33
click at [327, 348] on input "-1/432" at bounding box center [322, 353] width 11 height 11
radio input "true"
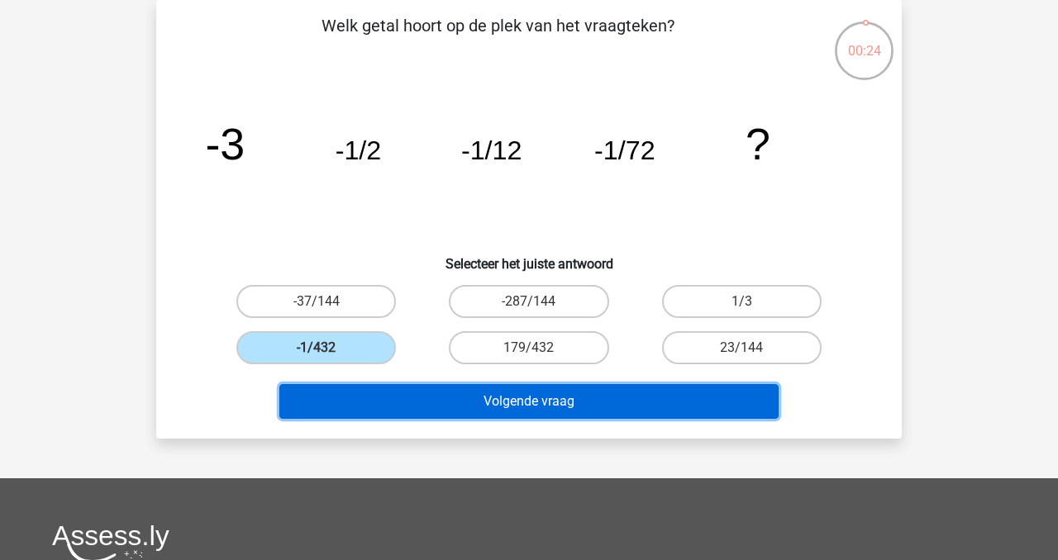
click at [381, 411] on button "Volgende vraag" at bounding box center [529, 401] width 500 height 35
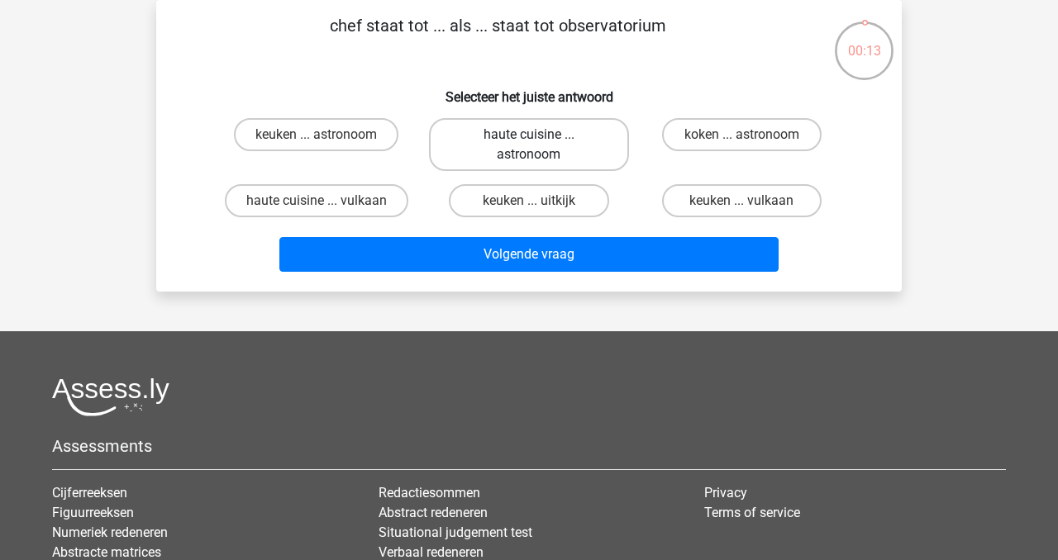
click at [500, 156] on label "haute cuisine ... astronoom" at bounding box center [528, 144] width 199 height 53
click at [529, 145] on input "haute cuisine ... astronoom" at bounding box center [534, 140] width 11 height 11
radio input "true"
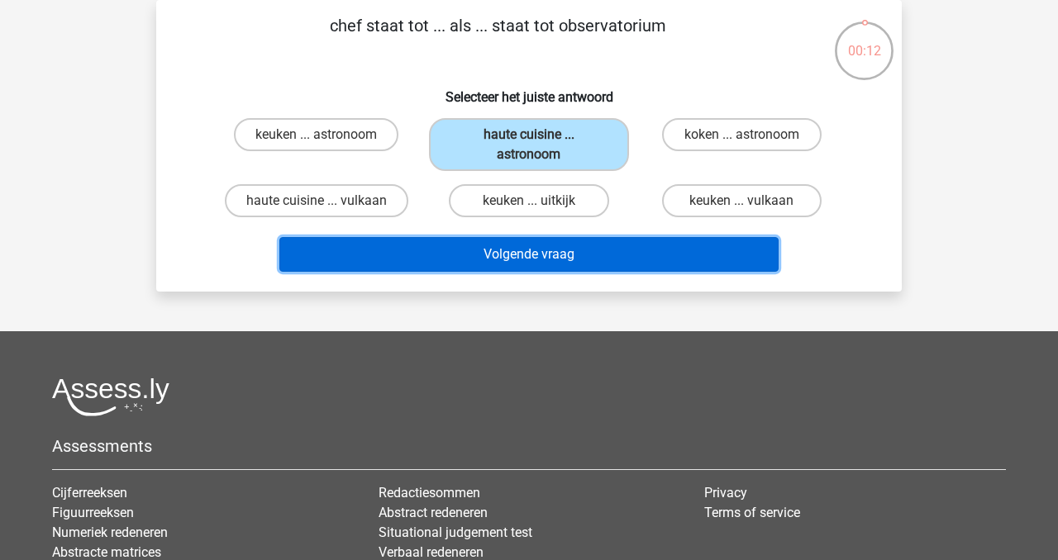
click at [503, 259] on button "Volgende vraag" at bounding box center [529, 254] width 500 height 35
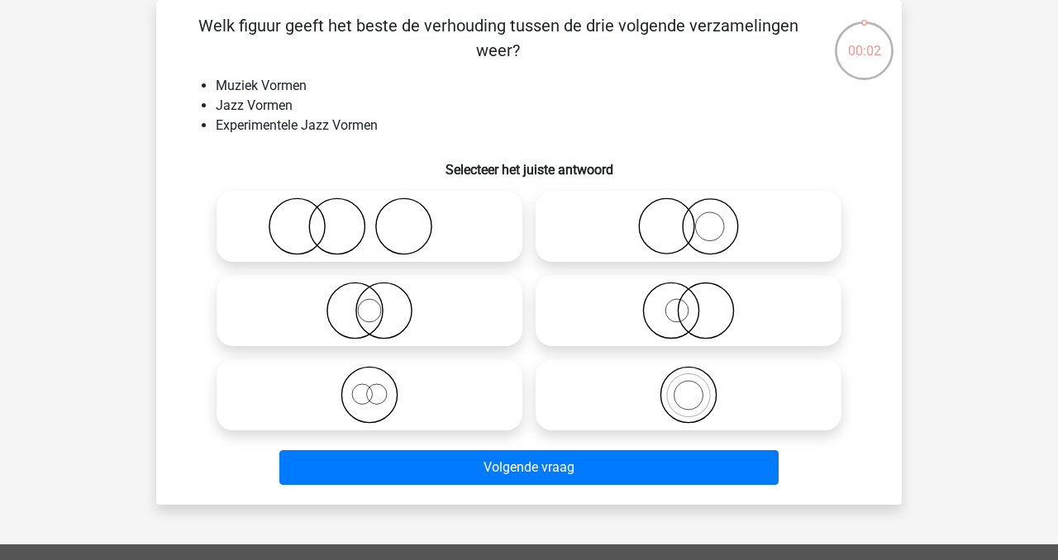
click at [684, 387] on icon at bounding box center [688, 395] width 293 height 58
click at [688, 387] on input "radio" at bounding box center [693, 381] width 11 height 11
radio input "true"
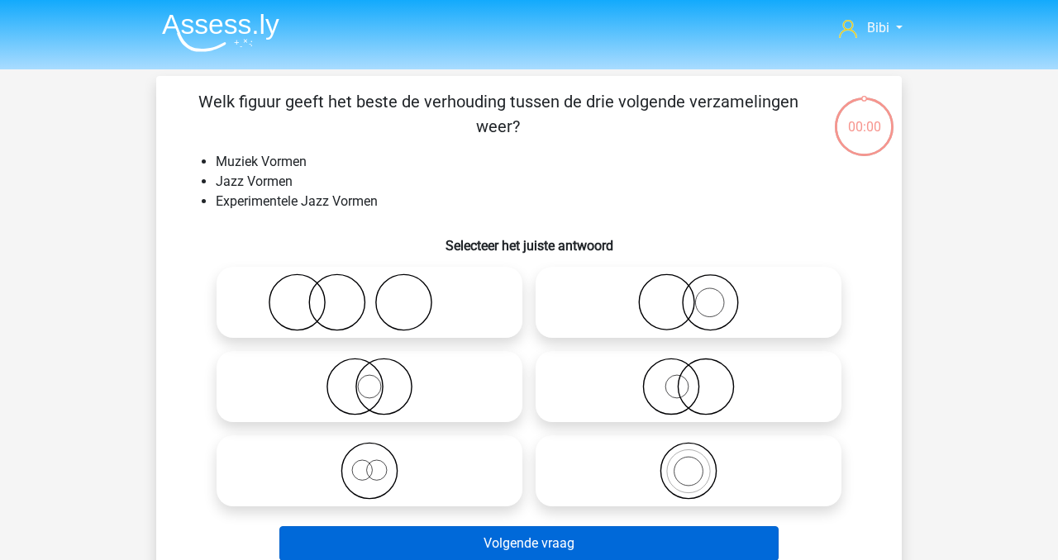
scroll to position [76, 0]
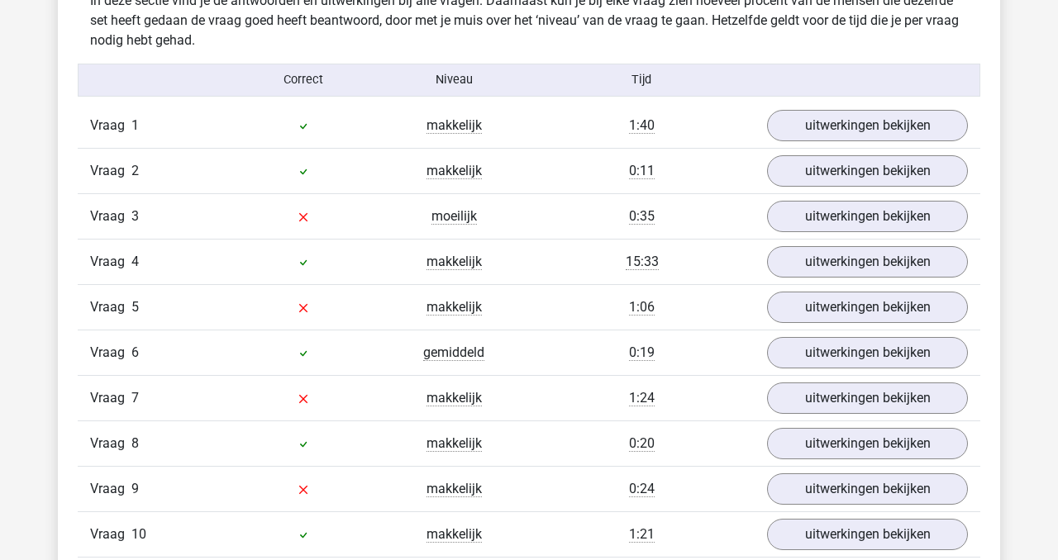
scroll to position [1398, 0]
